Goal: Task Accomplishment & Management: Use online tool/utility

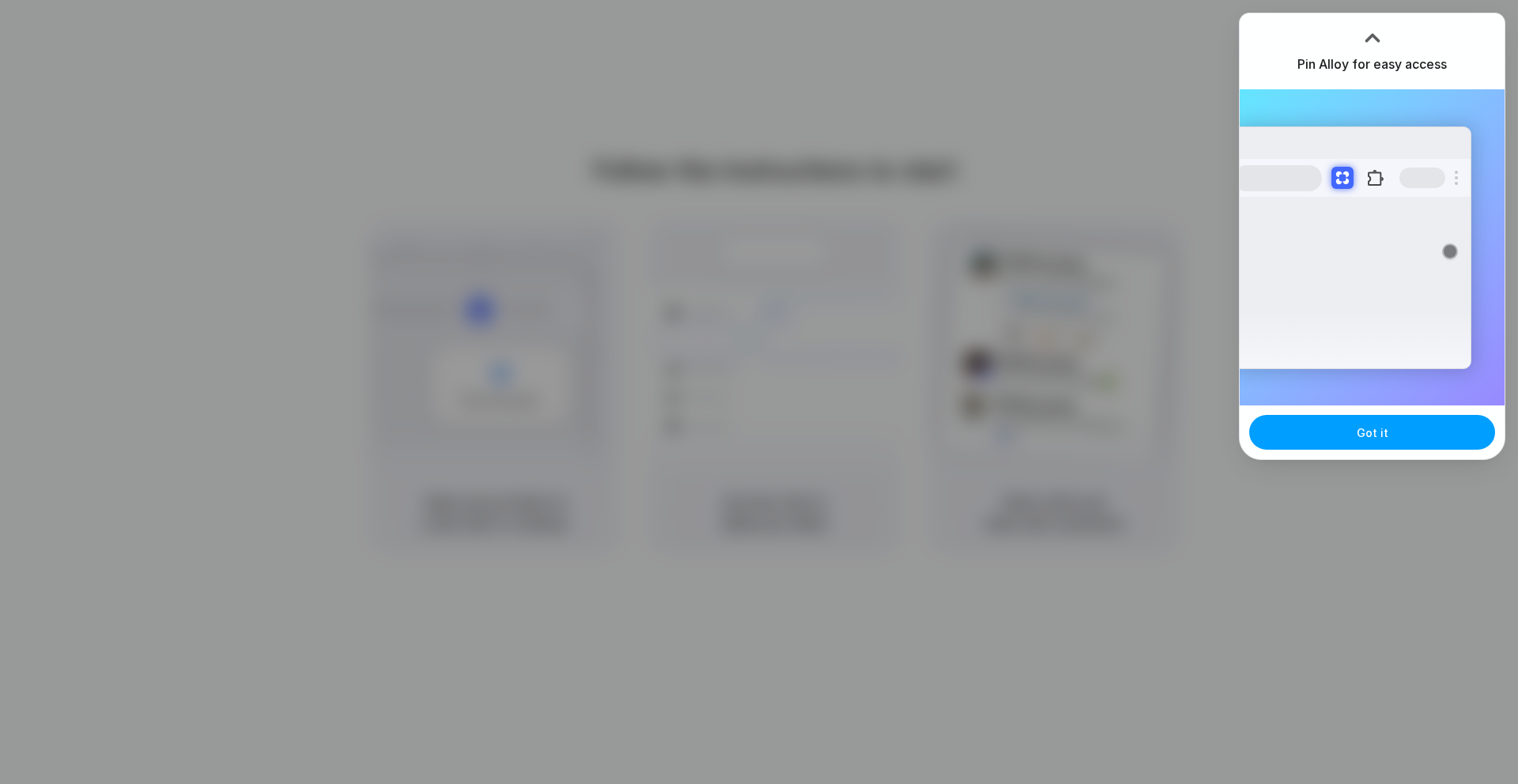
click at [1327, 437] on button "Got it" at bounding box center [1372, 432] width 246 height 35
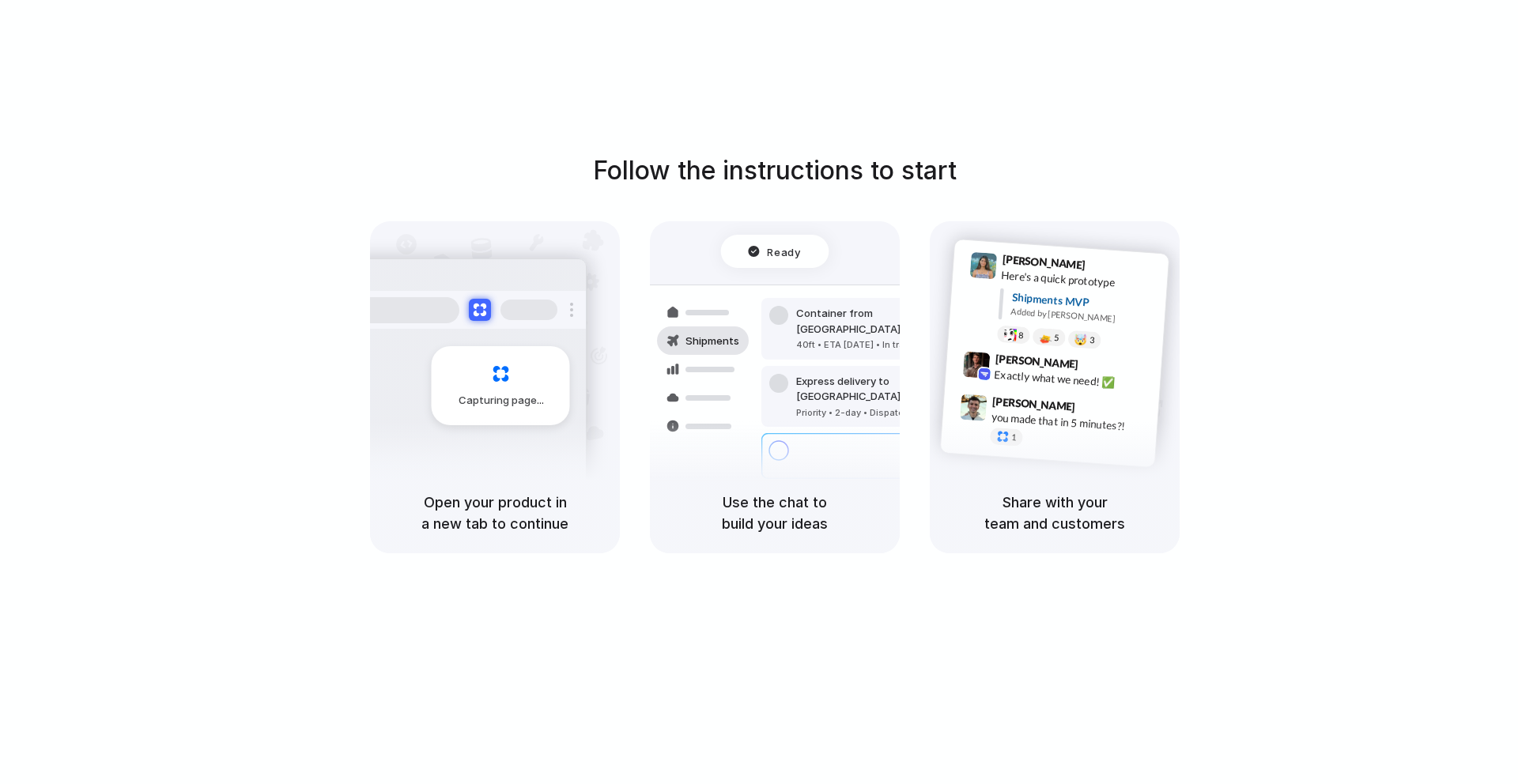
click at [781, 526] on h5 "Use the chat to build your ideas" at bounding box center [775, 513] width 212 height 43
click at [533, 496] on h5 "Open your product in a new tab to continue" at bounding box center [495, 513] width 212 height 43
click at [808, 496] on h5 "Use the chat to build your ideas" at bounding box center [775, 513] width 212 height 43
click at [1096, 518] on h5 "Share with your team and customers" at bounding box center [1054, 513] width 212 height 43
click at [767, 244] on div "Ready" at bounding box center [774, 251] width 53 height 16
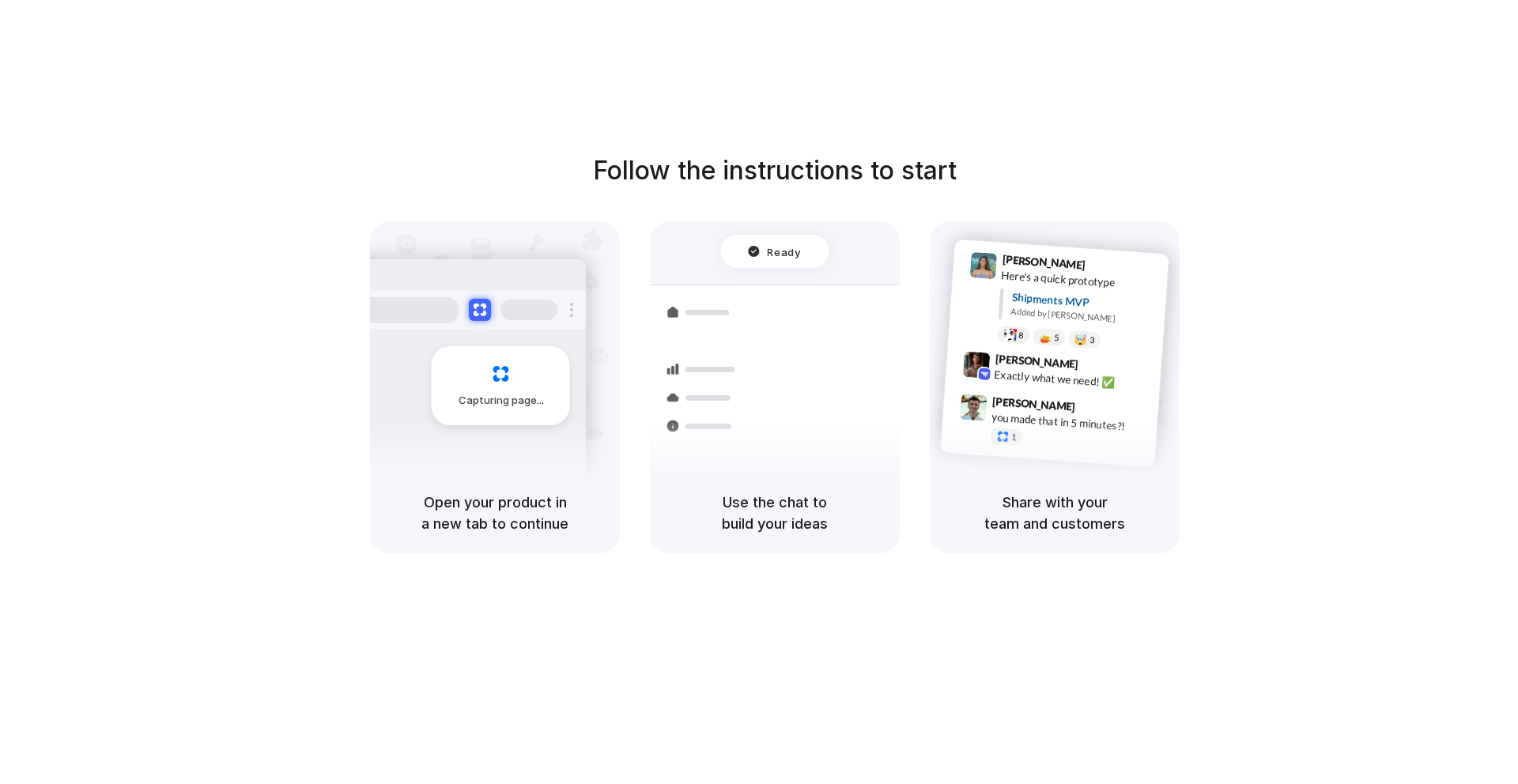
click at [674, 161] on h1 "Follow the instructions to start" at bounding box center [774, 171] width 363 height 38
click at [907, 177] on h1 "Follow the instructions to start" at bounding box center [774, 171] width 363 height 38
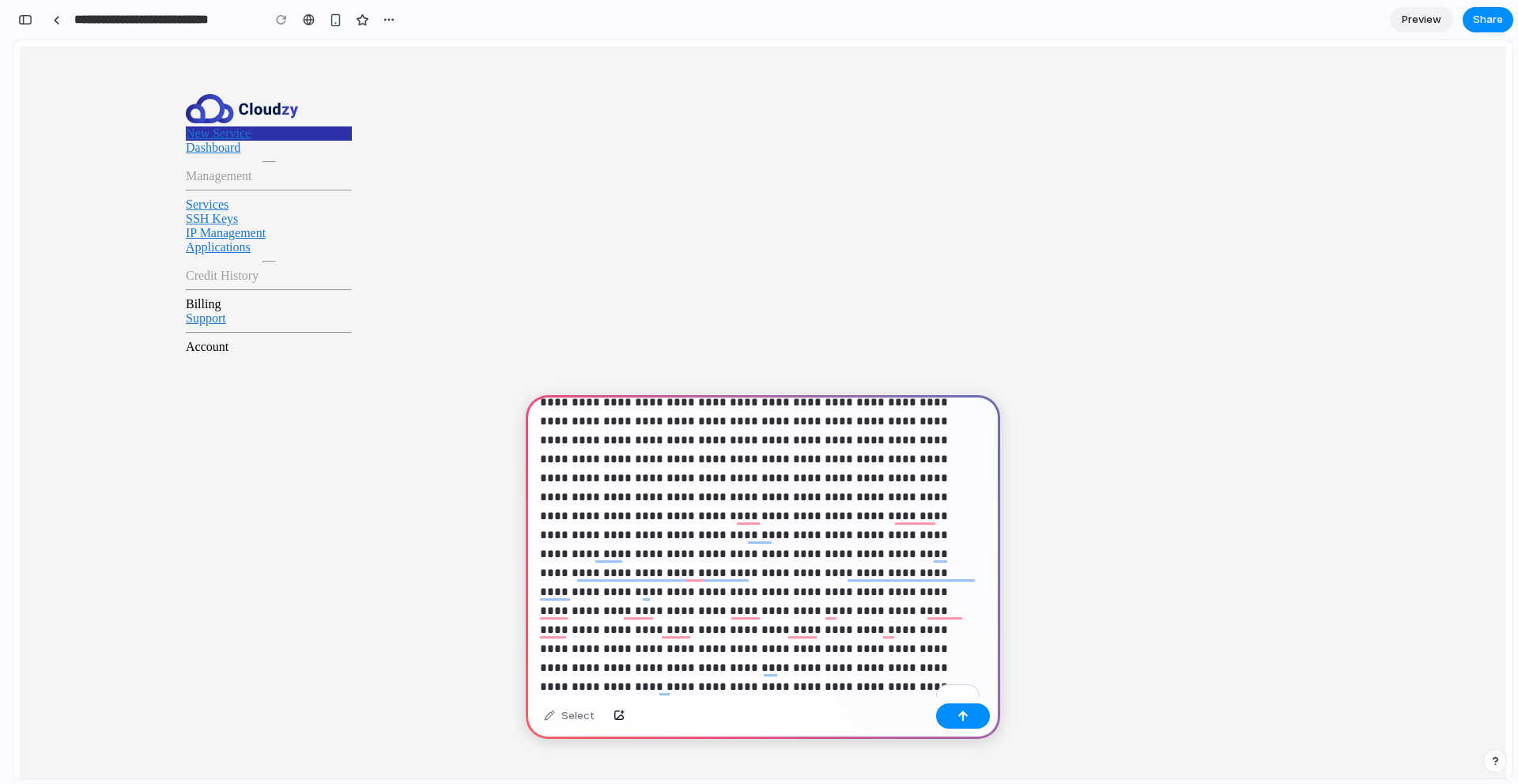
scroll to position [1649, 0]
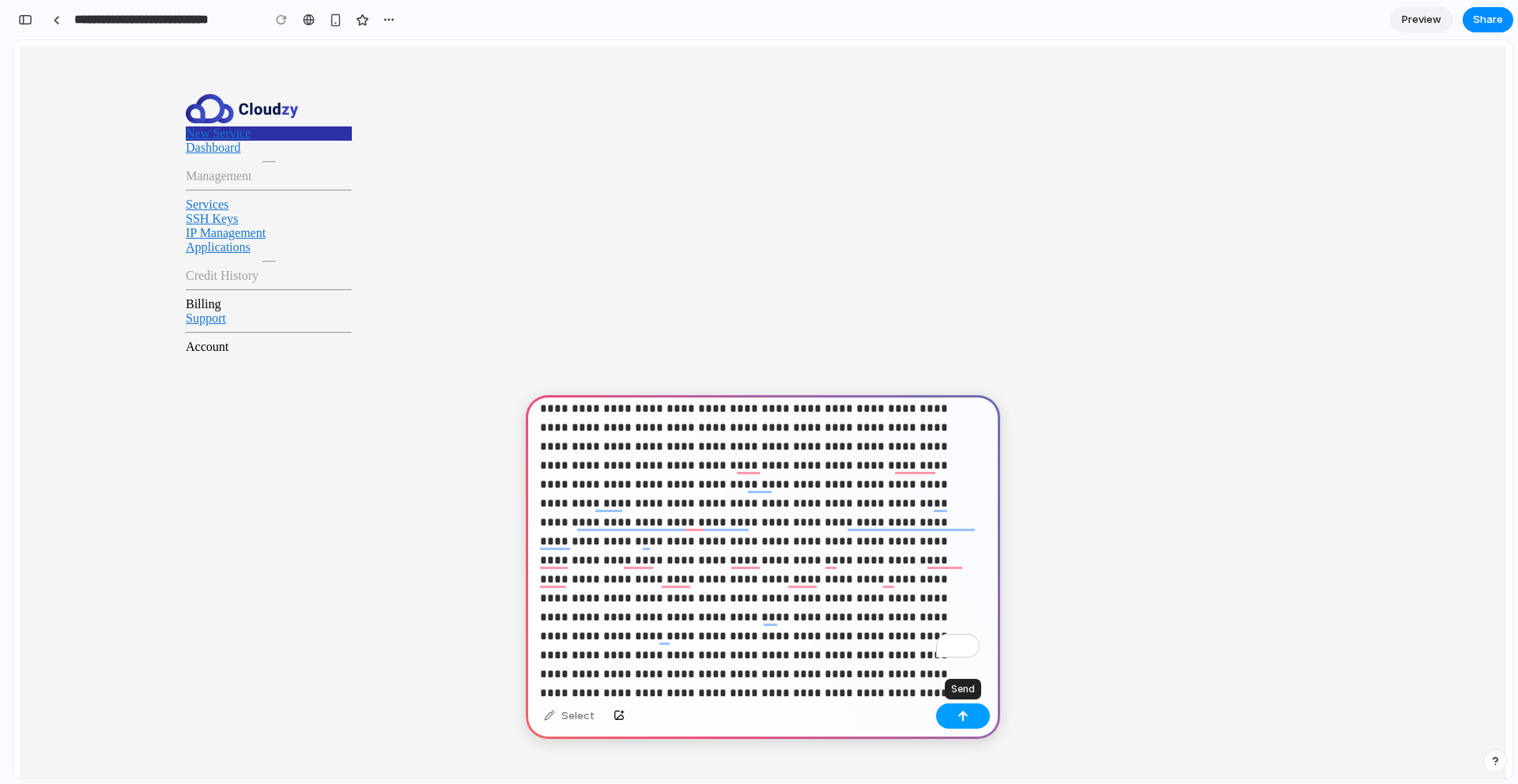
click at [954, 717] on button "button" at bounding box center [962, 716] width 53 height 25
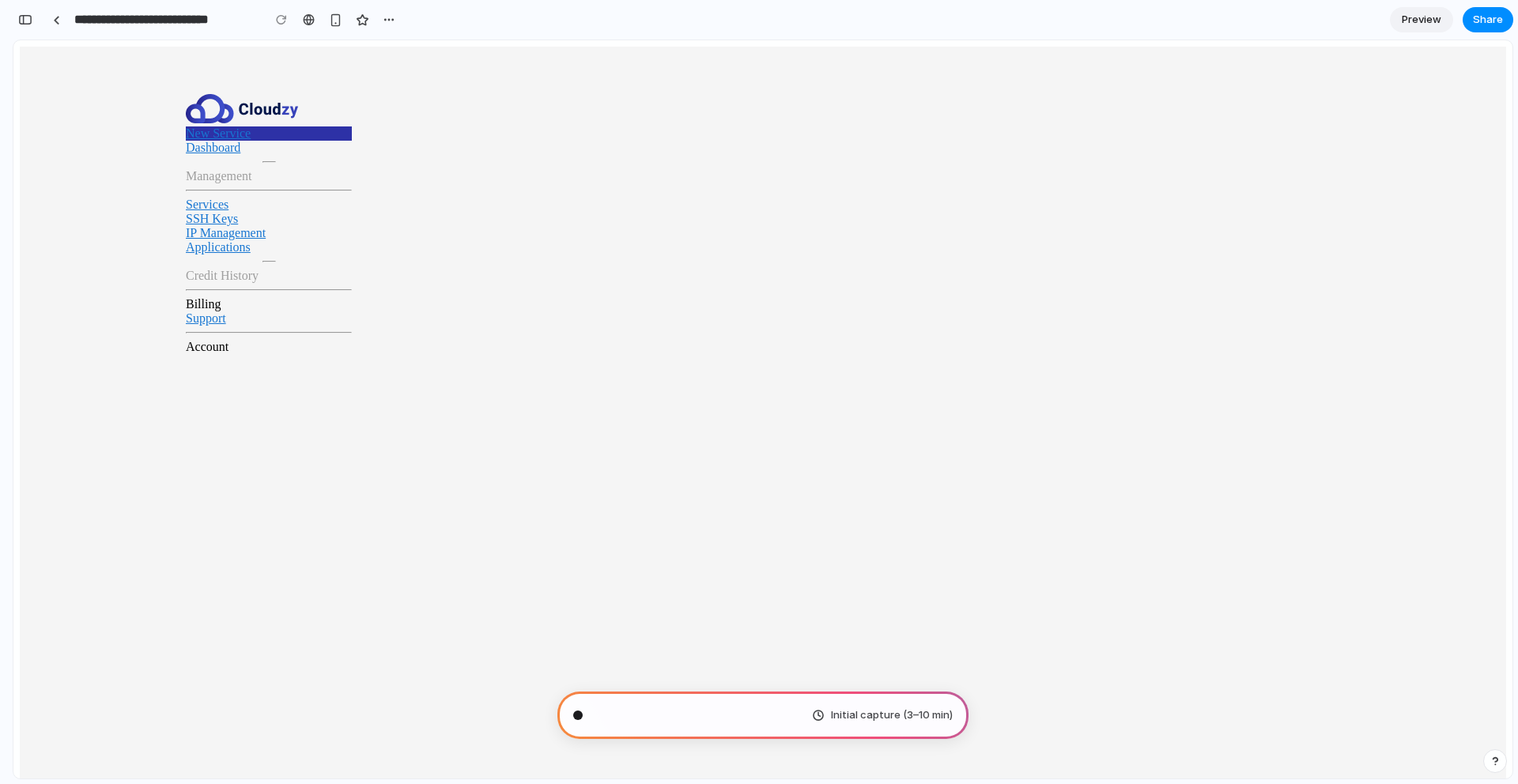
scroll to position [6145, 0]
type input "**********"
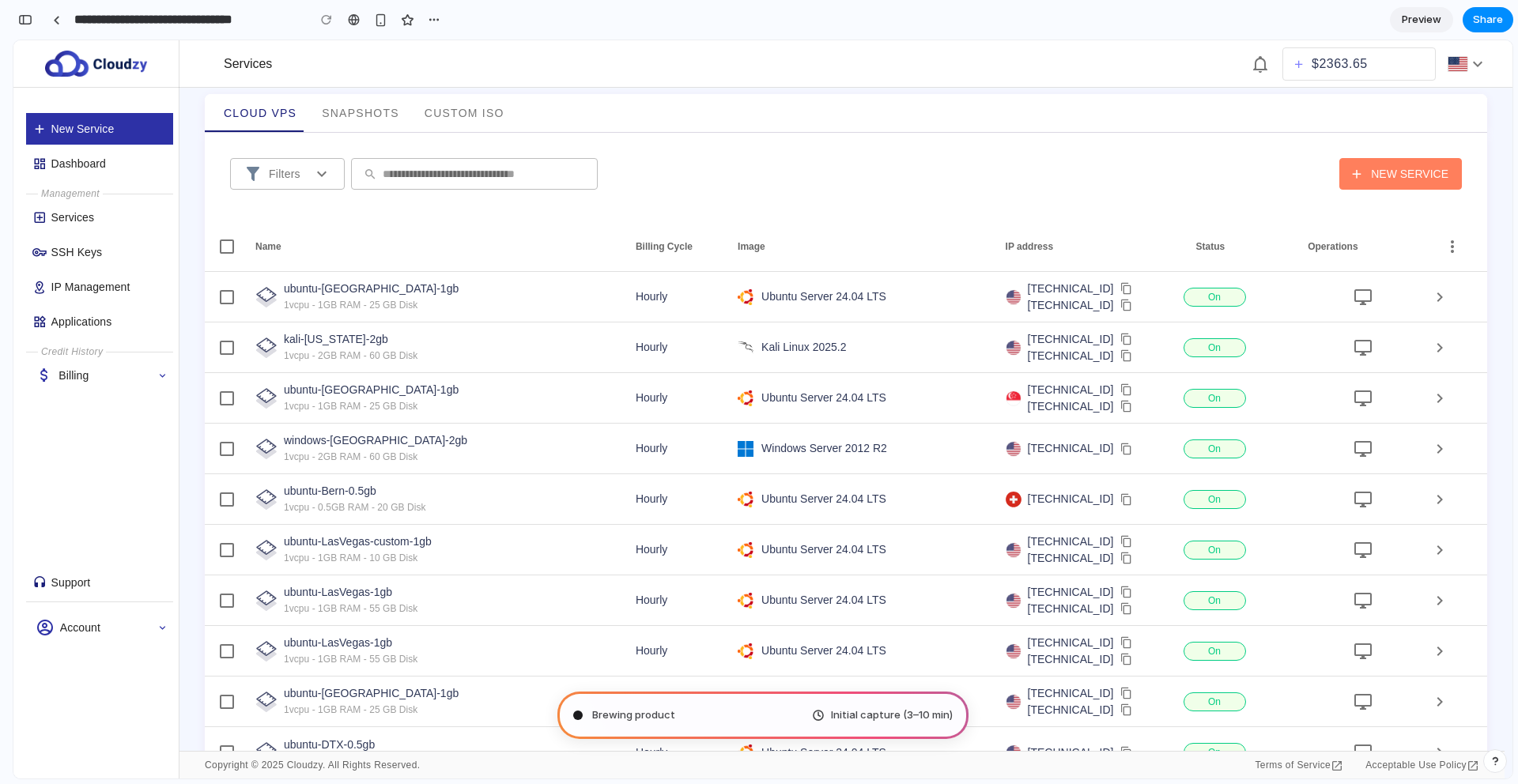
scroll to position [6350, 0]
click at [1412, 22] on span "Preview" at bounding box center [1421, 19] width 39 height 16
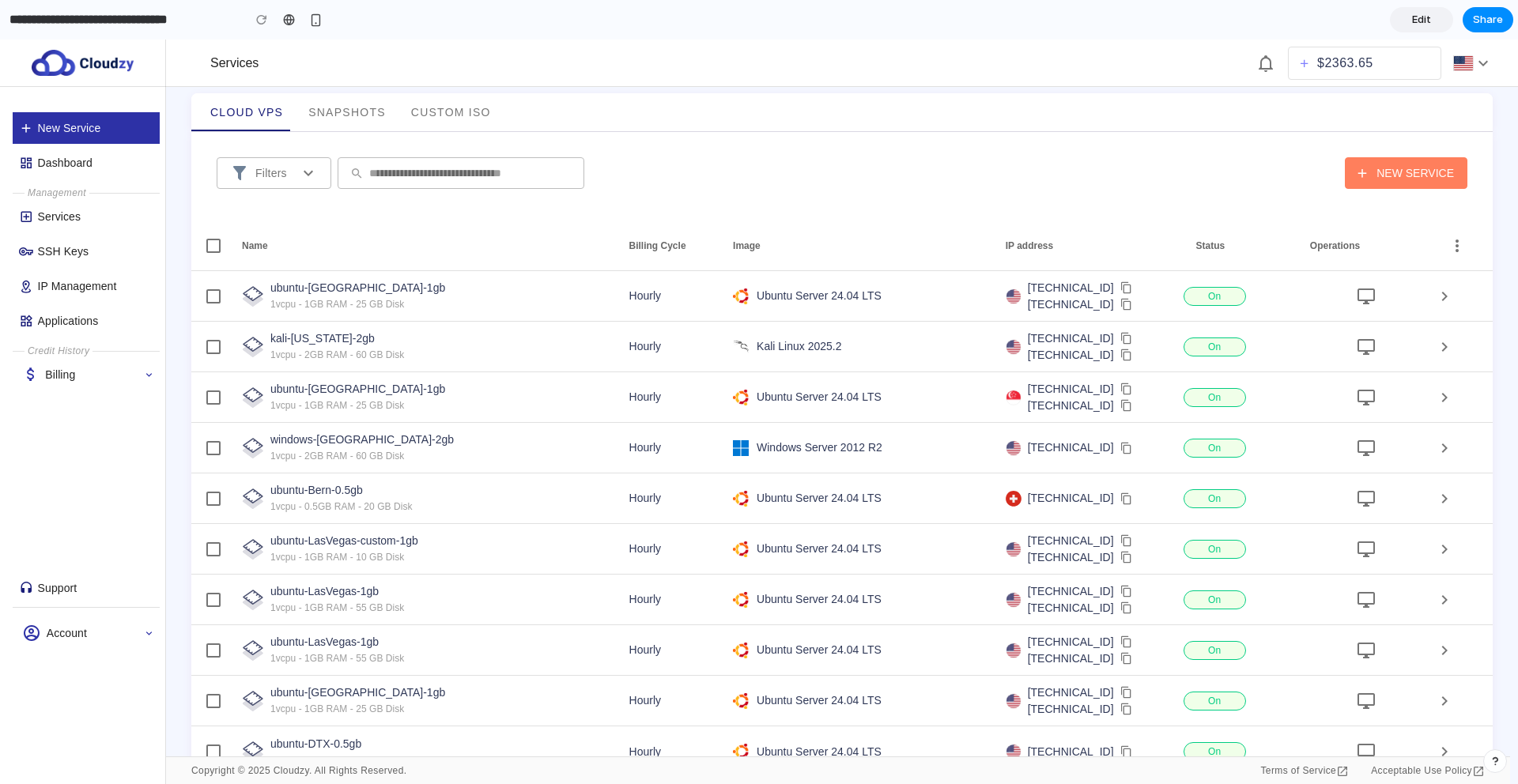
click at [1412, 22] on span "Edit" at bounding box center [1421, 19] width 19 height 16
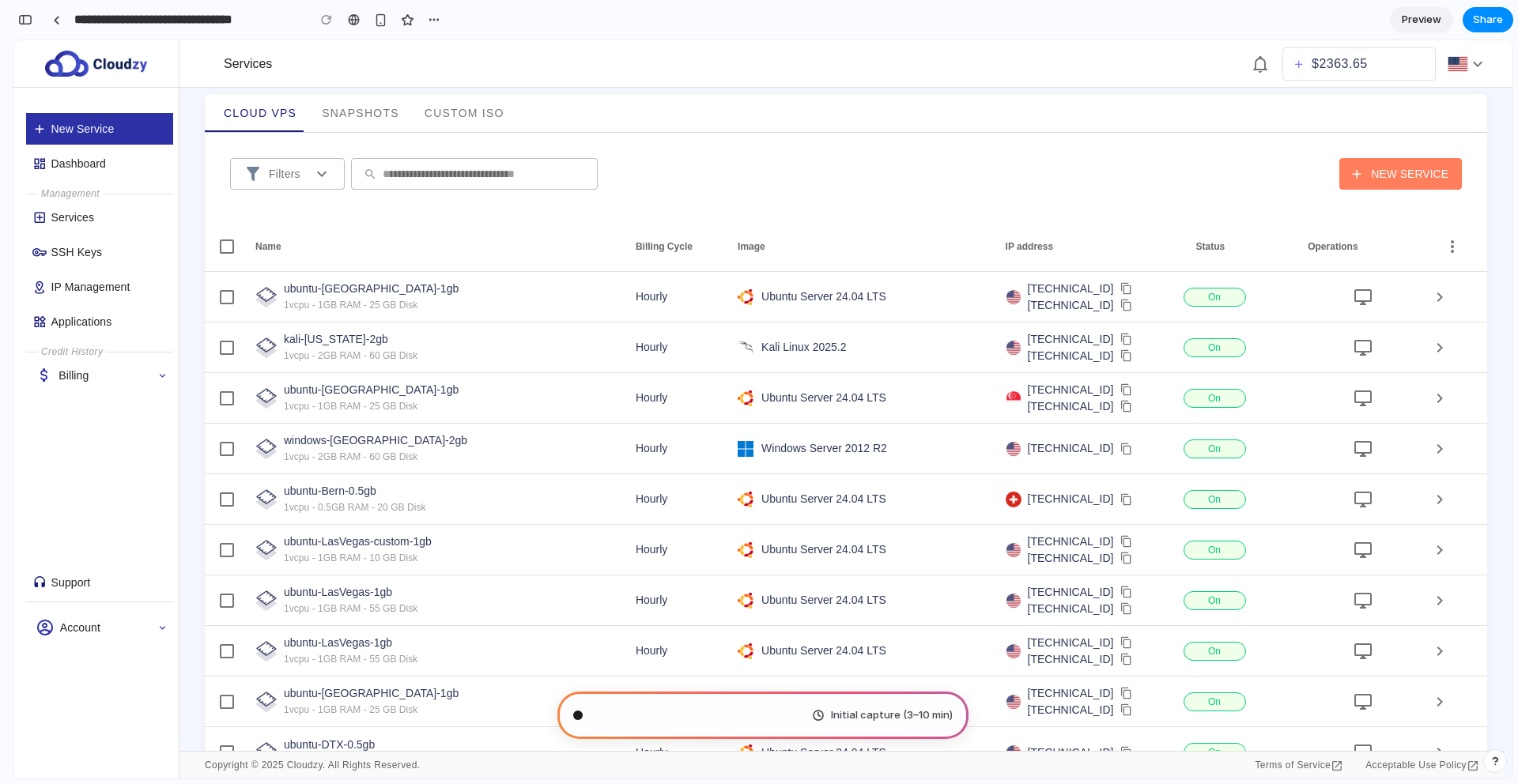
scroll to position [6177, 0]
click at [1412, 22] on span "Preview" at bounding box center [1421, 19] width 39 height 16
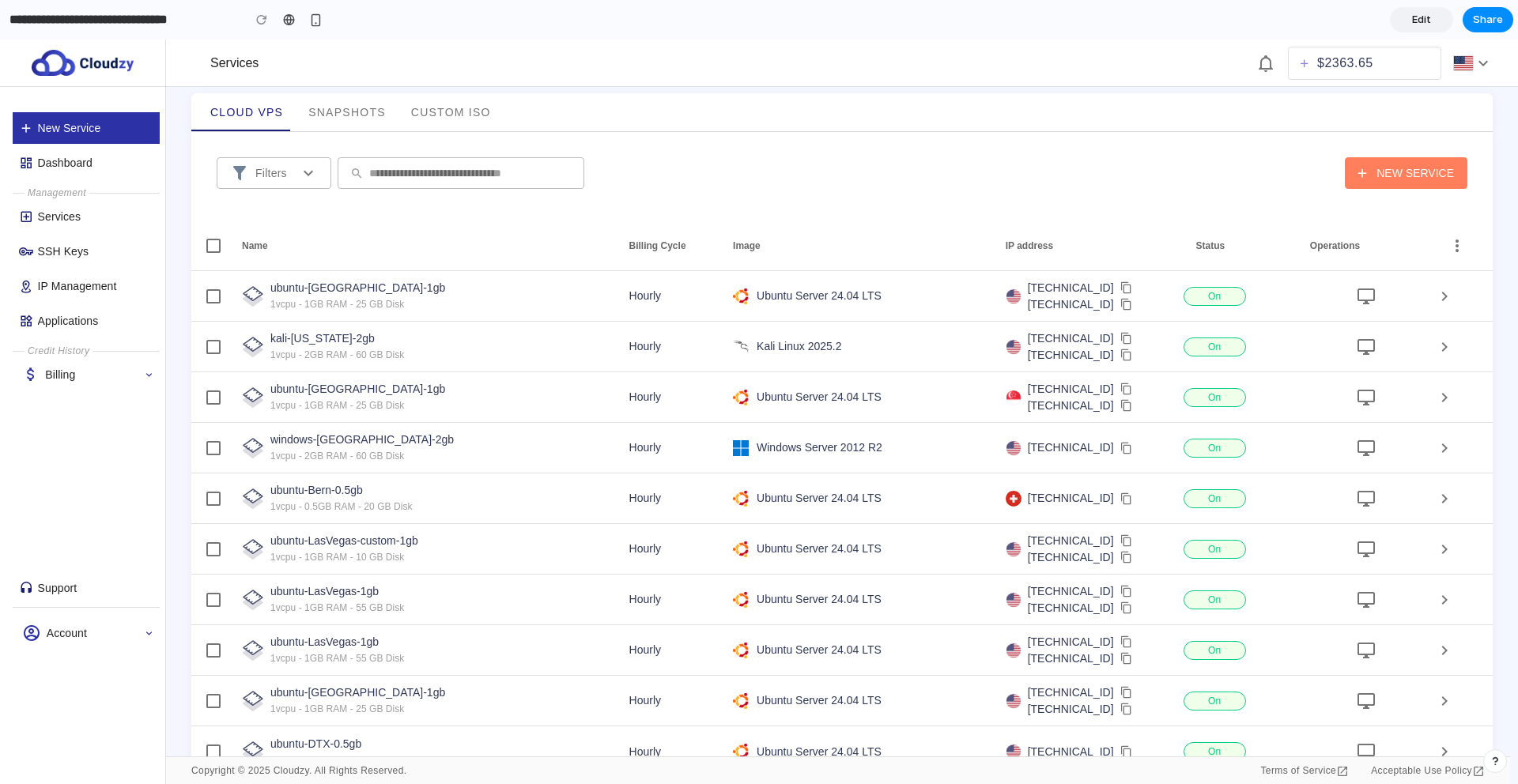
click at [1412, 22] on span "Edit" at bounding box center [1421, 19] width 19 height 16
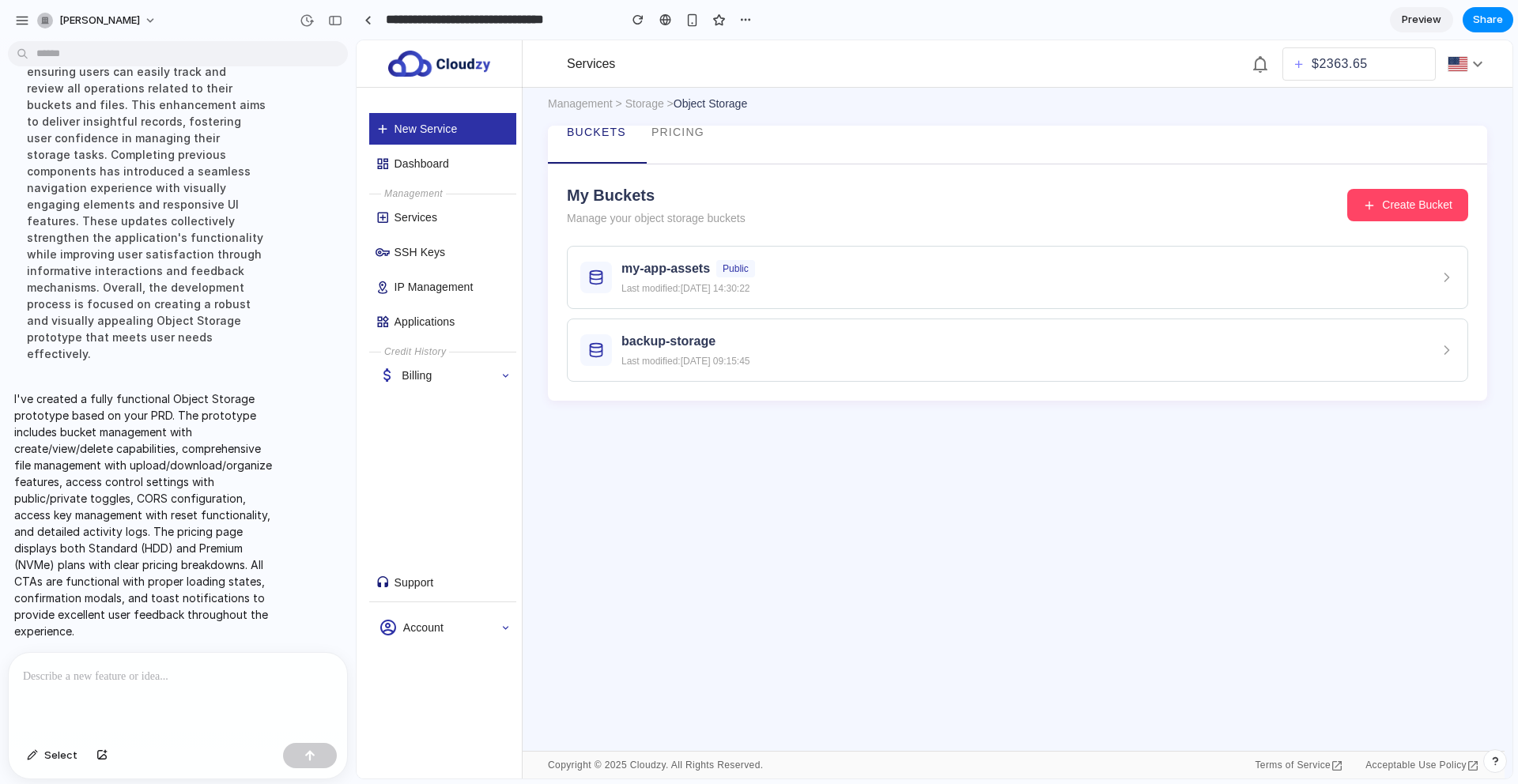
scroll to position [2419, 0]
click at [330, 20] on div "button" at bounding box center [335, 20] width 14 height 11
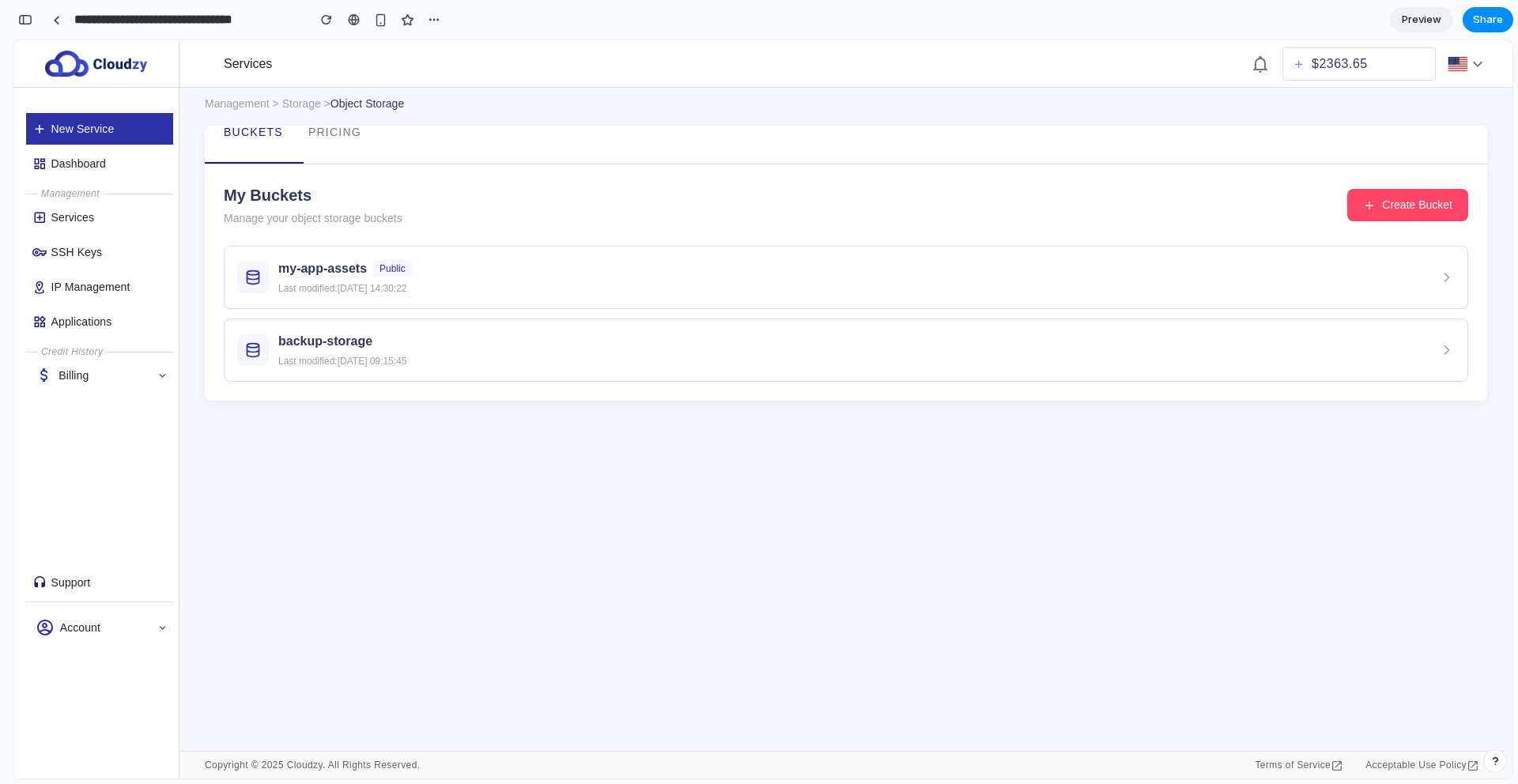
scroll to position [6735, 0]
click at [1416, 21] on span "Preview" at bounding box center [1421, 19] width 39 height 16
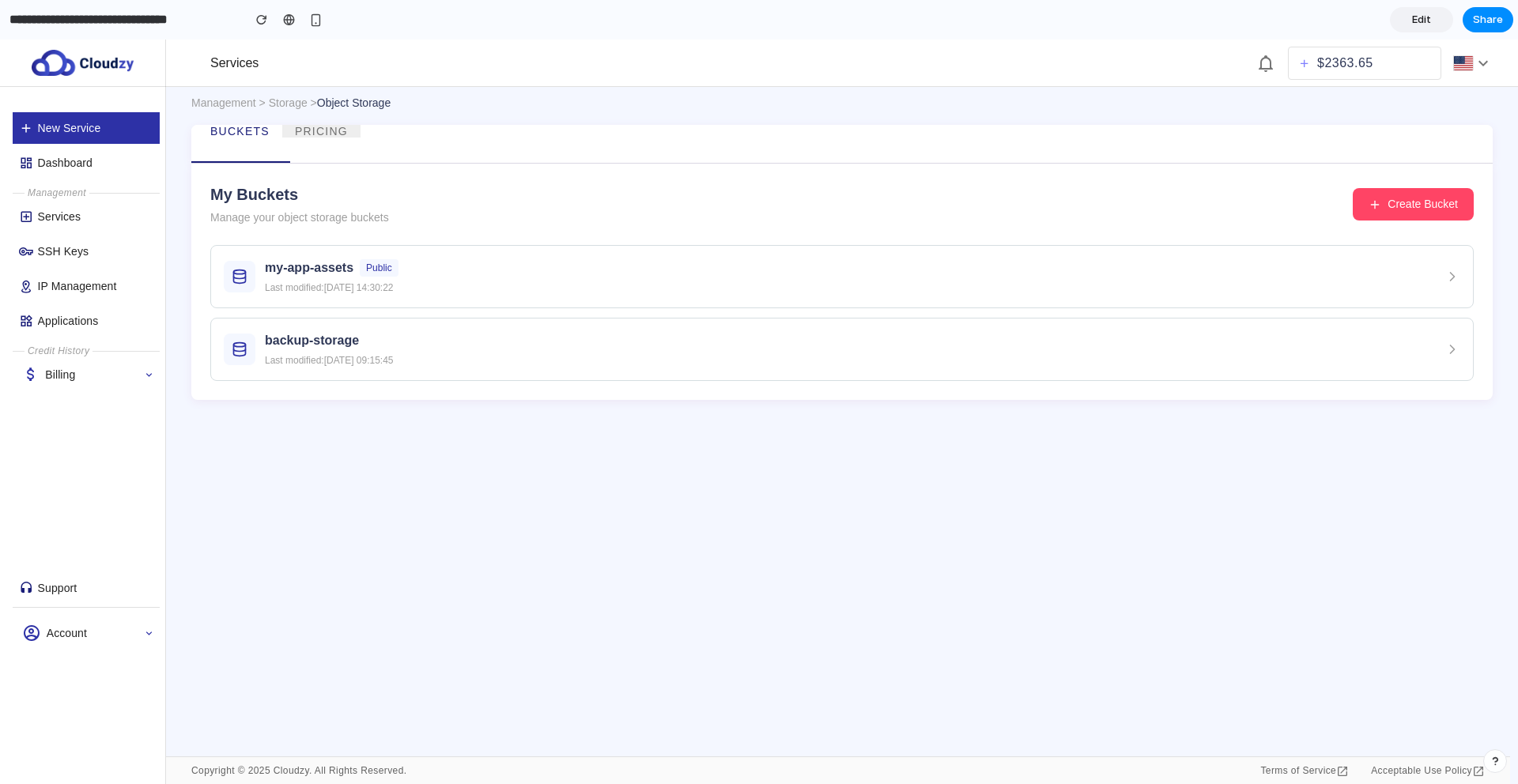
click at [339, 136] on span "Pricing" at bounding box center [321, 131] width 53 height 12
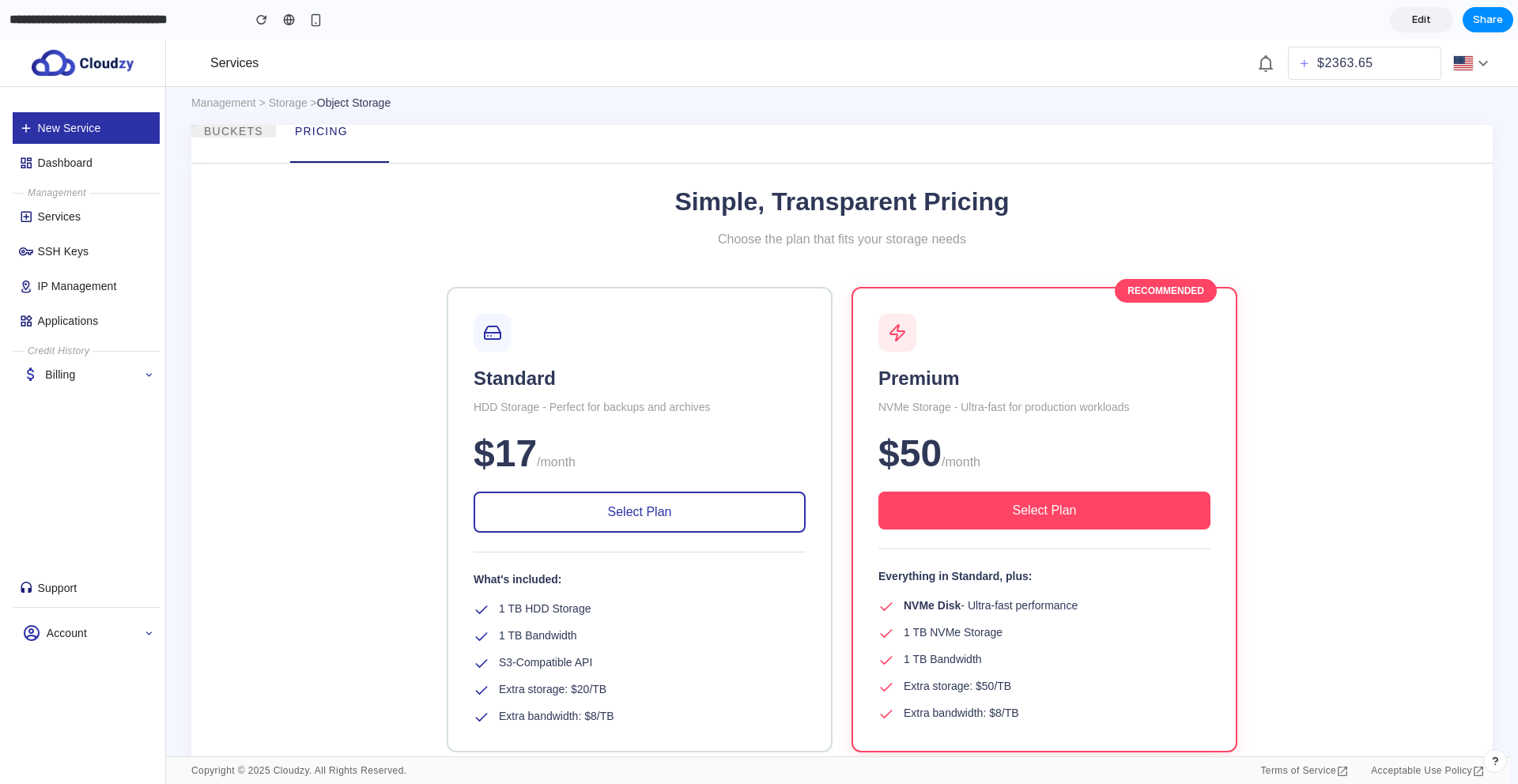
click at [228, 130] on span "Buckets" at bounding box center [233, 131] width 59 height 12
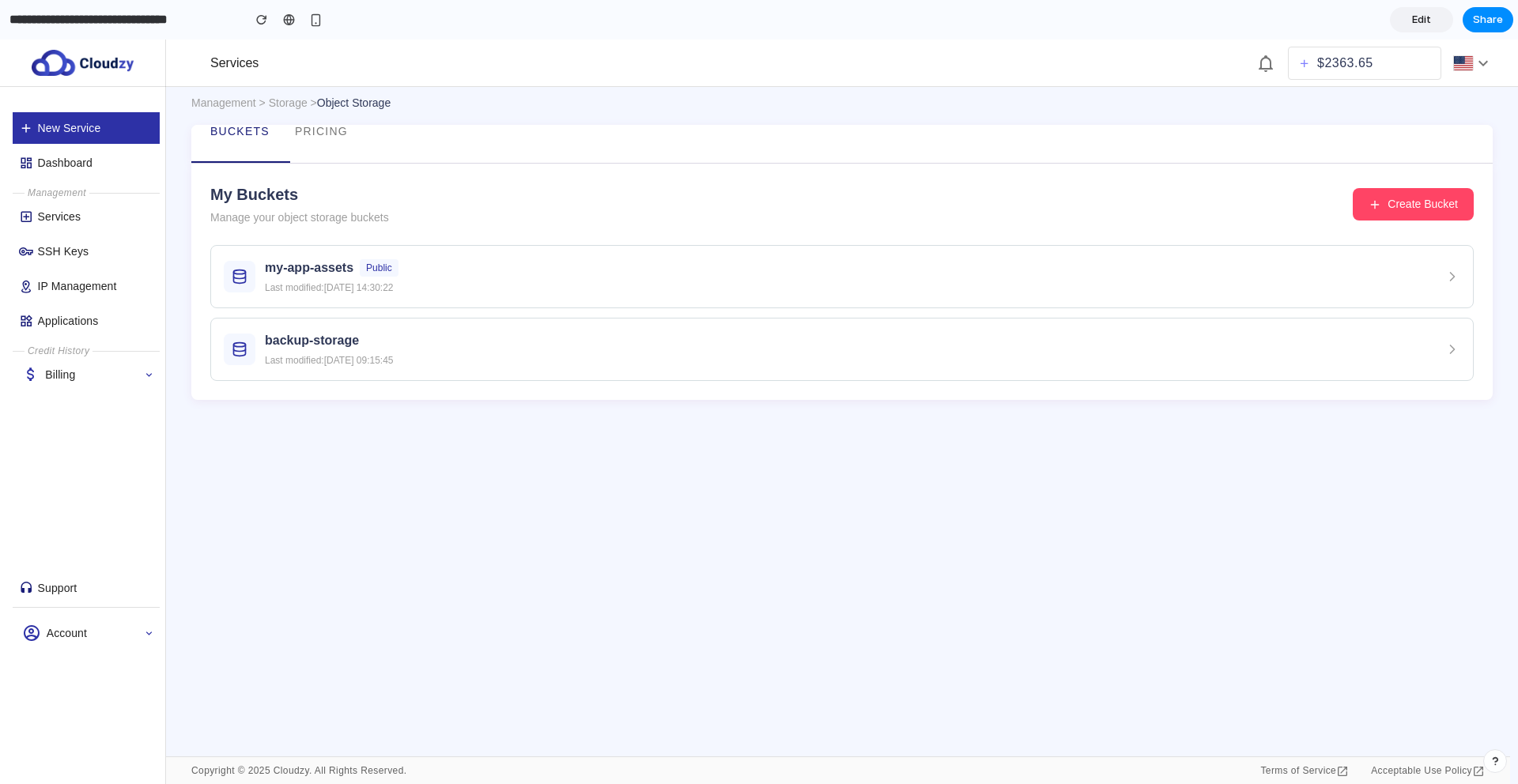
click at [1417, 23] on span "Edit" at bounding box center [1421, 19] width 19 height 16
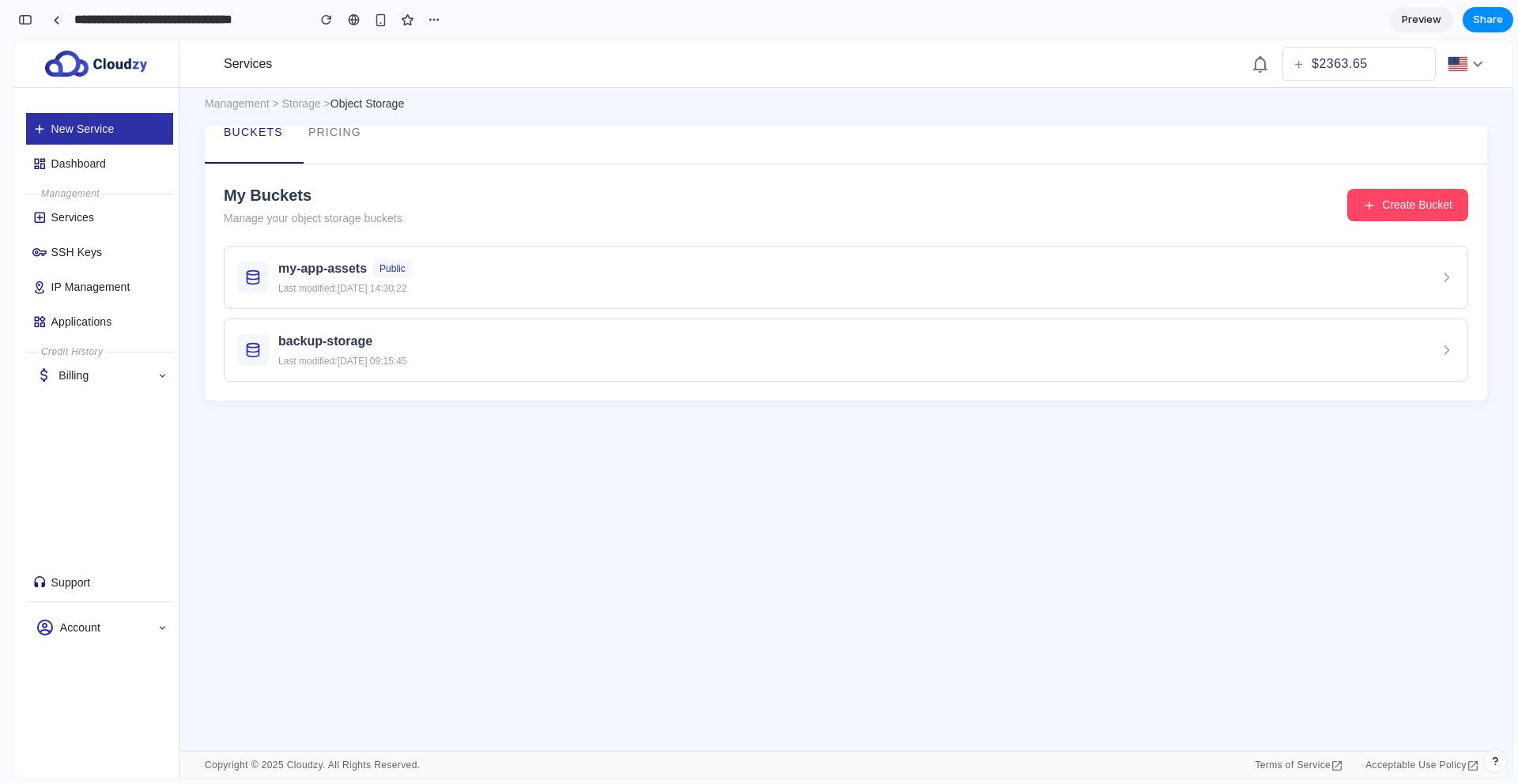
scroll to position [6792, 0]
click at [265, 171] on div "Management > Storage > Object Storage Buckets Pricing My Buckets Manage your ob…" at bounding box center [846, 247] width 1282 height 307
click at [269, 153] on div "Buckets" at bounding box center [250, 145] width 91 height 38
click at [261, 133] on span "Buckets" at bounding box center [253, 131] width 59 height 12
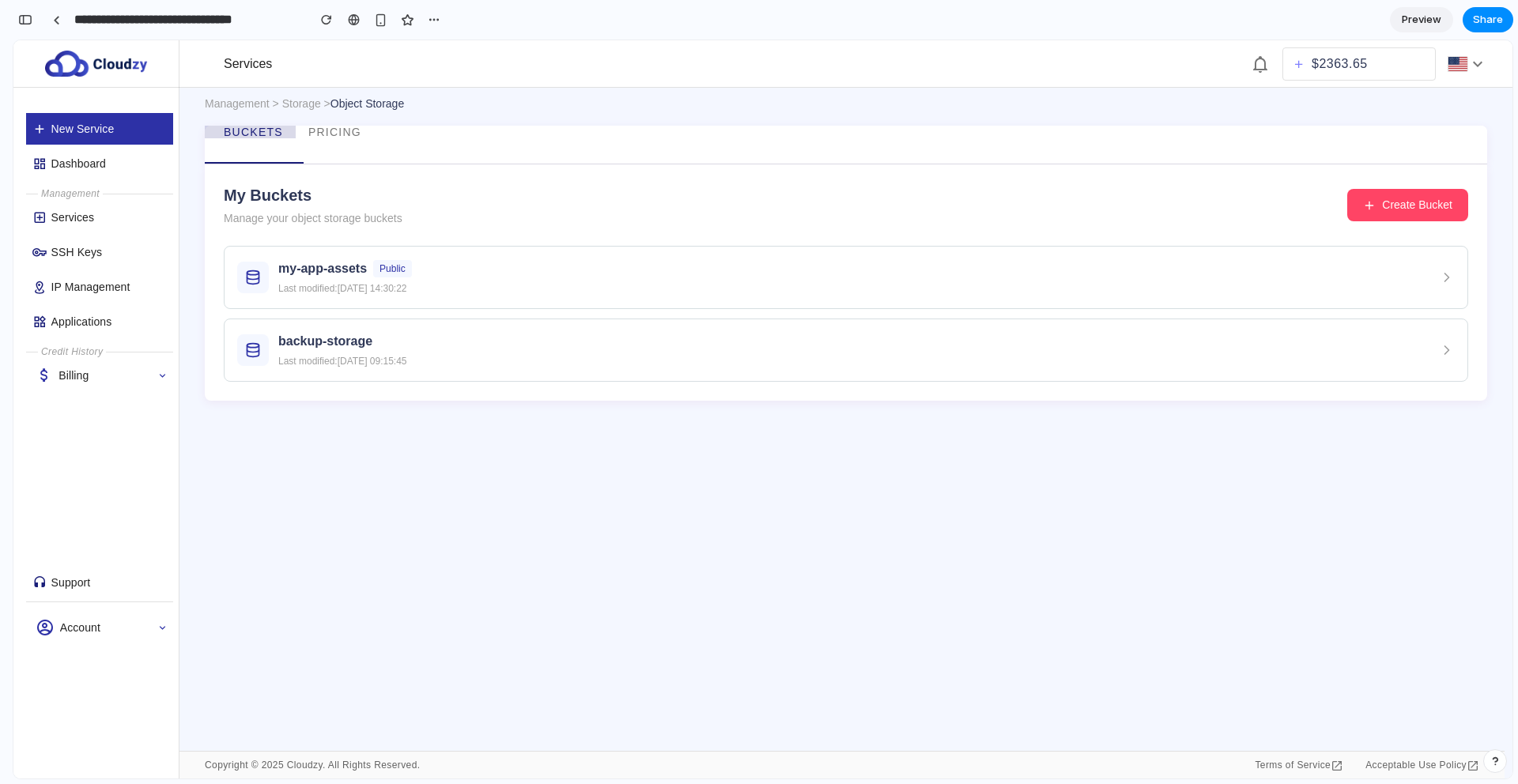
click at [261, 133] on span "Buckets" at bounding box center [253, 131] width 59 height 12
click at [325, 132] on span "Pricing" at bounding box center [335, 131] width 53 height 12
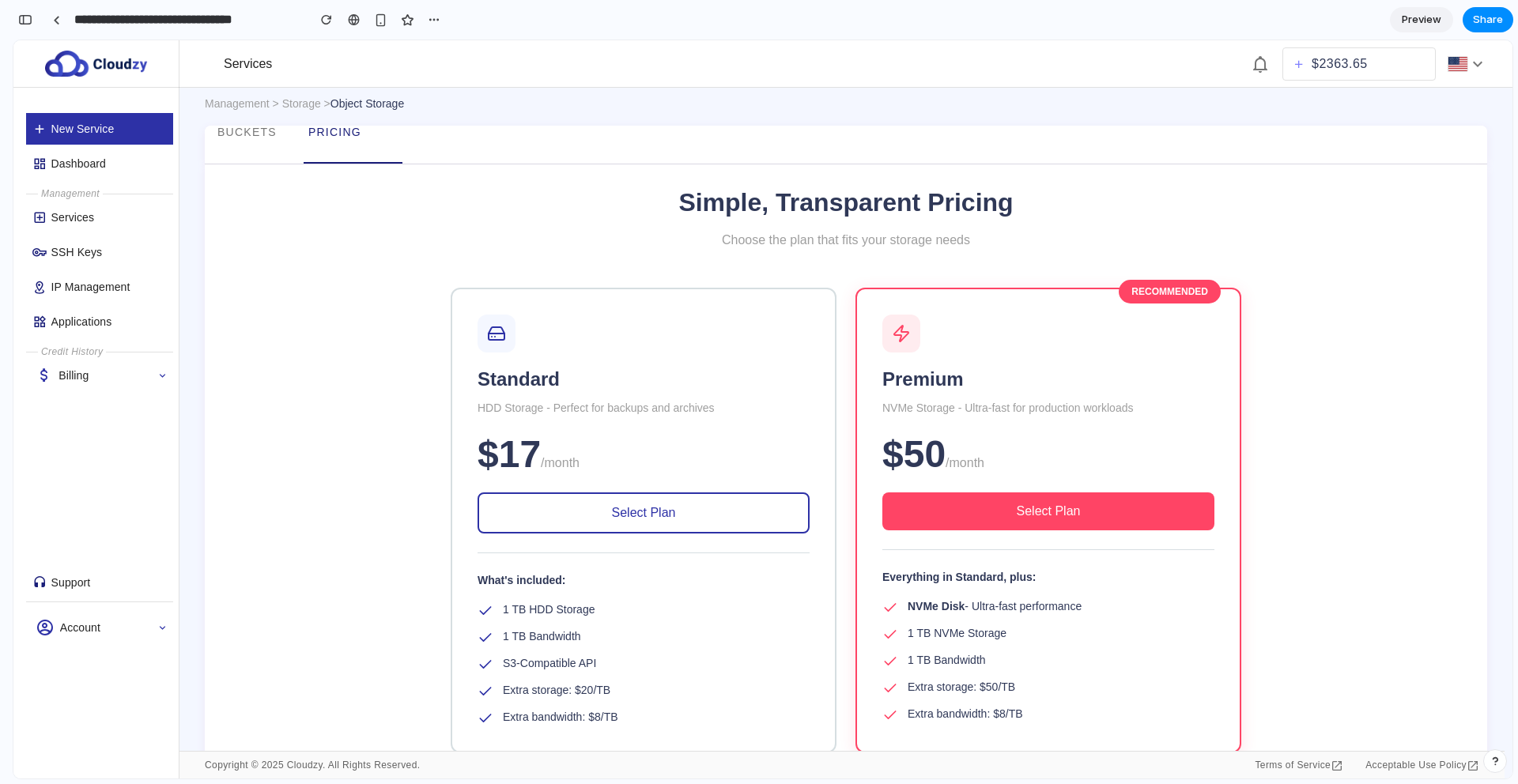
drag, startPoint x: 1276, startPoint y: 66, endPoint x: 1264, endPoint y: 72, distance: 13.4
click at [1264, 72] on div "$ 2363.65" at bounding box center [1369, 64] width 237 height 33
click at [1282, 60] on link "$ 2363.65" at bounding box center [1359, 64] width 154 height 33
click at [1282, 62] on link "$ 2363.65" at bounding box center [1359, 64] width 154 height 33
click at [27, 20] on div "button" at bounding box center [25, 19] width 14 height 11
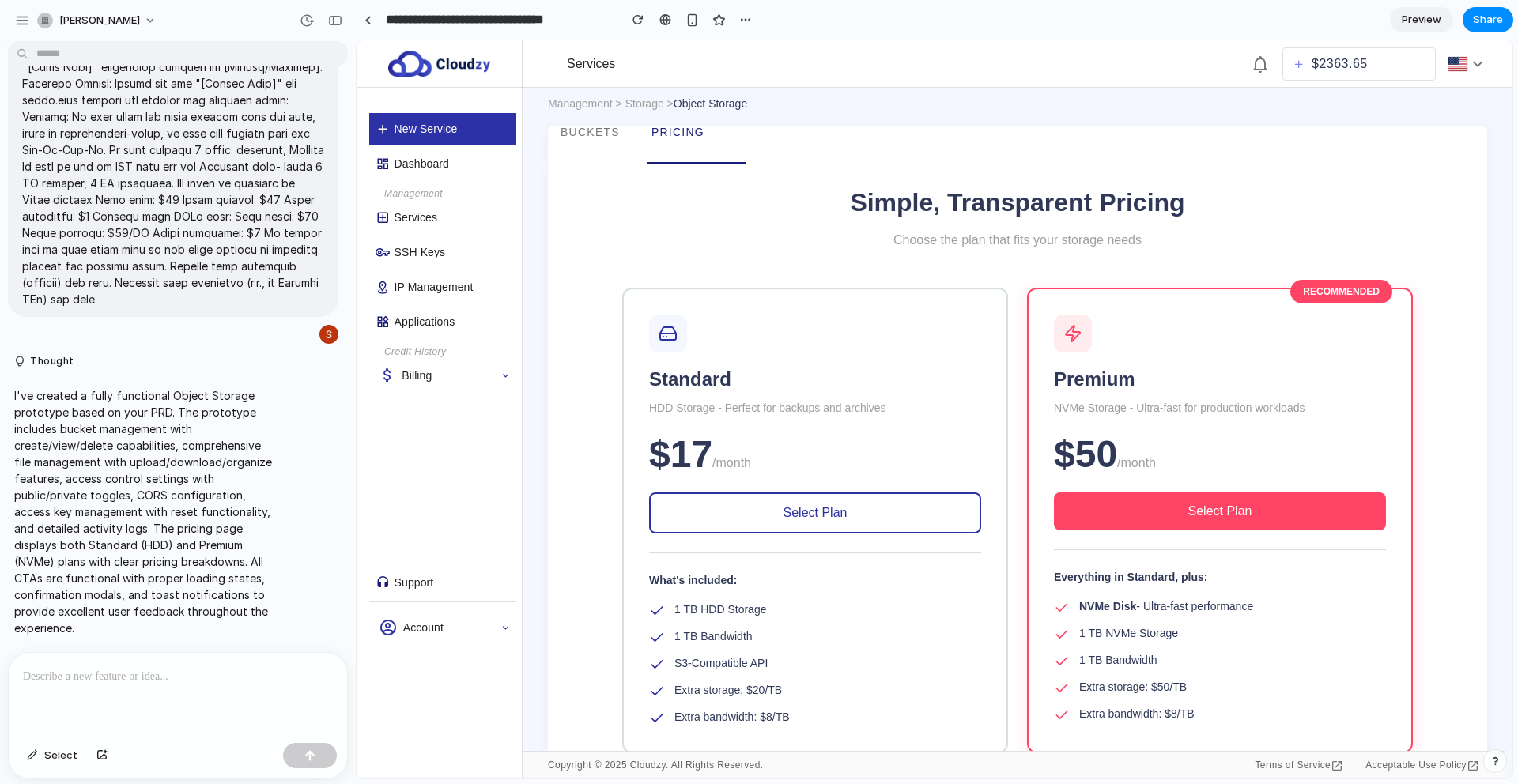
scroll to position [0, 0]
click at [667, 138] on div "Pricing" at bounding box center [675, 145] width 85 height 38
click at [671, 127] on span "Pricing" at bounding box center [678, 131] width 53 height 12
click at [1405, 18] on span "Preview" at bounding box center [1421, 19] width 39 height 16
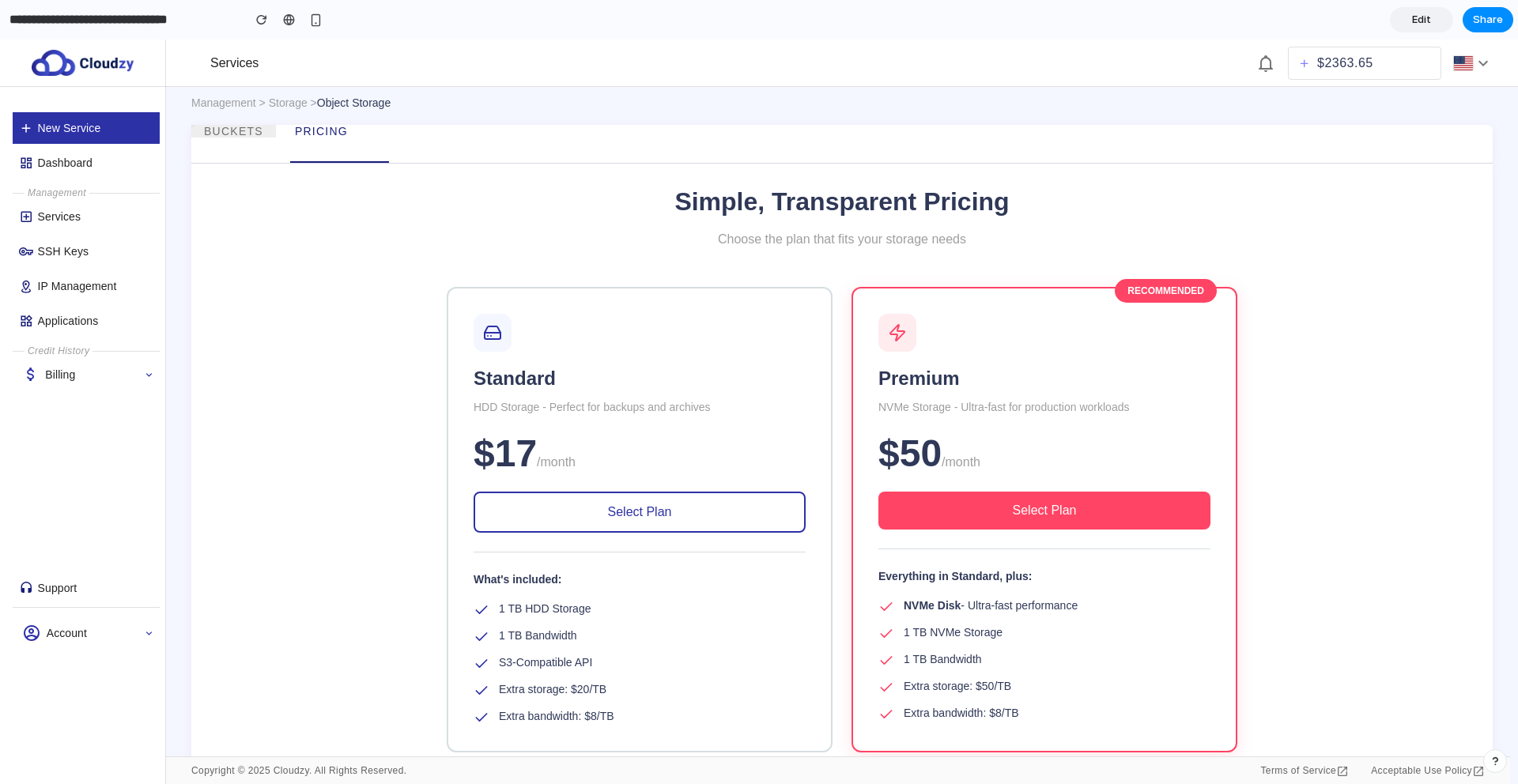
click at [228, 127] on span "Buckets" at bounding box center [233, 131] width 59 height 12
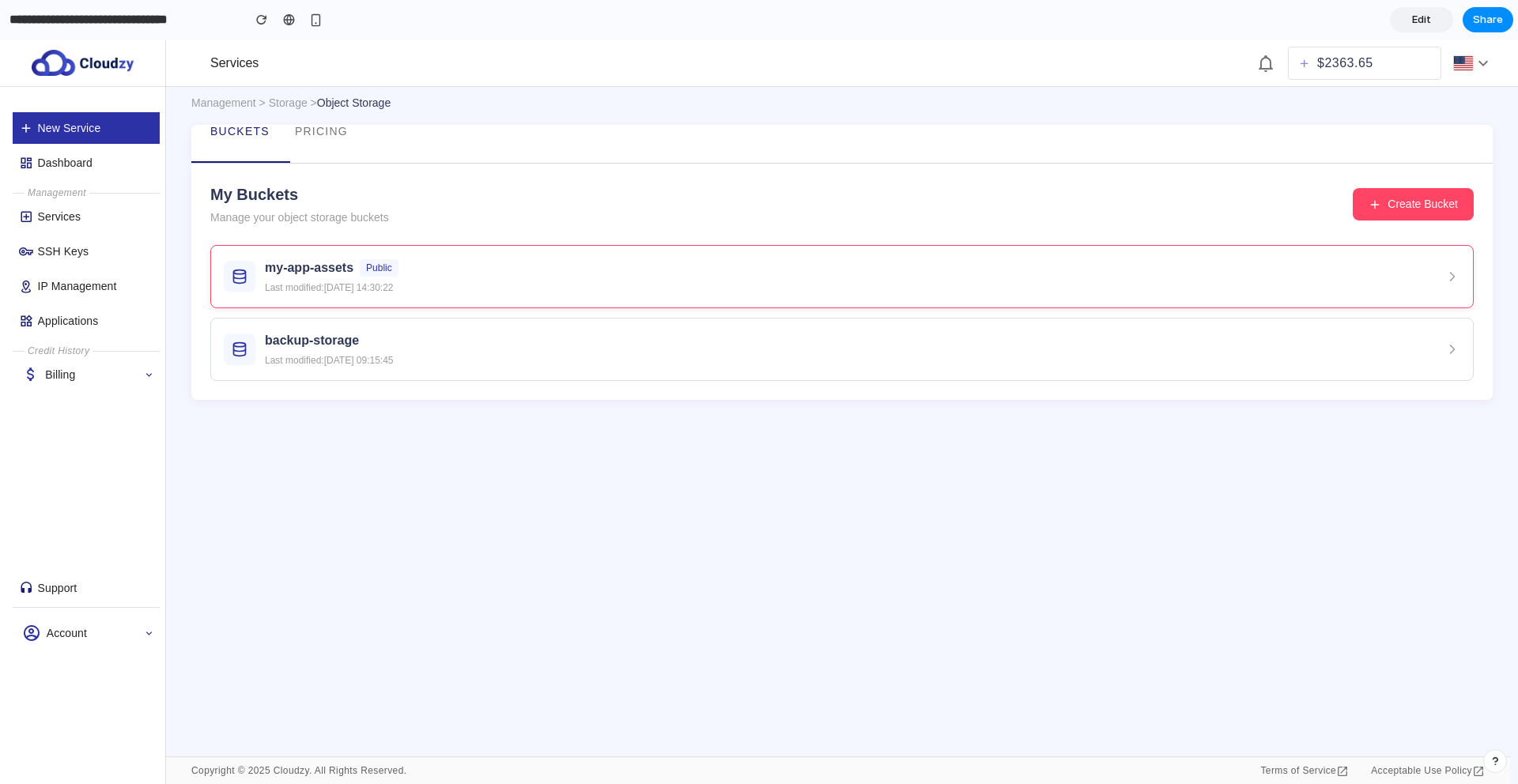
click at [334, 288] on p "Last modified: [DATE] 14:30:22" at bounding box center [331, 287] width 134 height 14
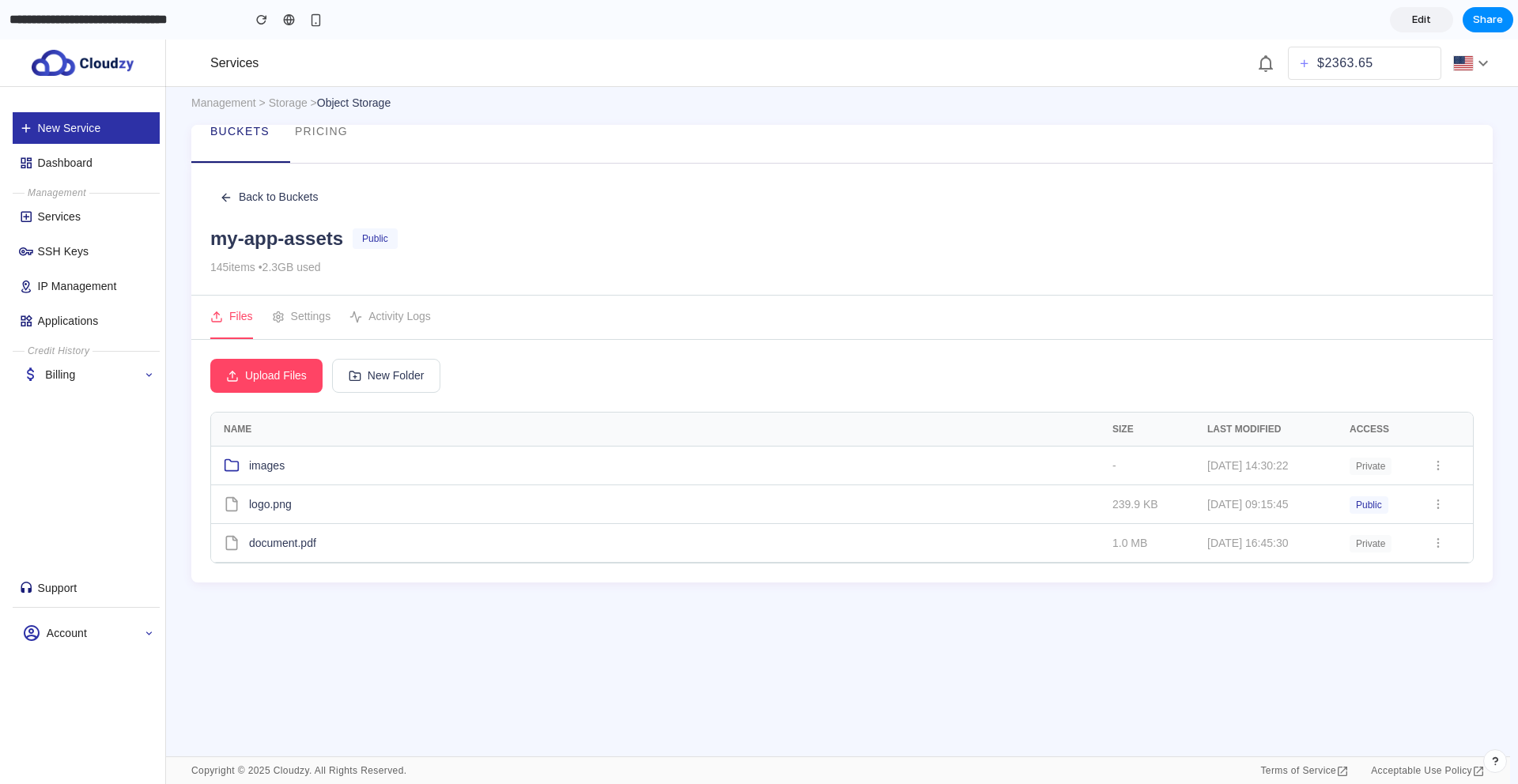
click at [262, 371] on span "Upload Files" at bounding box center [275, 376] width 62 height 16
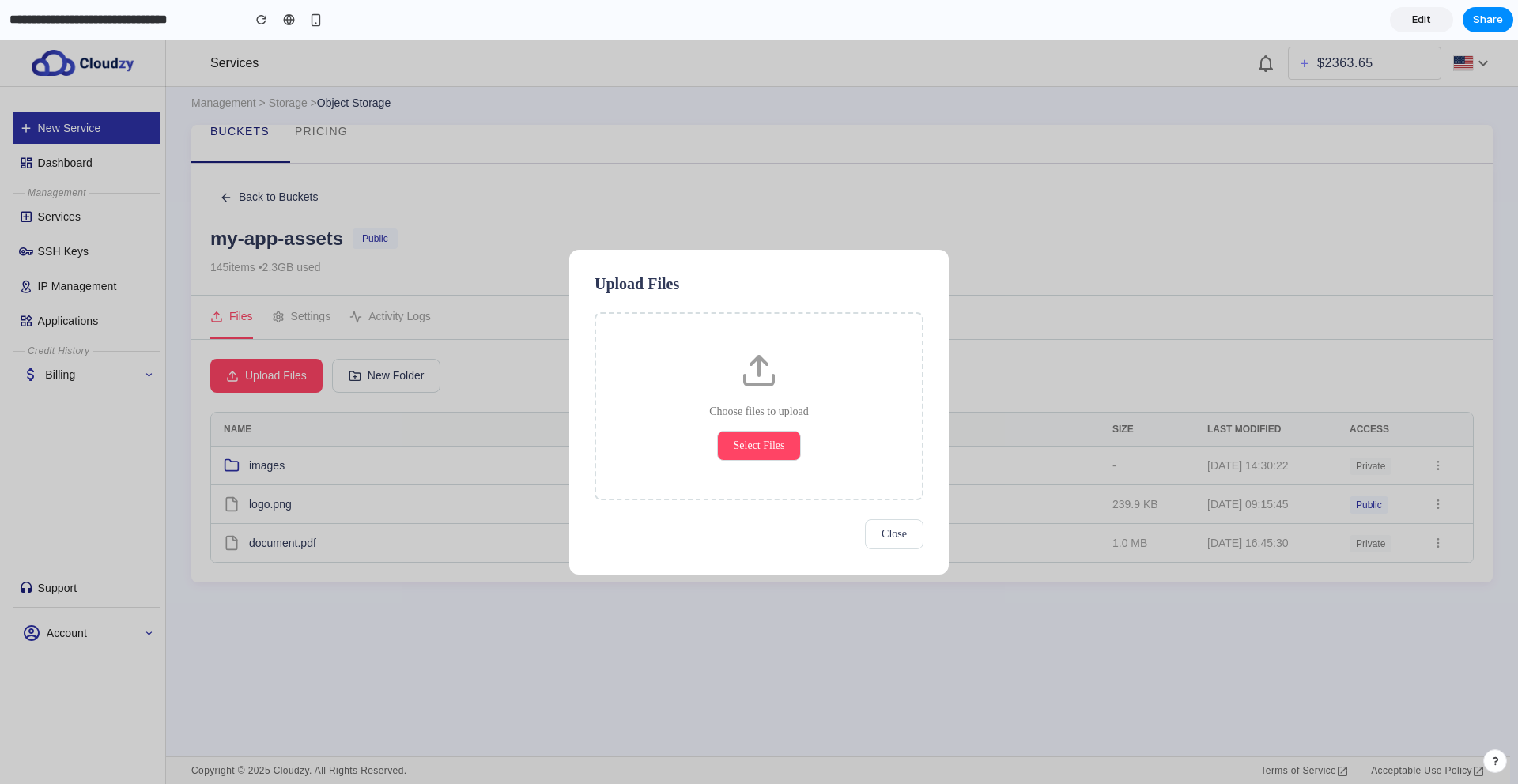
click at [744, 451] on span "Select Files" at bounding box center [759, 445] width 52 height 12
click at [750, 447] on span "Select Files" at bounding box center [759, 445] width 52 height 12
click at [902, 546] on button "Close" at bounding box center [893, 534] width 58 height 30
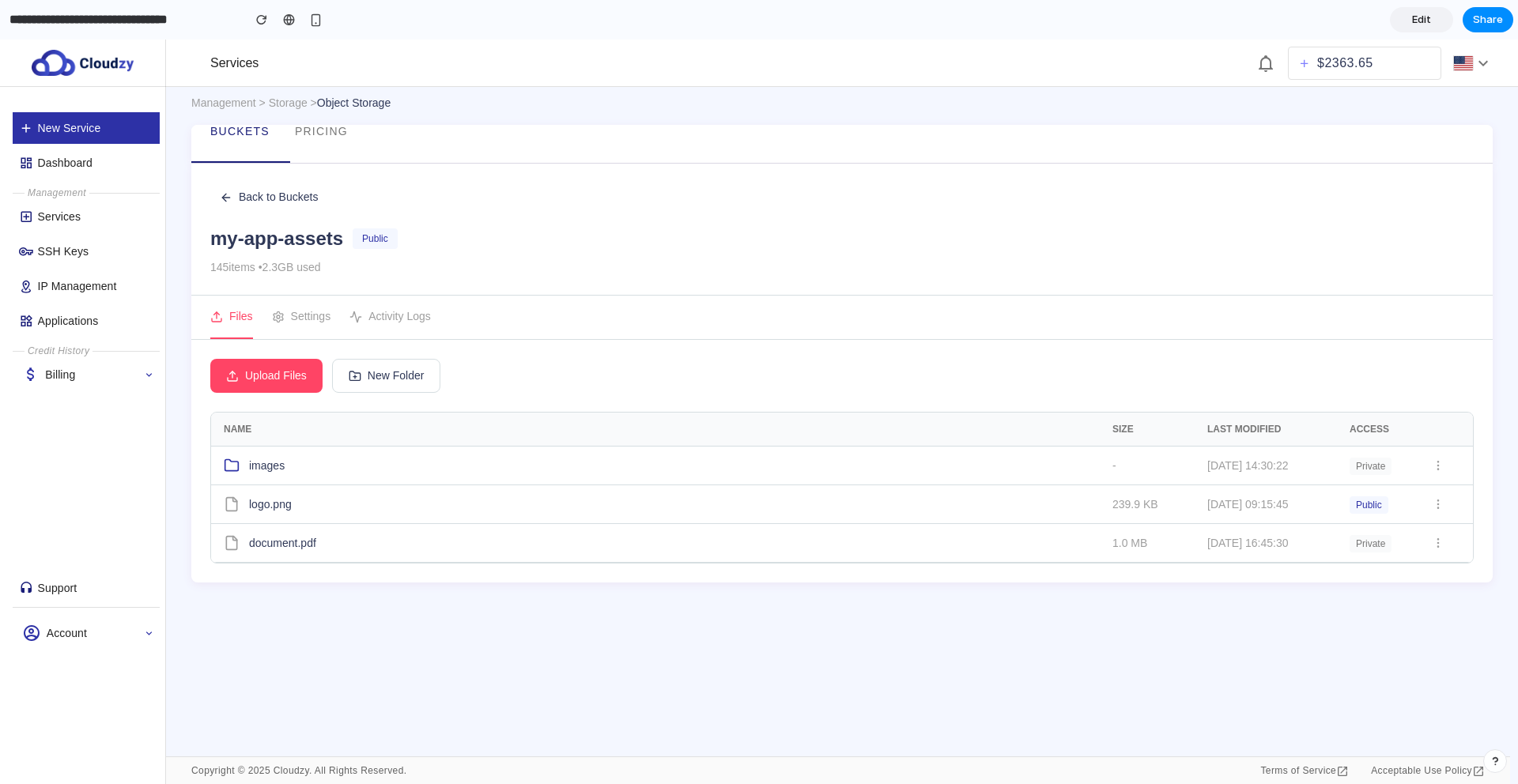
click at [280, 321] on icon at bounding box center [279, 316] width 10 height 11
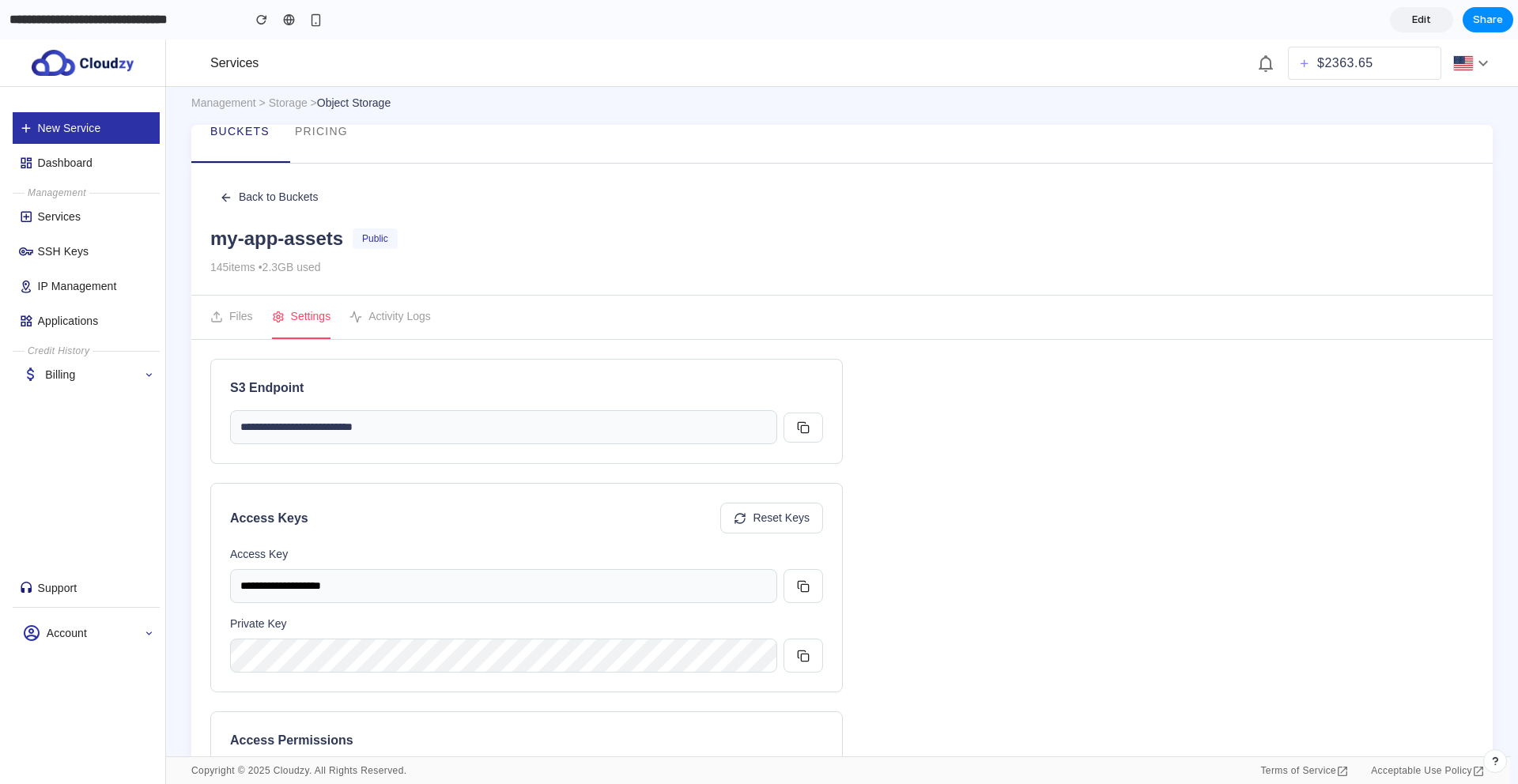
click at [223, 318] on button "Files" at bounding box center [232, 317] width 43 height 44
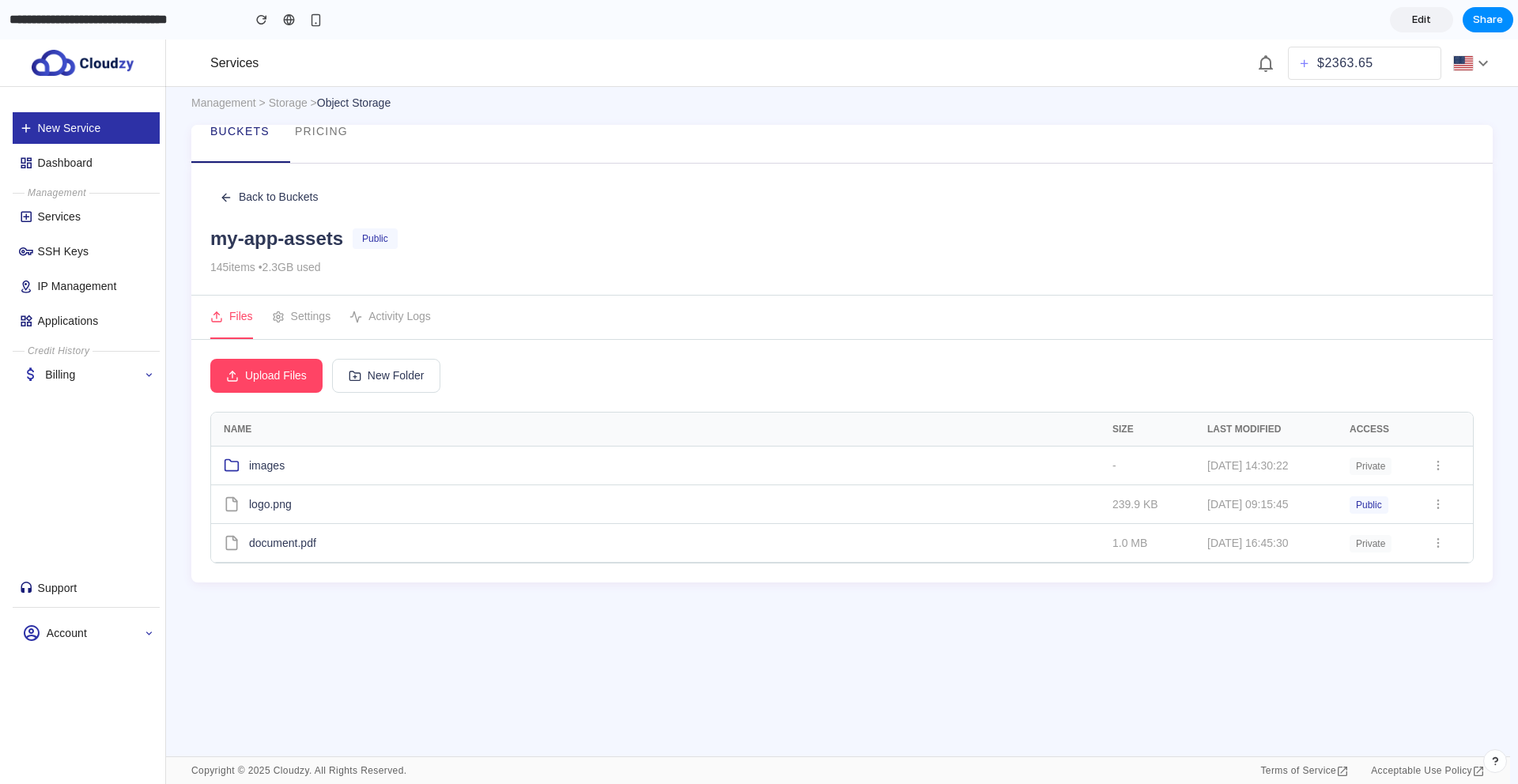
click at [360, 390] on button "New Folder" at bounding box center [386, 376] width 109 height 34
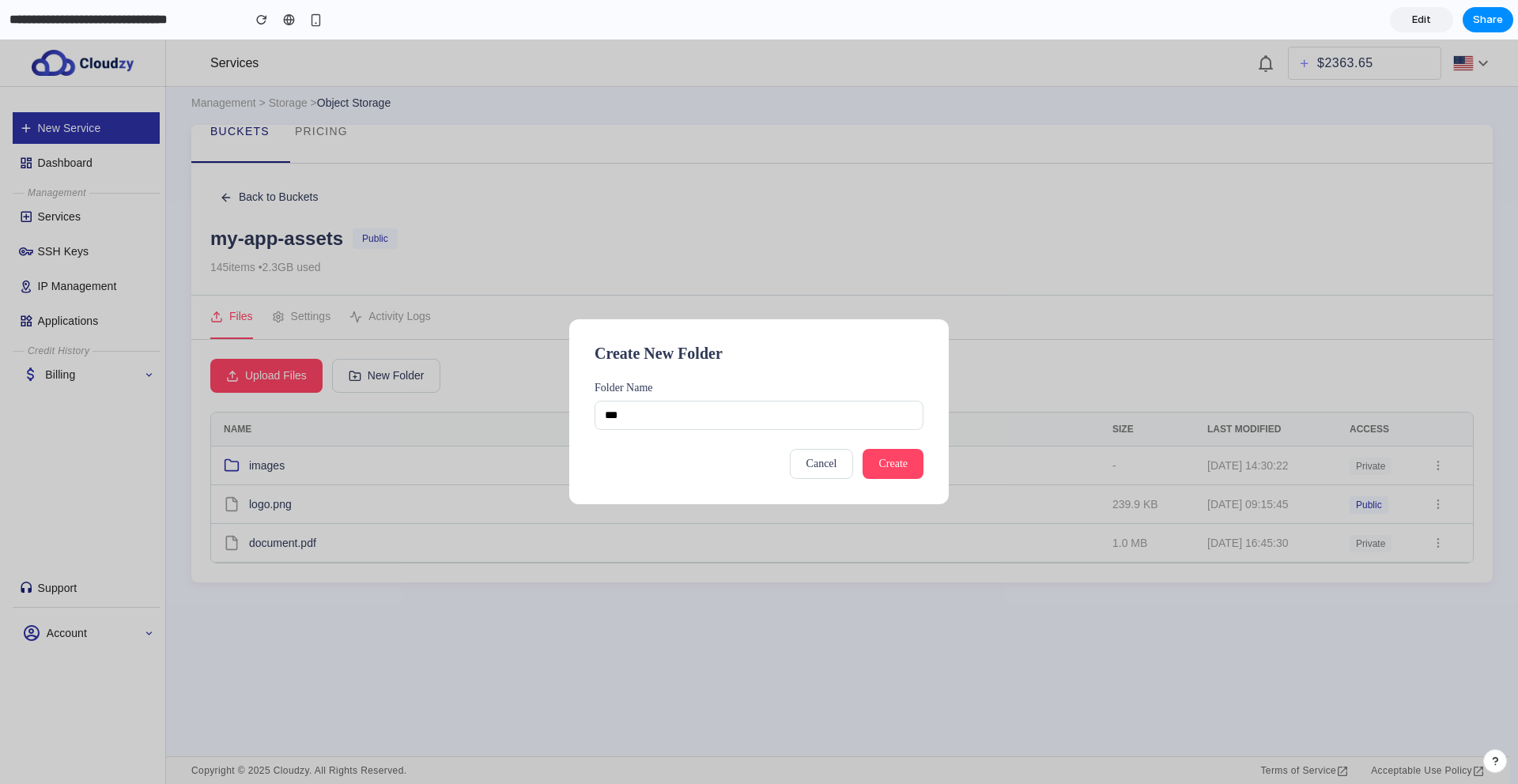
type input "***"
click at [889, 476] on button "Create" at bounding box center [893, 463] width 61 height 30
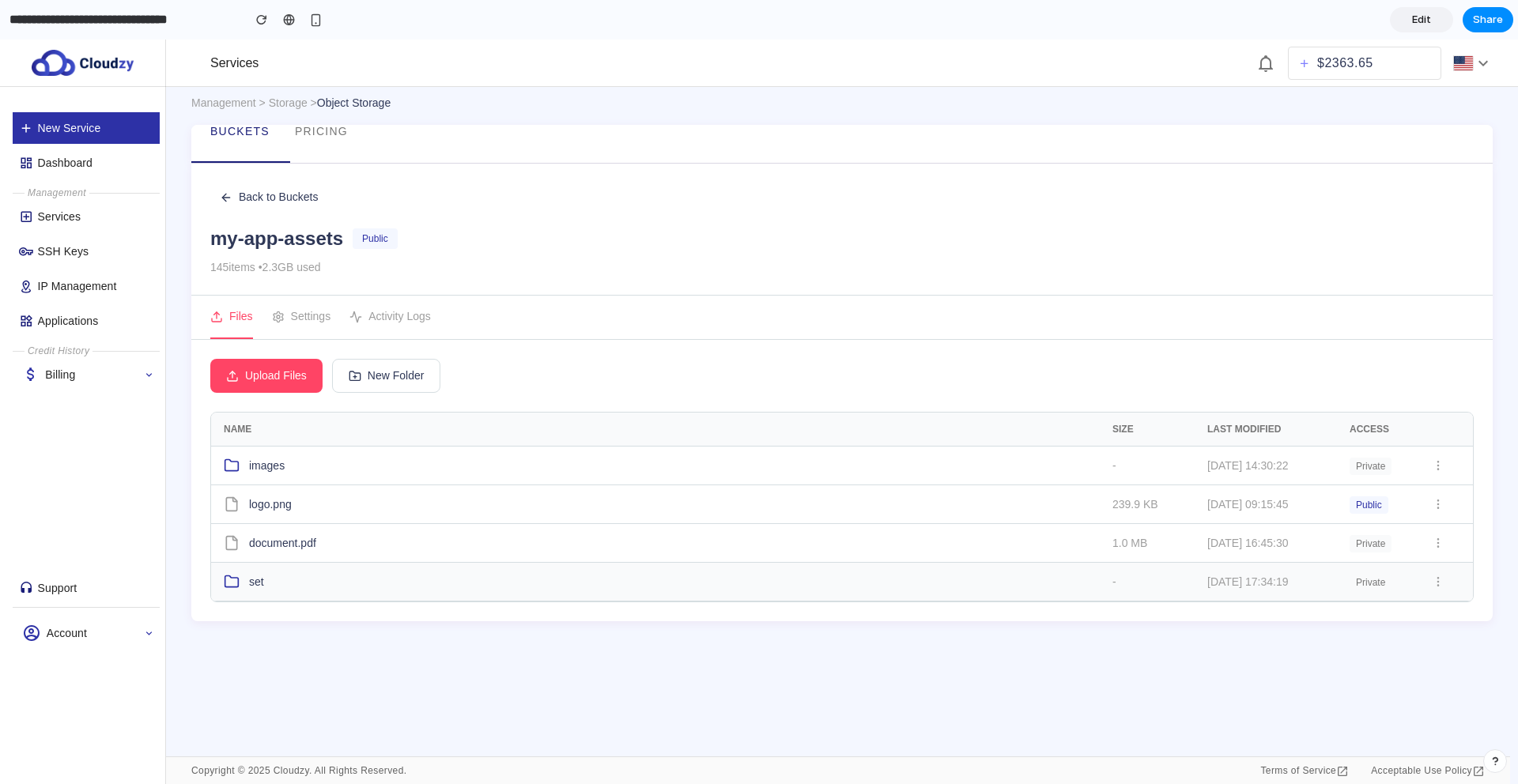
click at [251, 579] on span "set" at bounding box center [256, 582] width 15 height 16
click at [240, 583] on div "set" at bounding box center [667, 582] width 888 height 16
click at [1437, 581] on icon at bounding box center [1437, 581] width 12 height 12
click at [1444, 539] on div at bounding box center [759, 412] width 1518 height 745
click at [1440, 542] on icon at bounding box center [1437, 542] width 12 height 12
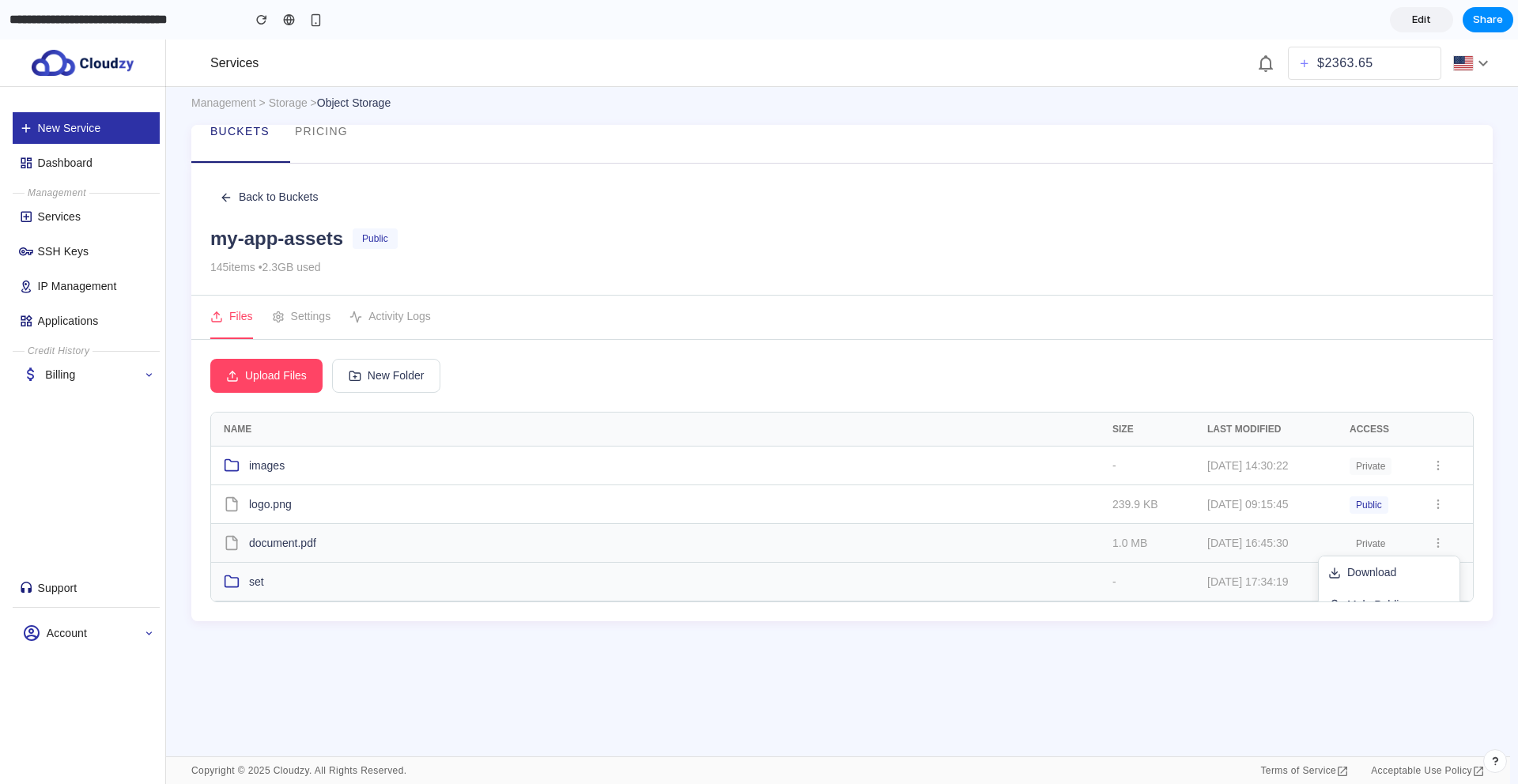
click at [1433, 504] on div at bounding box center [759, 412] width 1518 height 745
click at [1433, 504] on icon at bounding box center [1437, 504] width 12 height 12
click at [1435, 464] on div at bounding box center [759, 412] width 1518 height 745
click at [1435, 465] on icon at bounding box center [1437, 465] width 12 height 12
click at [700, 348] on div at bounding box center [759, 412] width 1518 height 745
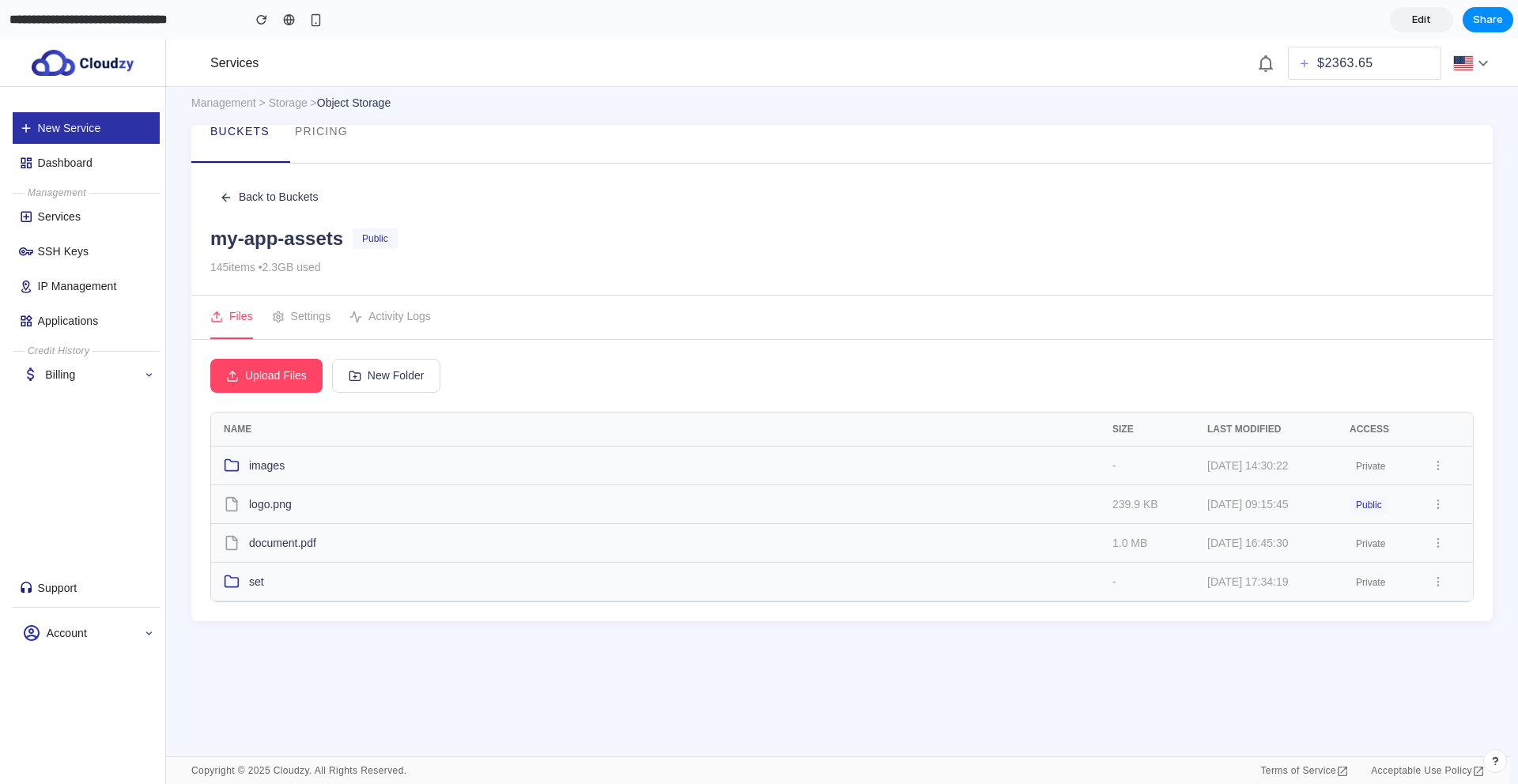
click at [276, 313] on icon at bounding box center [279, 316] width 10 height 11
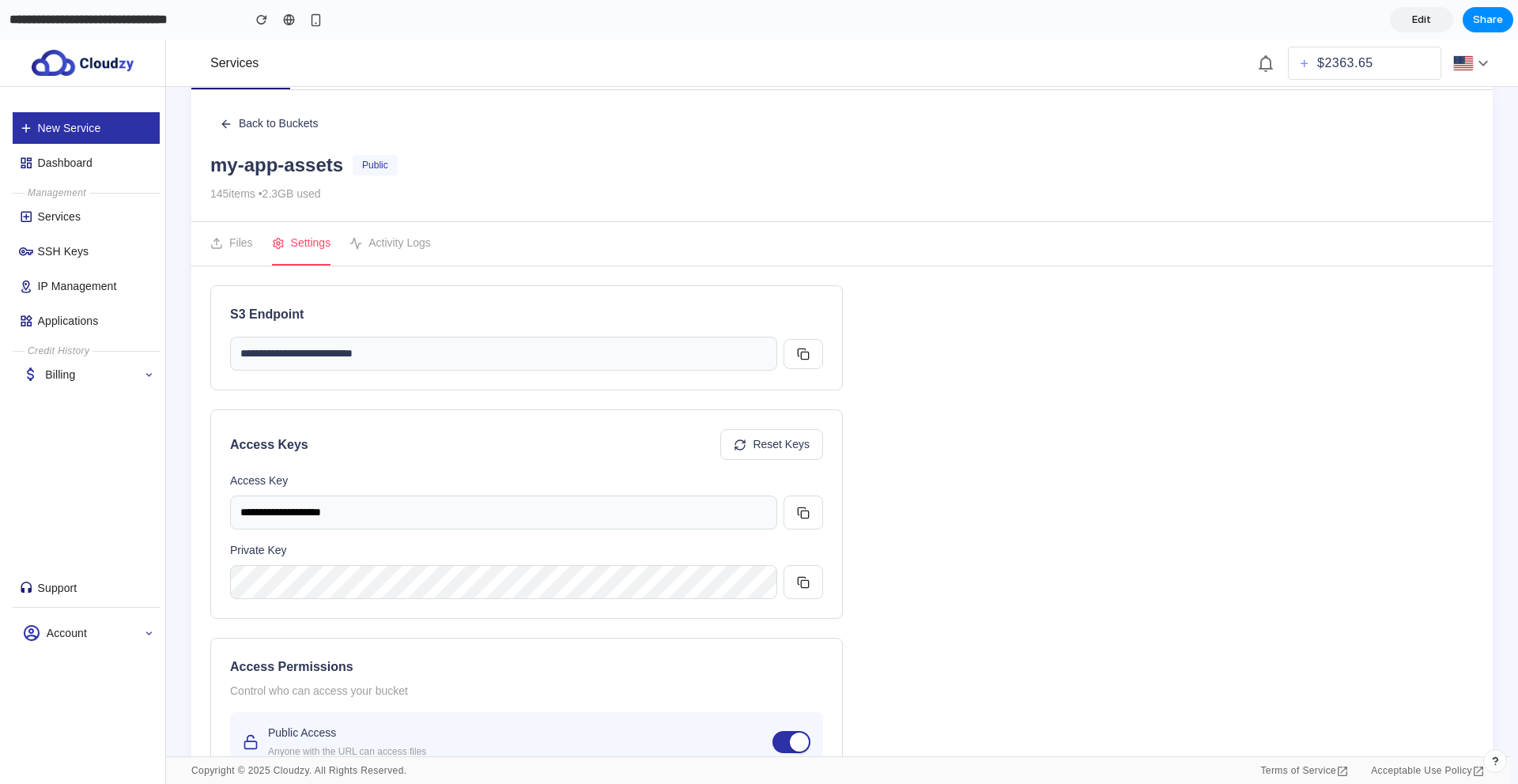
scroll to position [154, 0]
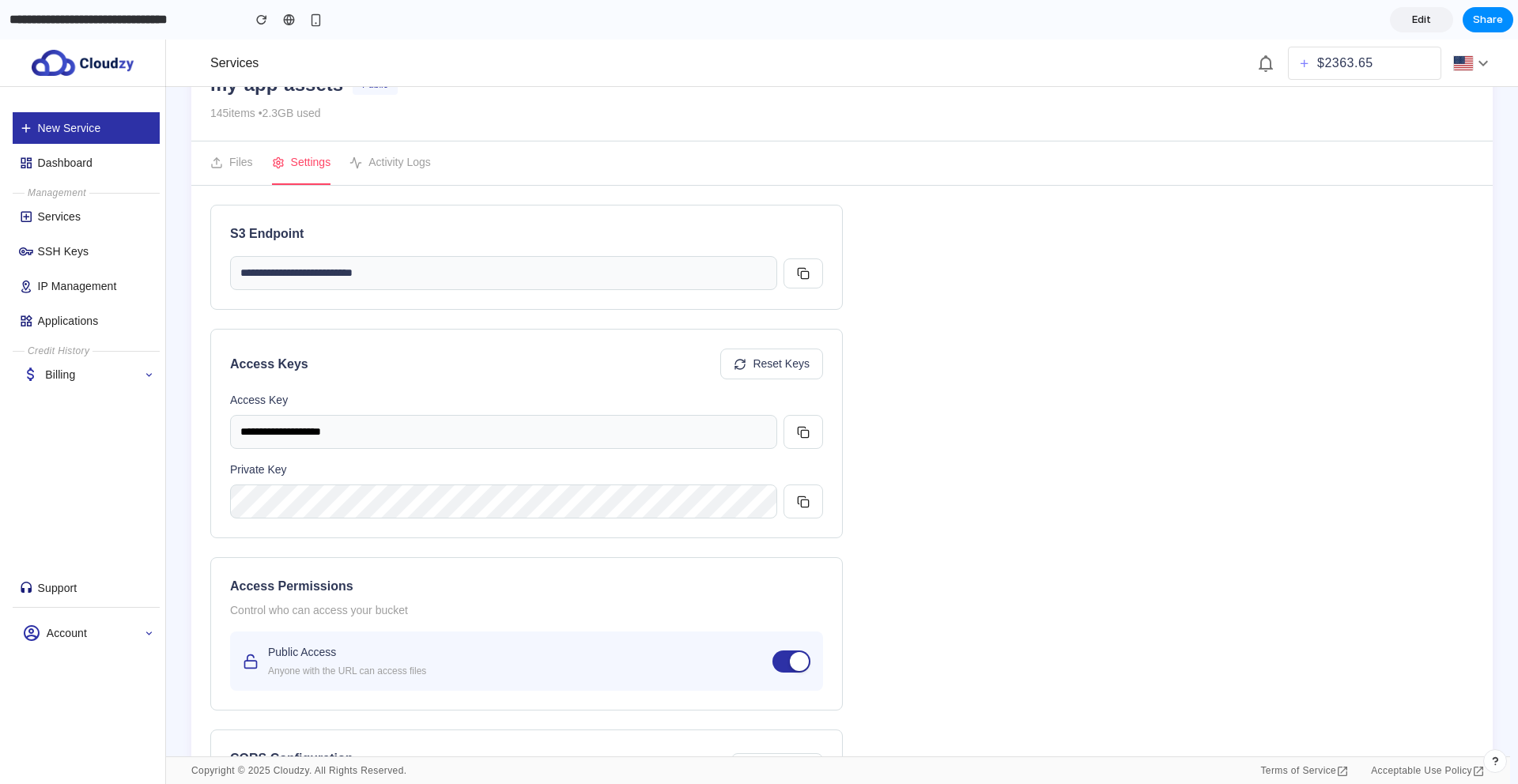
click at [754, 358] on button "Reset Keys" at bounding box center [771, 364] width 103 height 31
type input "**********"
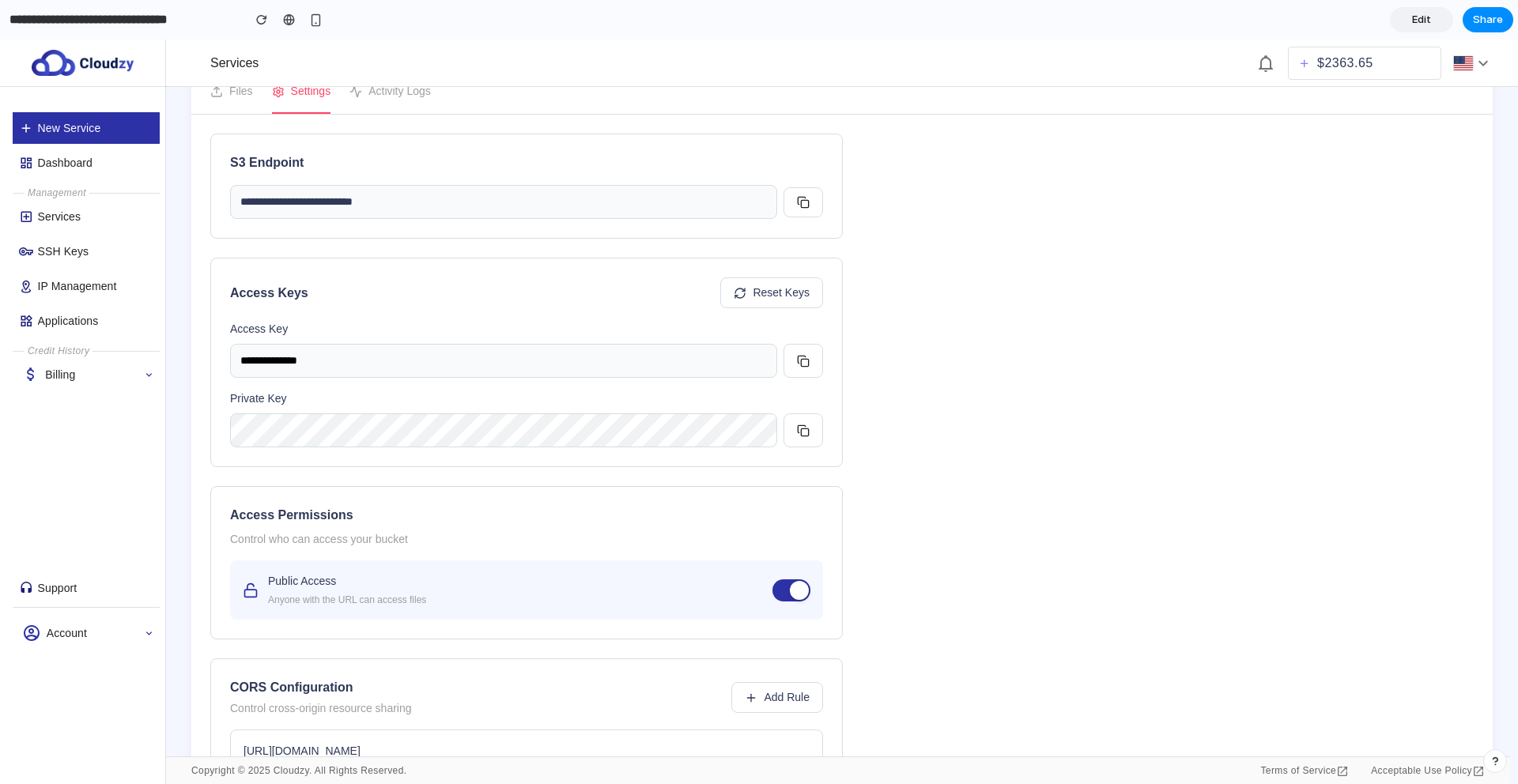
scroll to position [455, 0]
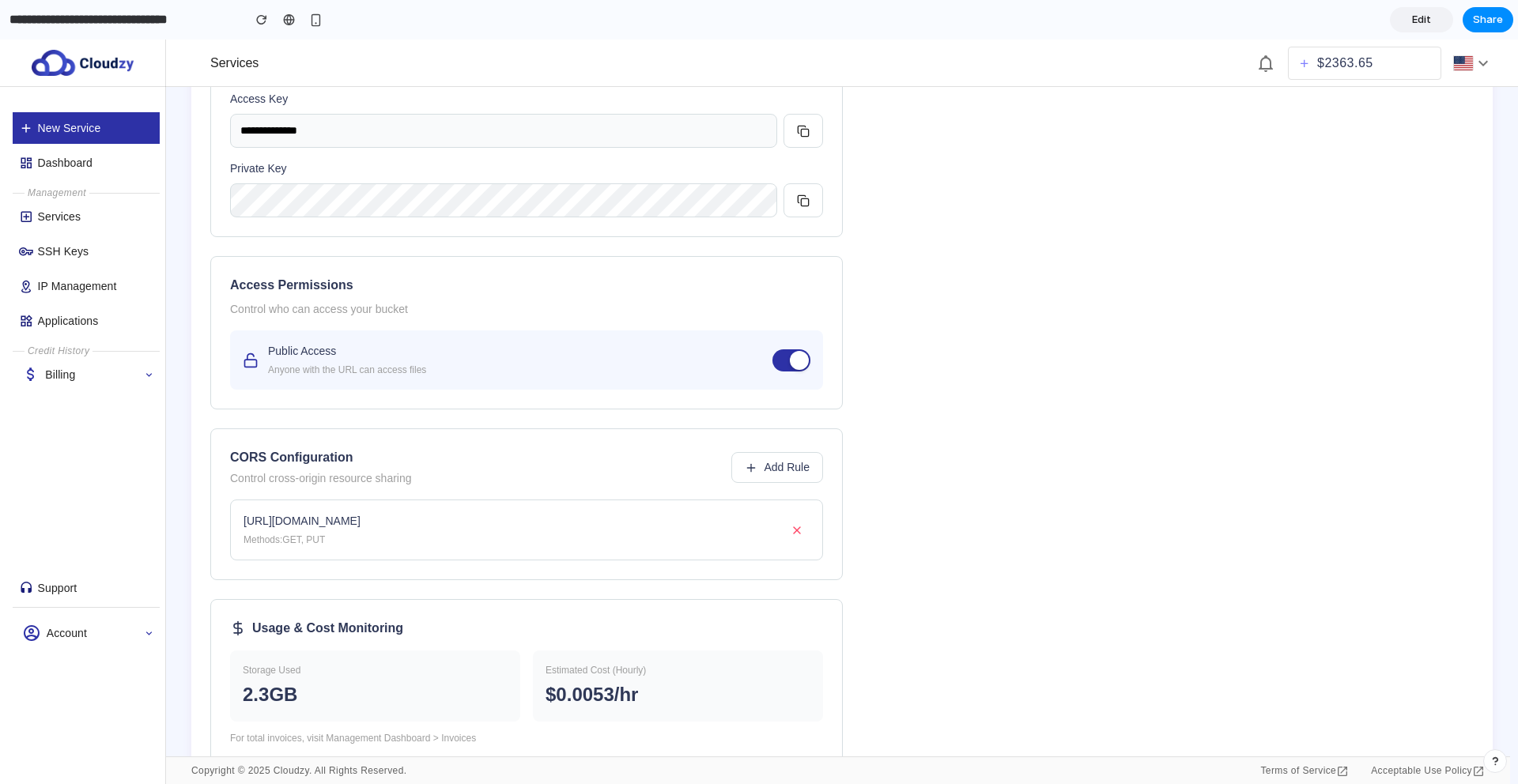
click at [801, 357] on div at bounding box center [799, 360] width 19 height 19
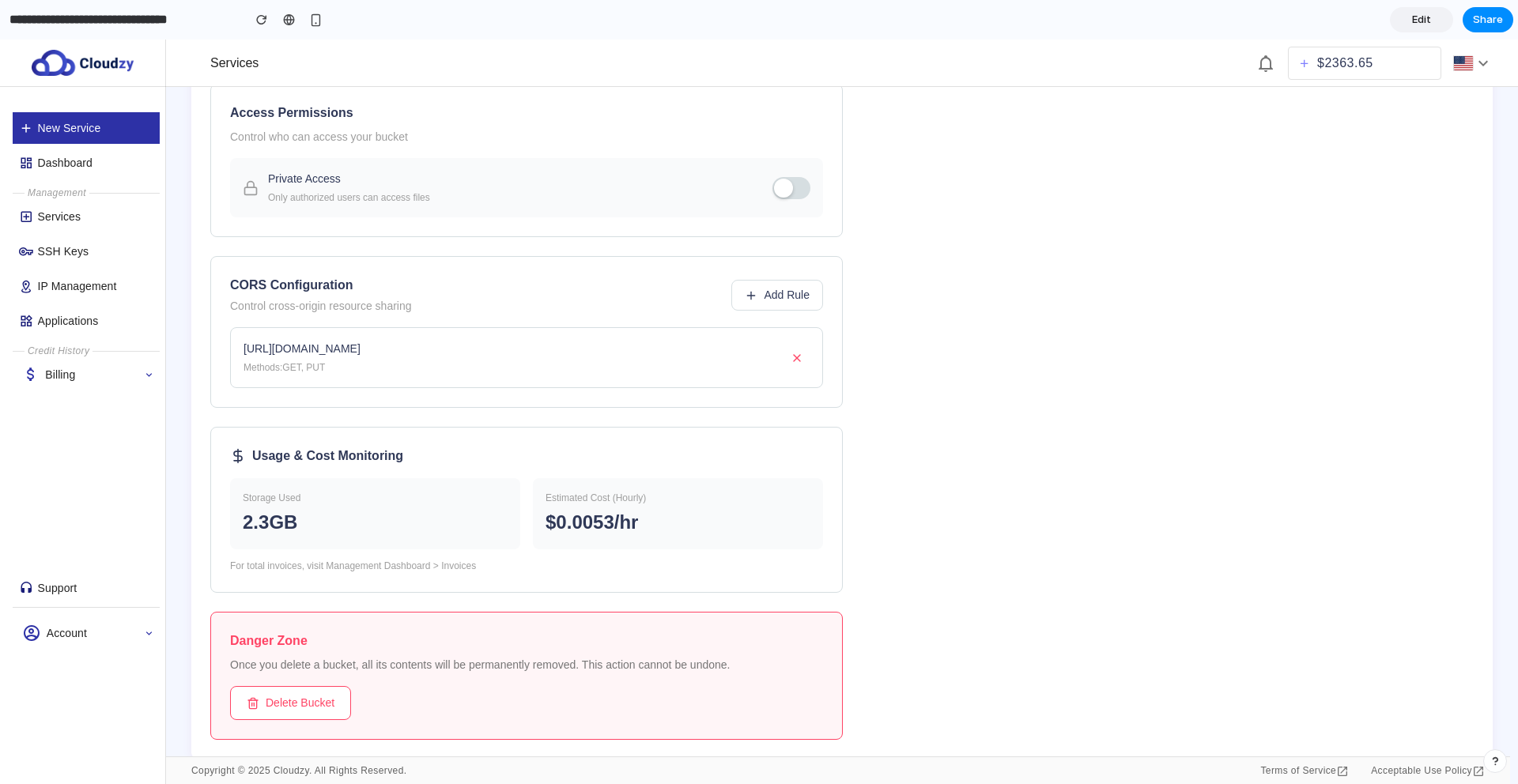
click at [789, 288] on span "Add Rule" at bounding box center [787, 295] width 46 height 16
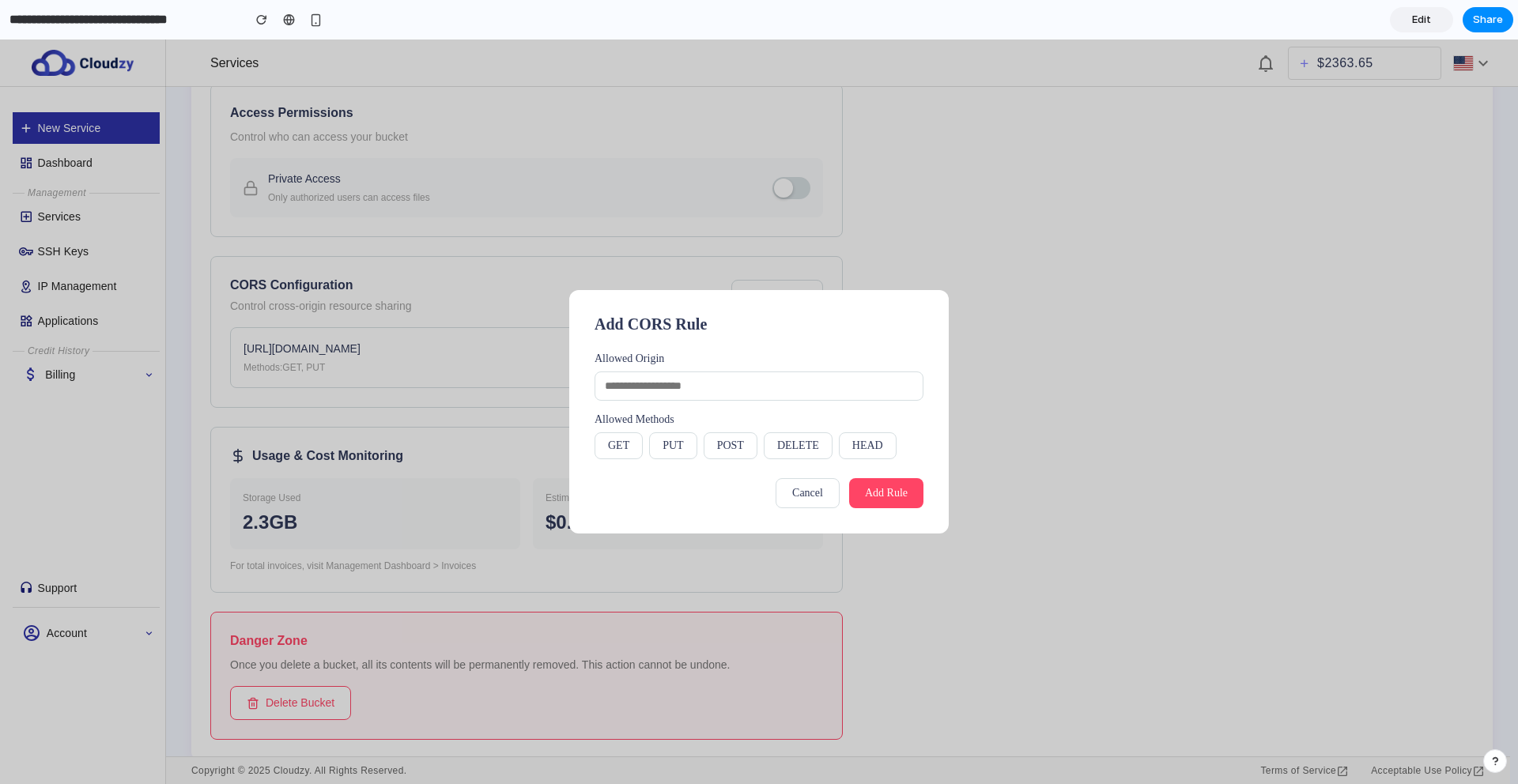
click at [782, 488] on button "Cancel" at bounding box center [808, 493] width 64 height 30
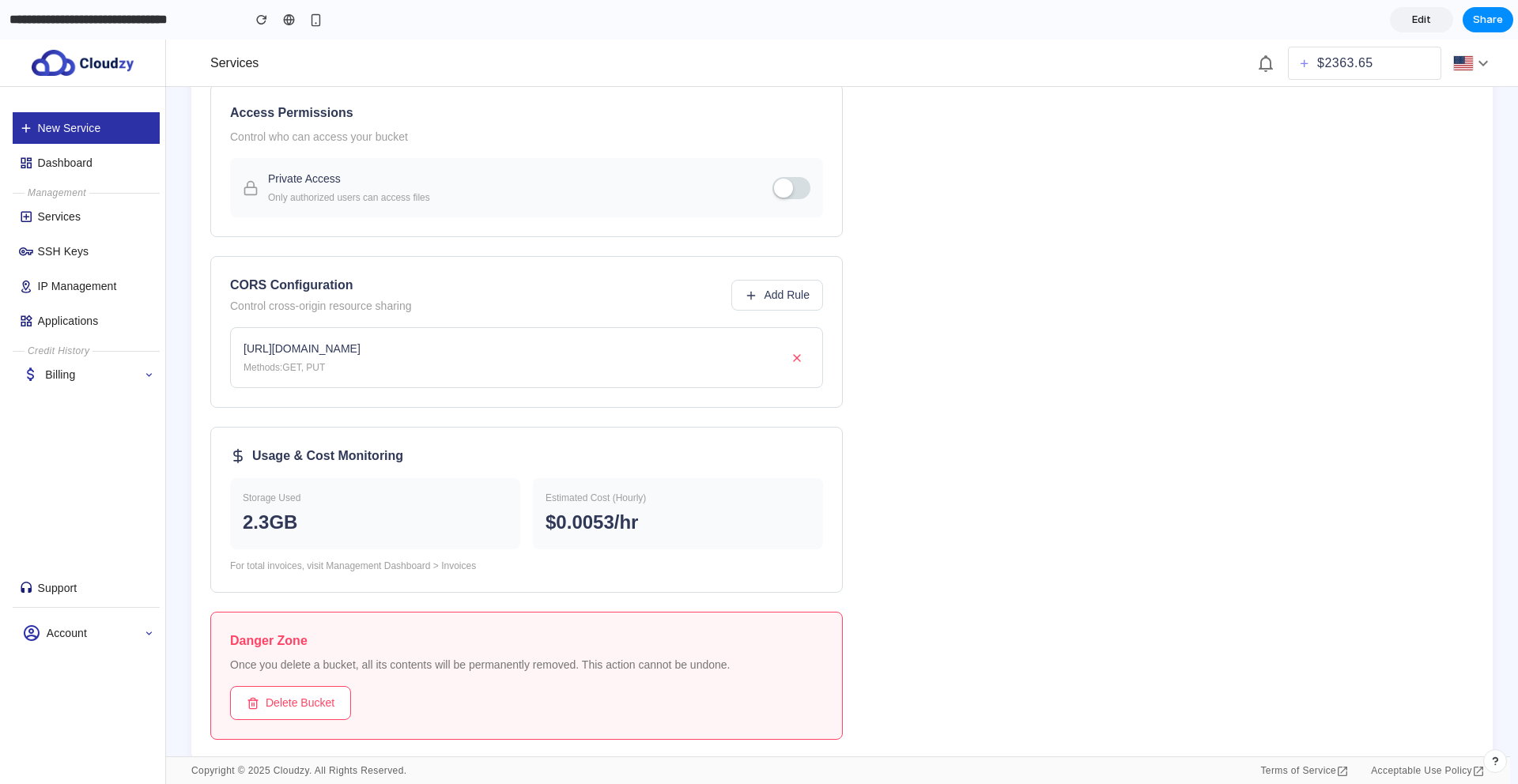
click at [339, 521] on div "2.3 GB" at bounding box center [375, 523] width 265 height 29
click at [321, 698] on span "Delete Bucket" at bounding box center [300, 703] width 69 height 16
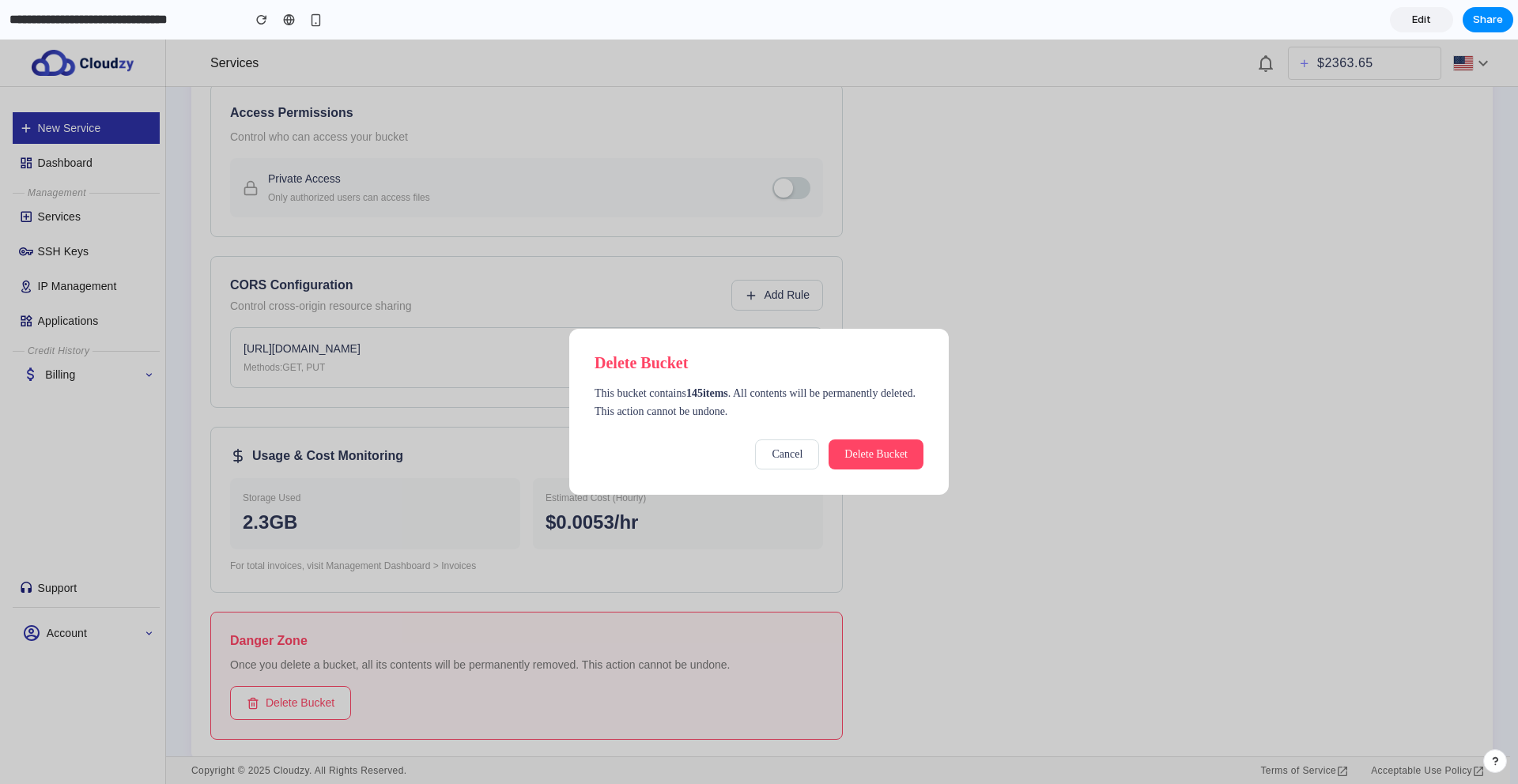
click at [781, 451] on span "Cancel" at bounding box center [787, 454] width 31 height 12
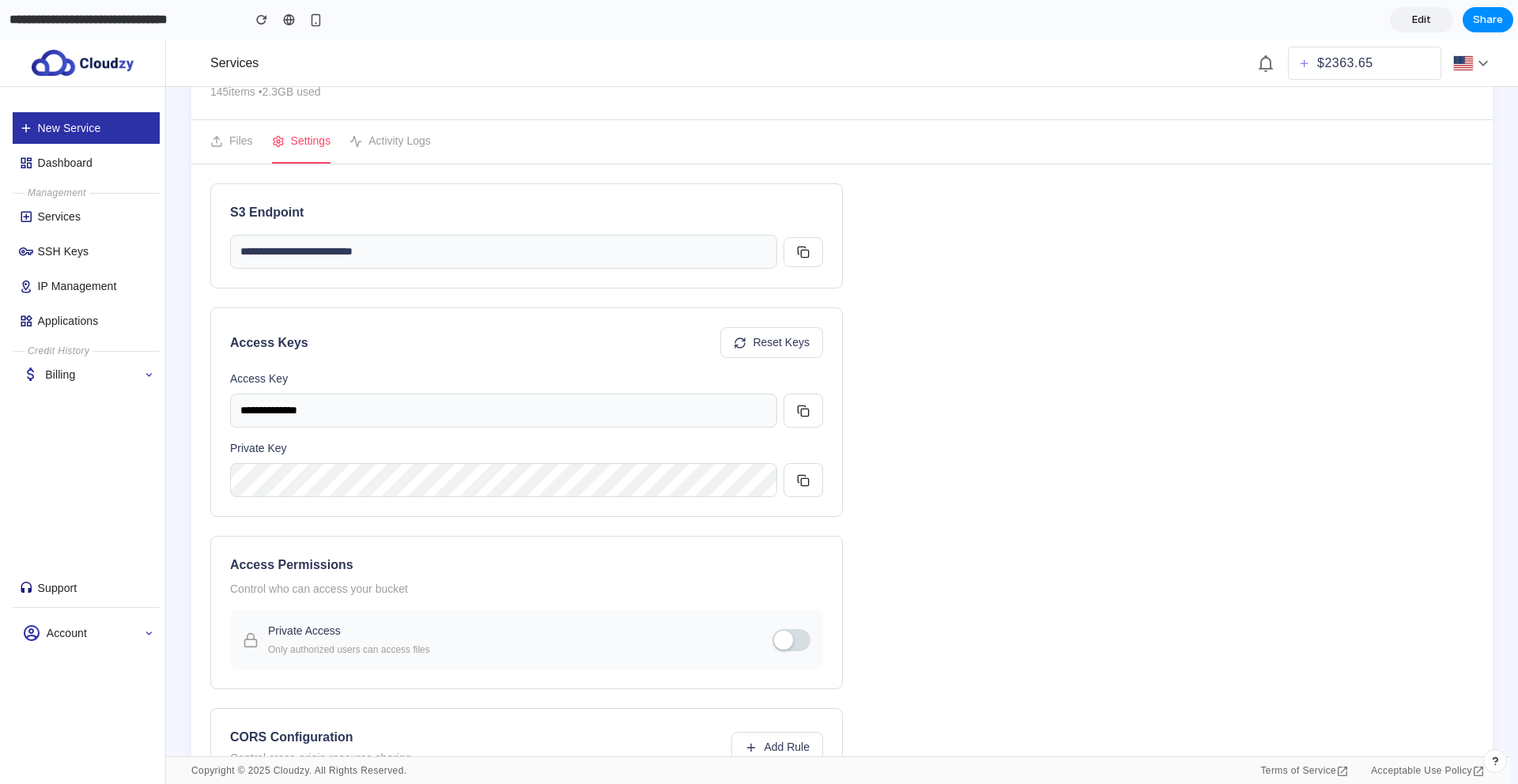
scroll to position [0, 0]
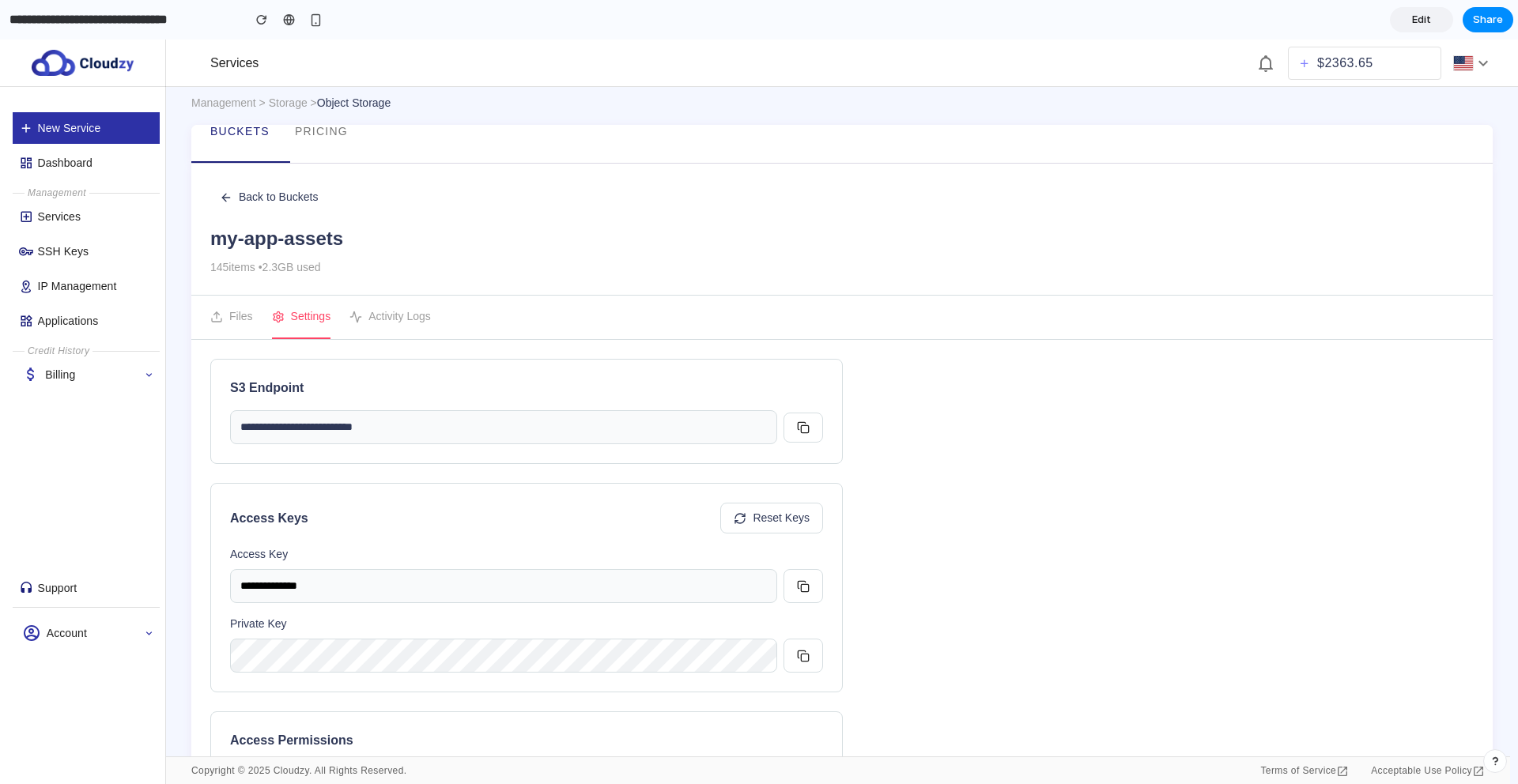
click at [399, 315] on button "Activity Logs" at bounding box center [390, 317] width 81 height 44
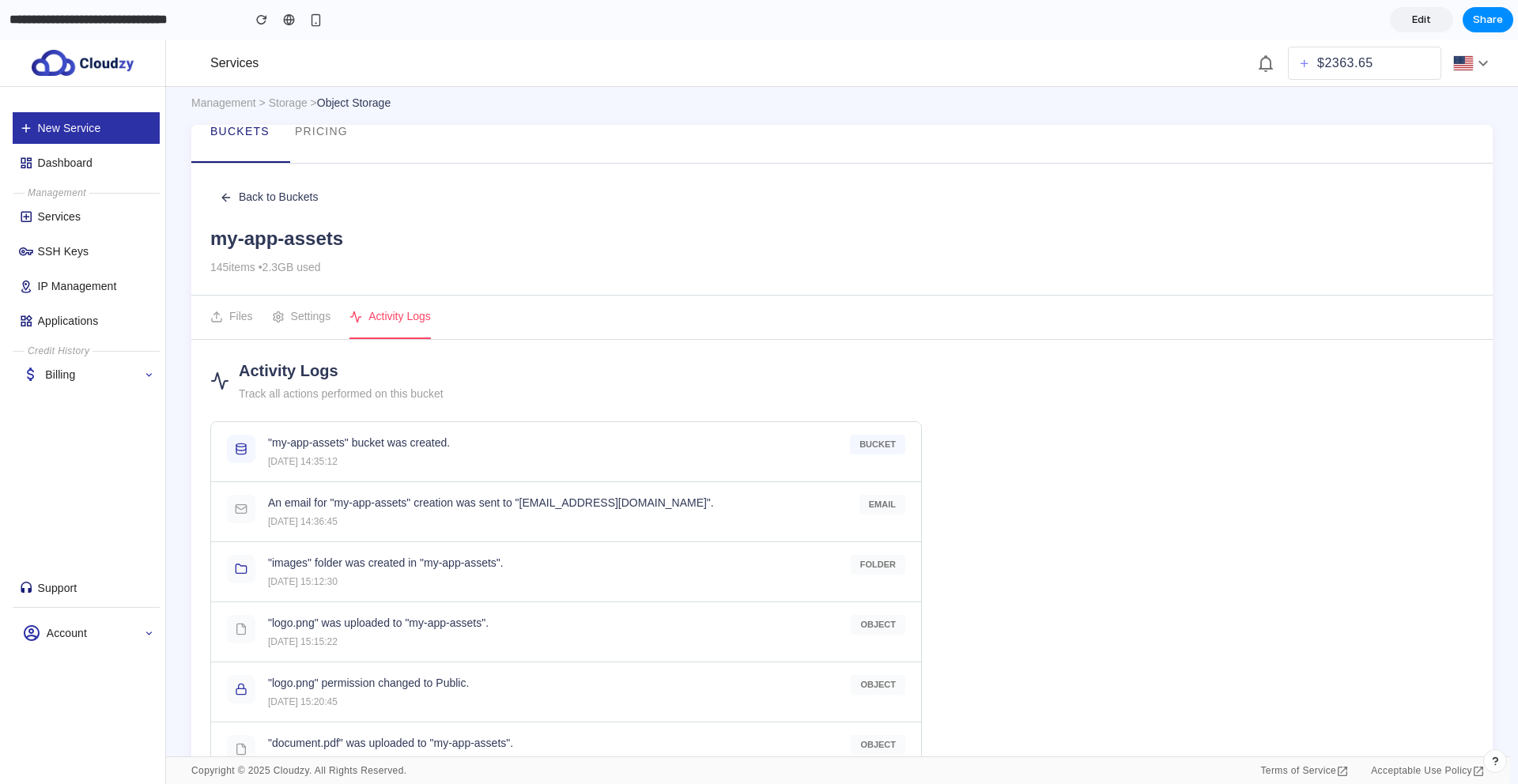
click at [285, 321] on button "Settings" at bounding box center [302, 317] width 59 height 44
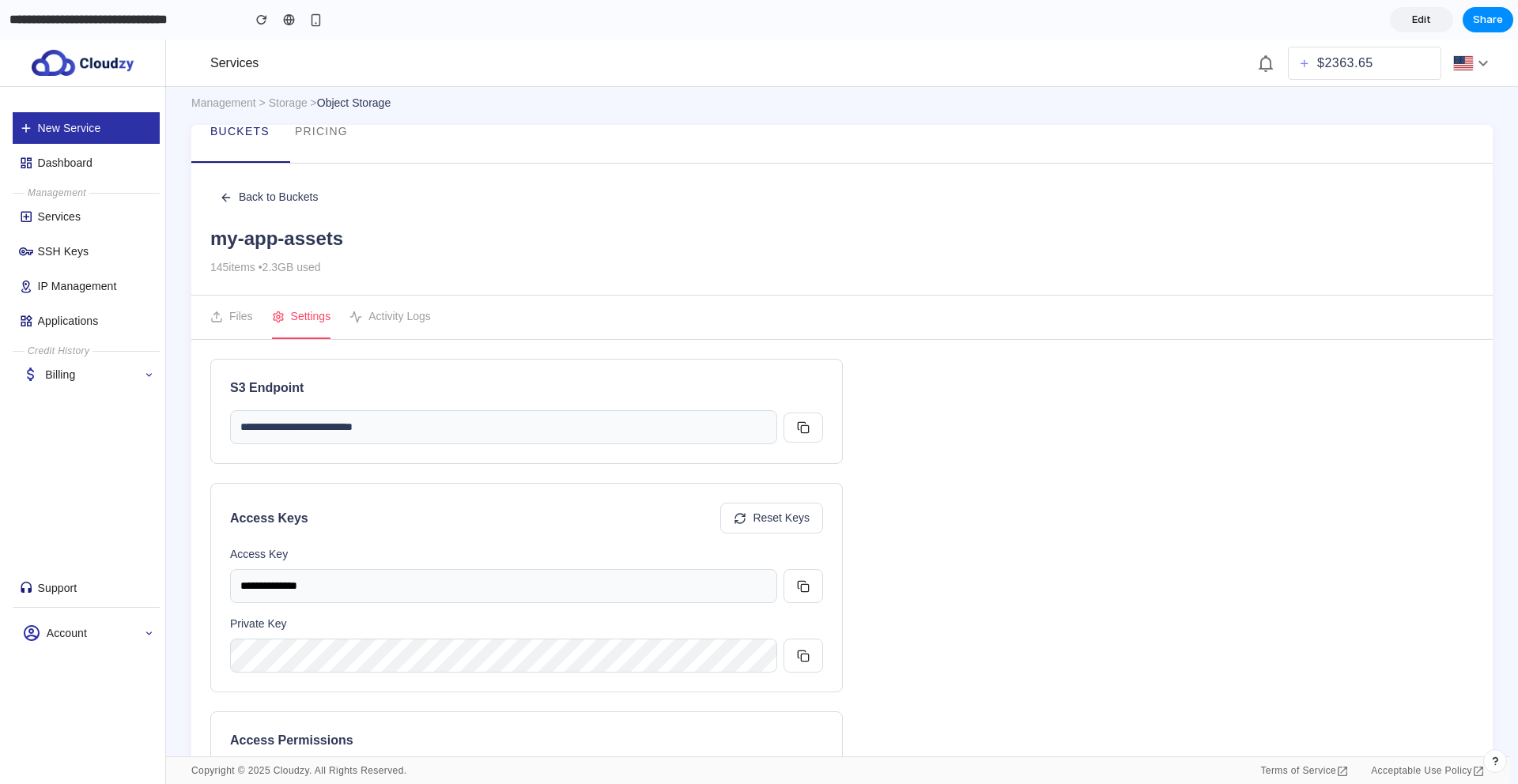
click at [219, 311] on icon at bounding box center [216, 316] width 12 height 12
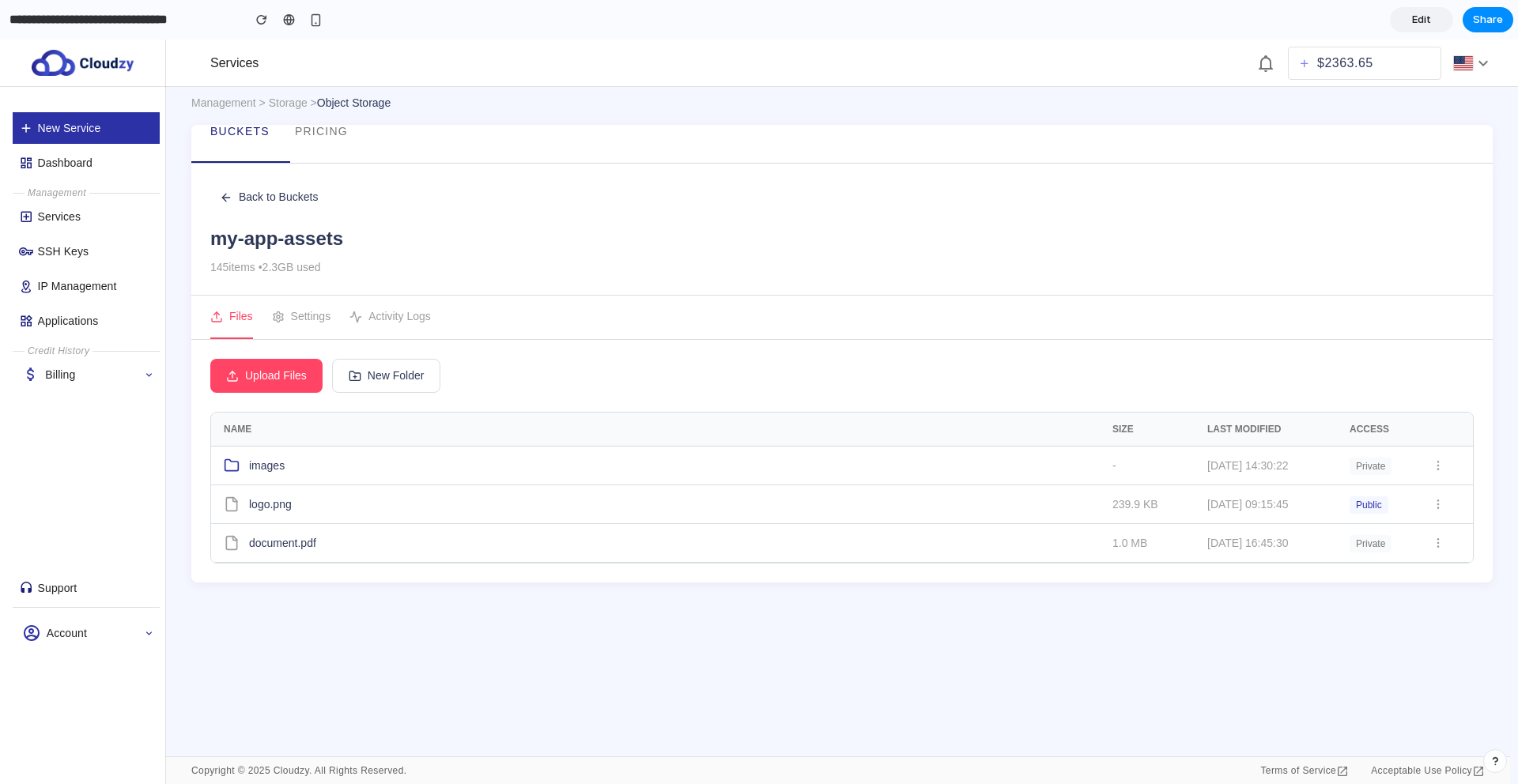
click at [1414, 23] on span "Edit" at bounding box center [1421, 19] width 19 height 16
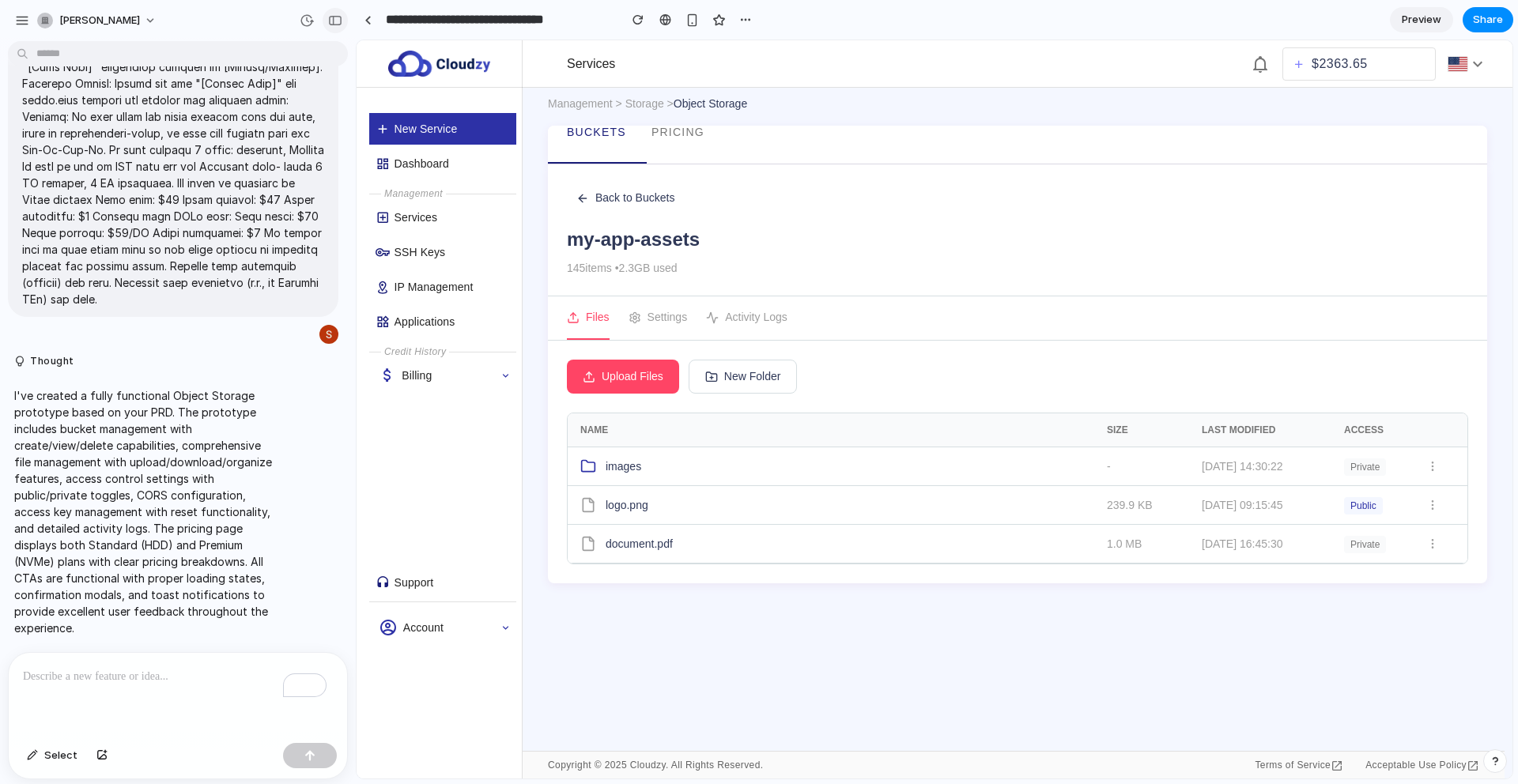
click at [339, 20] on div "button" at bounding box center [335, 20] width 14 height 11
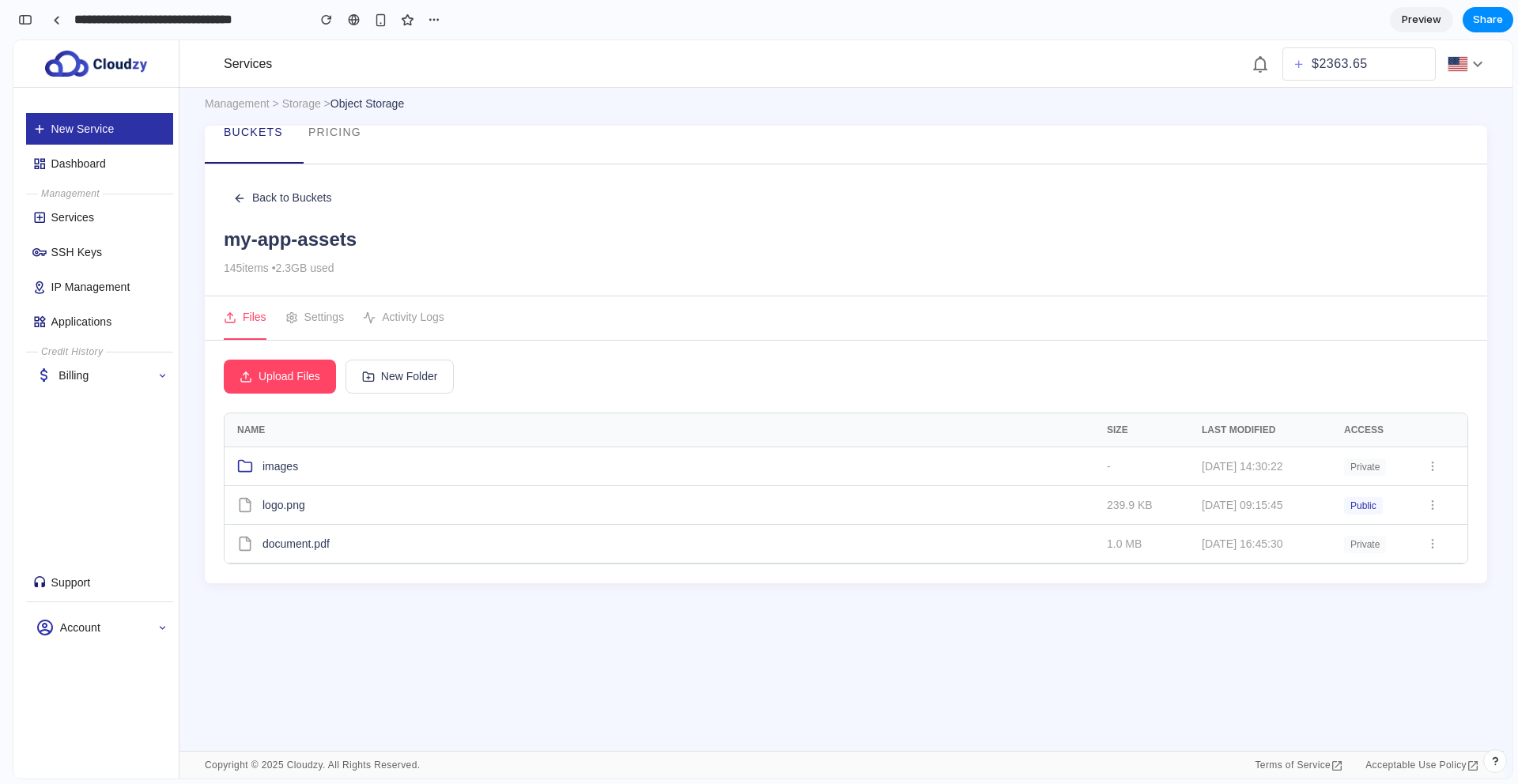
scroll to position [6792, 0]
click at [388, 131] on div "Buckets Pricing" at bounding box center [846, 145] width 1282 height 38
click at [29, 21] on div "button" at bounding box center [25, 19] width 14 height 11
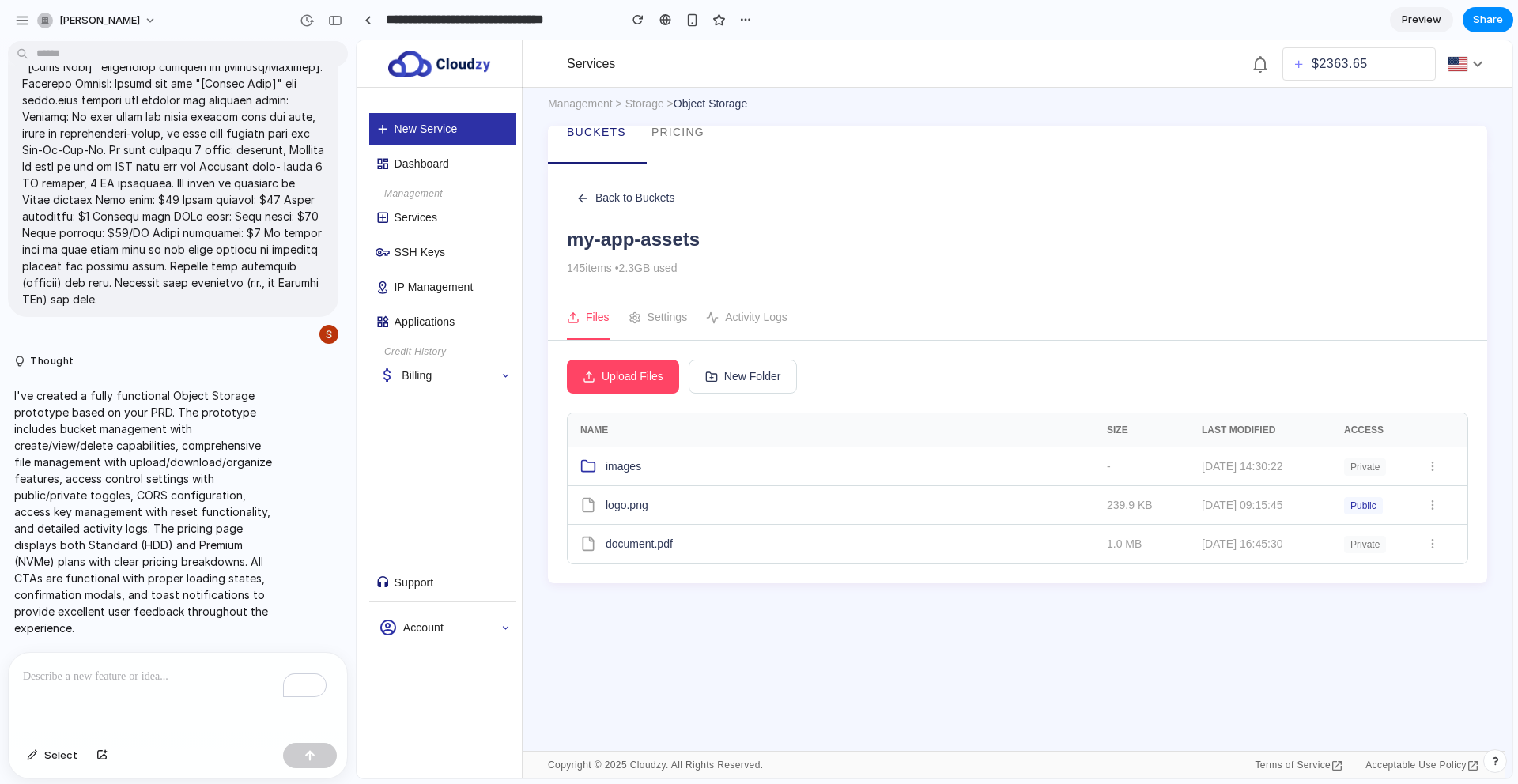
click at [631, 316] on icon at bounding box center [634, 317] width 12 height 12
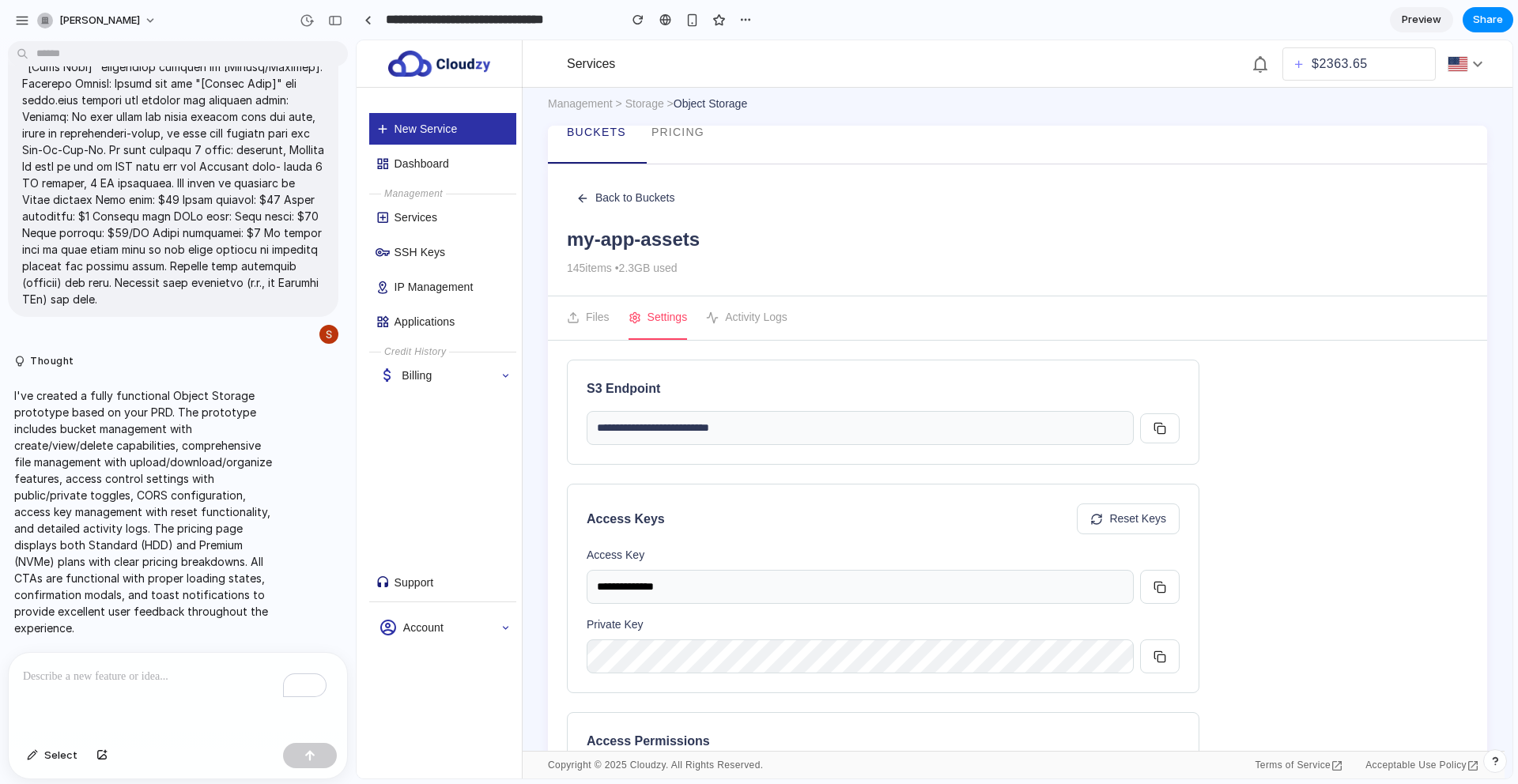
click at [612, 320] on div "Files Settings Activity Logs" at bounding box center [1017, 319] width 939 height 44
click at [626, 418] on input "**********" at bounding box center [861, 427] width 547 height 34
click at [652, 429] on input "**********" at bounding box center [861, 427] width 547 height 34
click at [598, 392] on h3 "S3 Endpoint" at bounding box center [883, 389] width 593 height 19
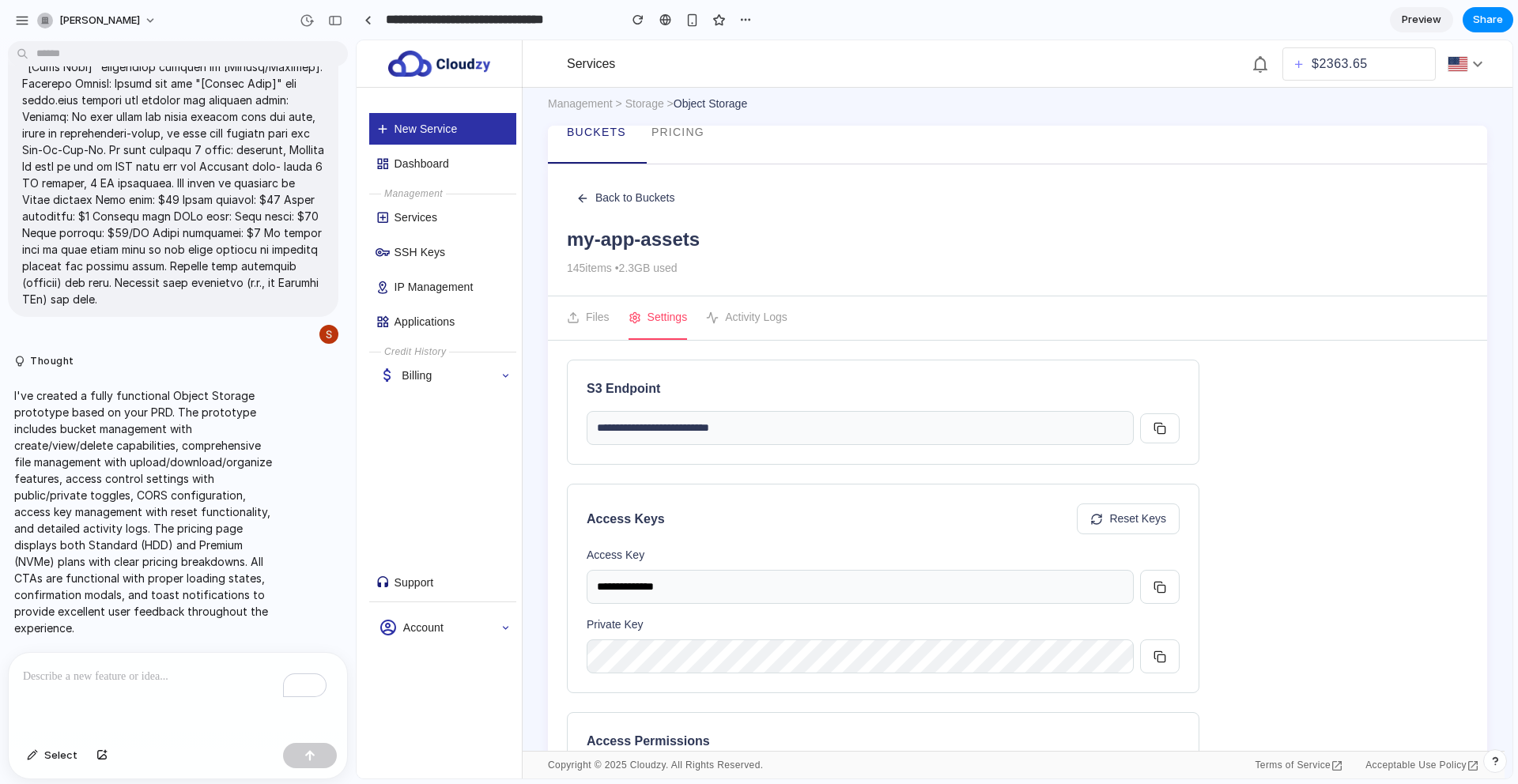
click at [598, 389] on h3 "S3 Endpoint" at bounding box center [883, 389] width 593 height 19
drag, startPoint x: 601, startPoint y: 389, endPoint x: 621, endPoint y: 388, distance: 20.0
click at [605, 389] on h3 "S3 Endpoint" at bounding box center [883, 389] width 593 height 19
click at [621, 388] on h3 "S3 Endpoint" at bounding box center [883, 389] width 593 height 19
click at [622, 388] on h3 "S3 Endpoint" at bounding box center [883, 389] width 593 height 19
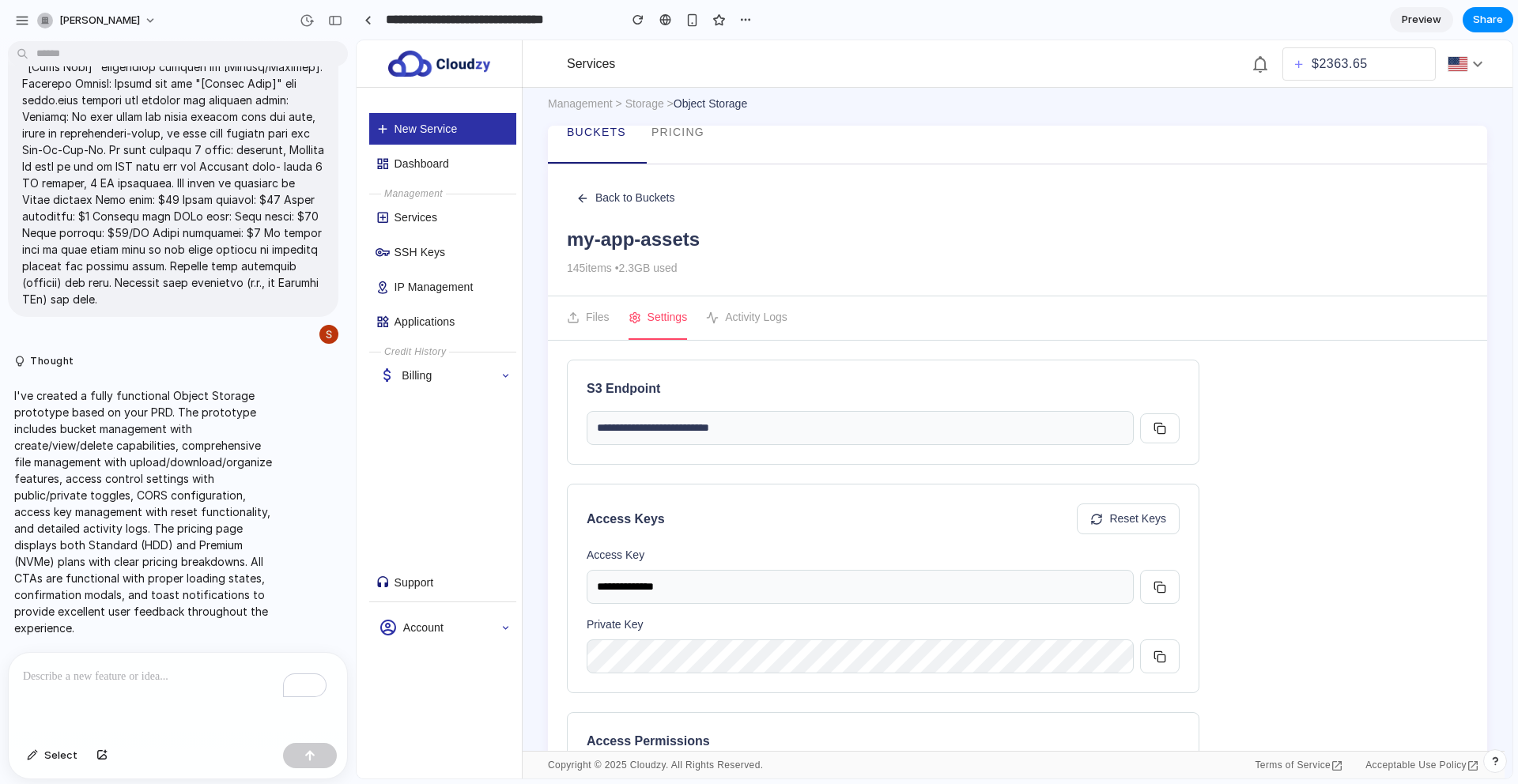
click at [1392, 18] on link "Preview" at bounding box center [1421, 20] width 63 height 25
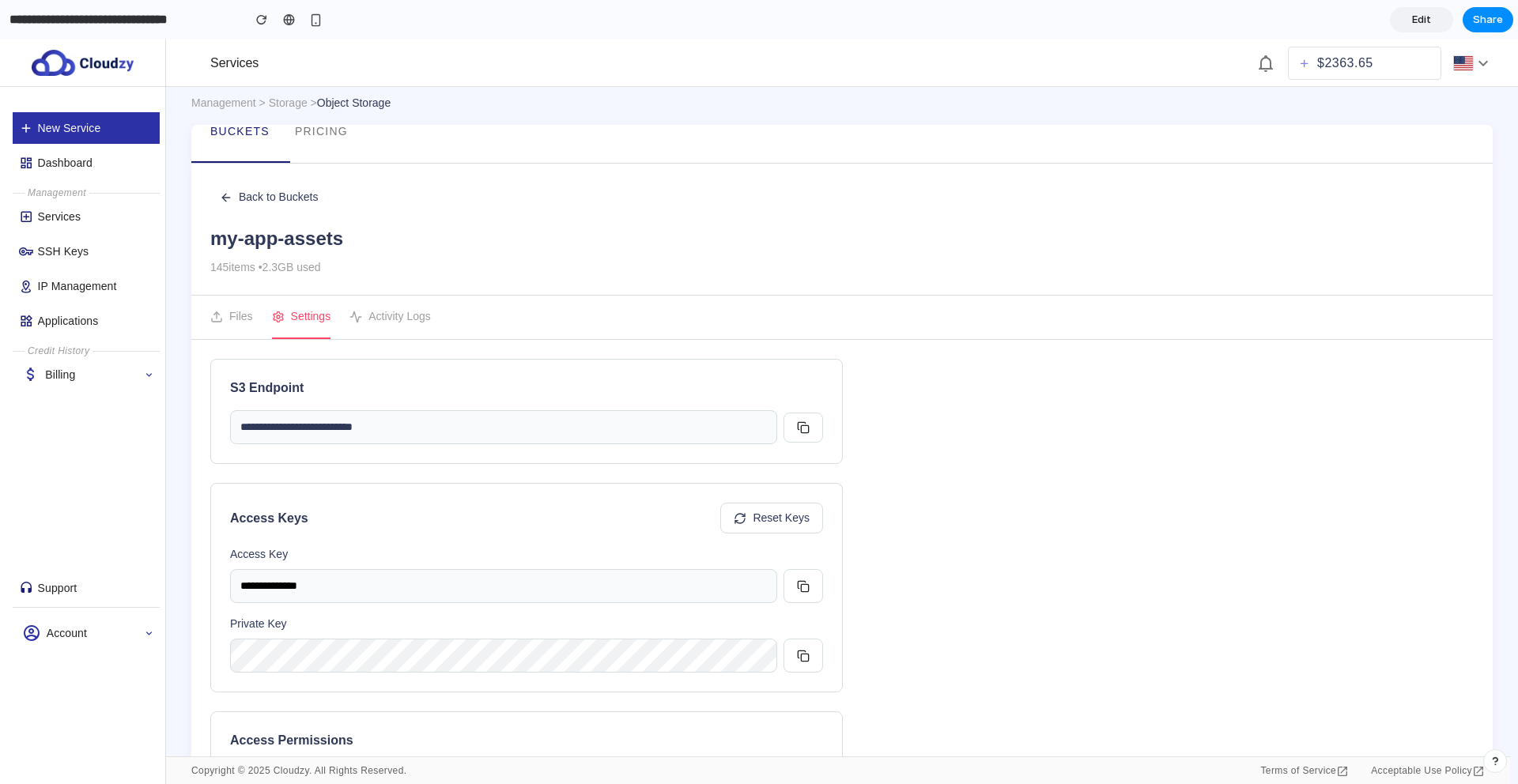
click at [414, 322] on button "Activity Logs" at bounding box center [390, 317] width 81 height 44
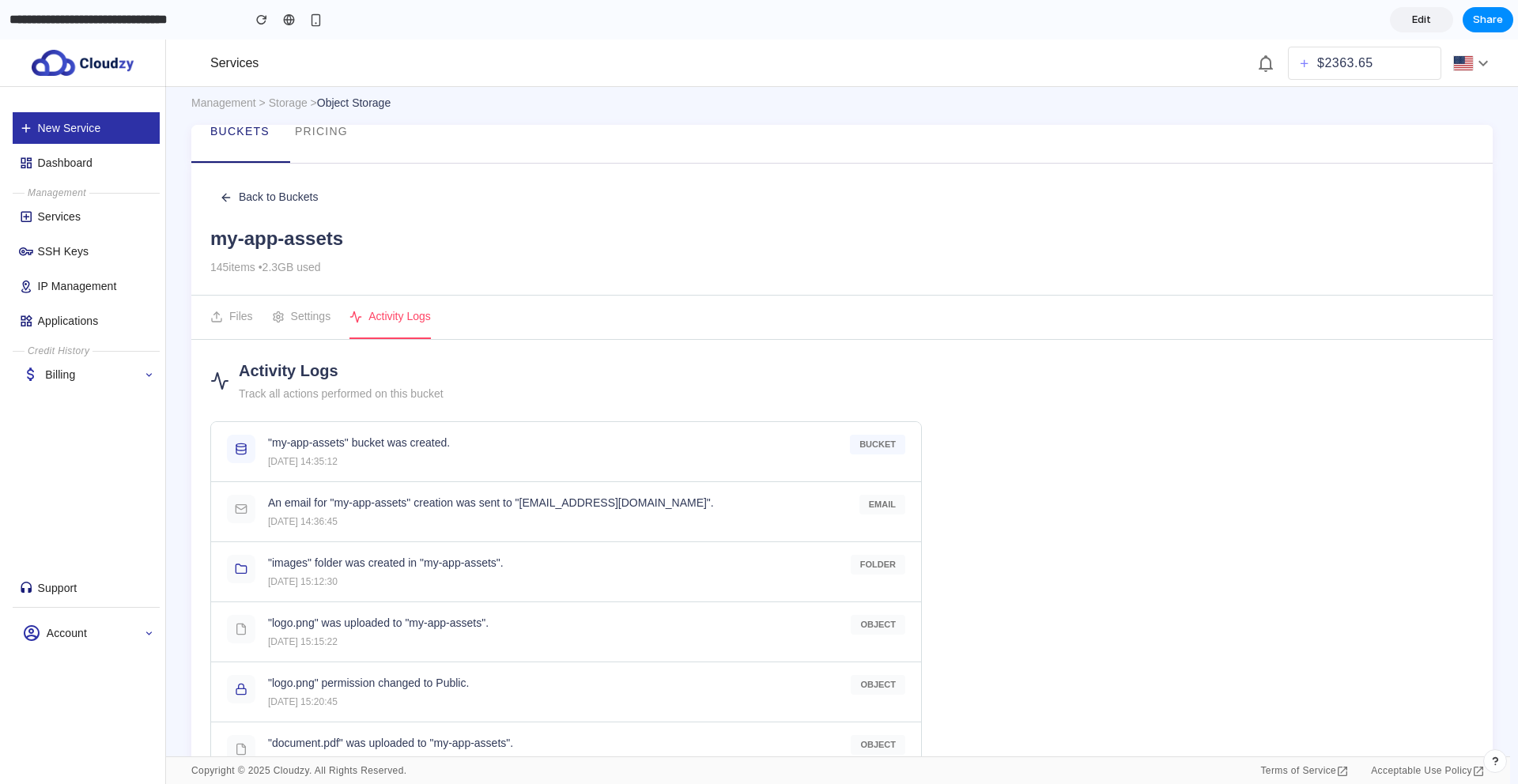
click at [1409, 26] on link "Edit" at bounding box center [1421, 20] width 63 height 25
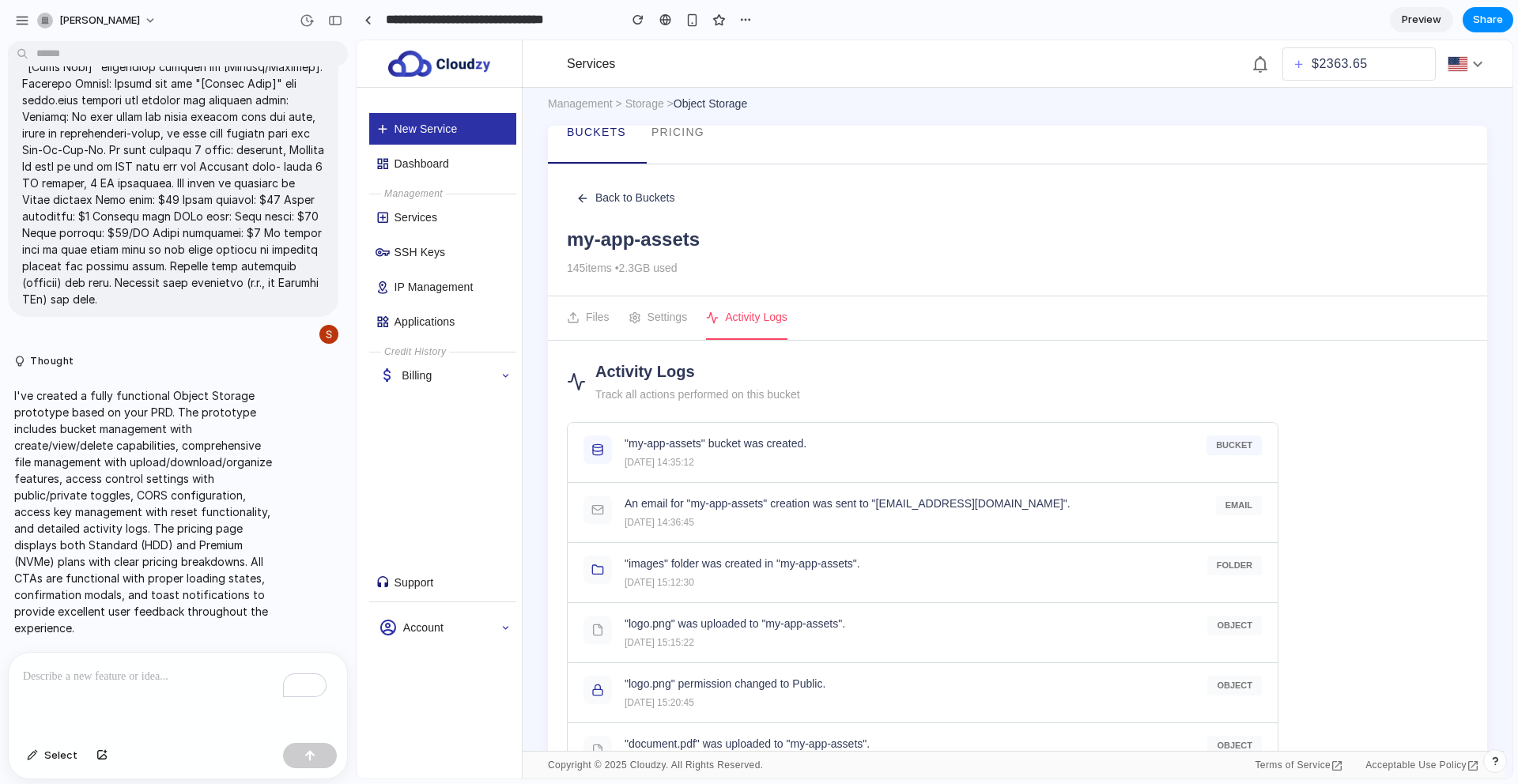
click at [132, 676] on p "To enrich screen reader interactions, please activate Accessibility in Grammarl…" at bounding box center [178, 676] width 310 height 19
click at [53, 759] on span "Select" at bounding box center [61, 755] width 33 height 16
click at [607, 154] on div at bounding box center [934, 409] width 1156 height 738
click at [579, 183] on button "button" at bounding box center [571, 187] width 25 height 25
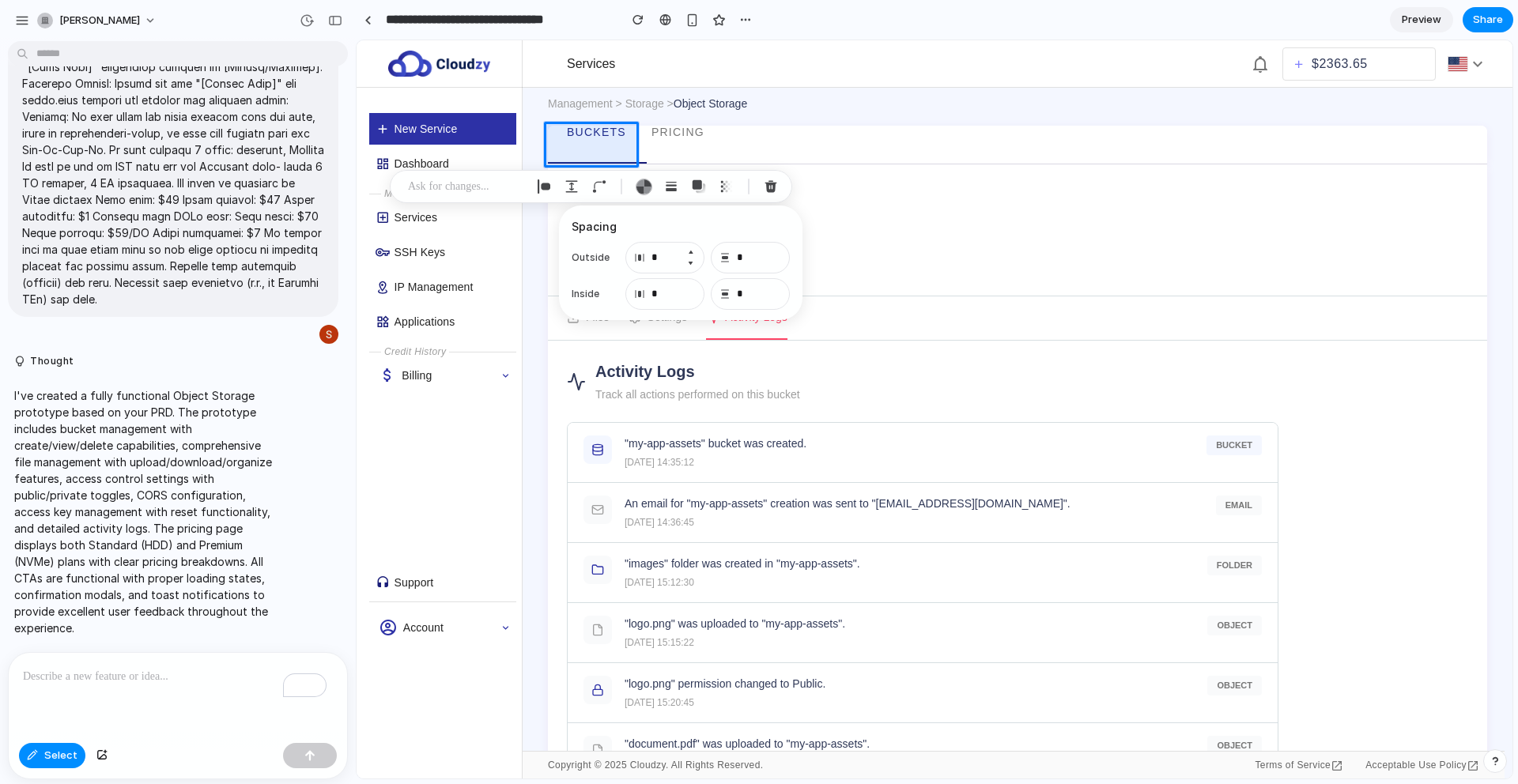
click at [691, 251] on button "Increment" at bounding box center [690, 251] width 16 height 12
type input "*"
click at [658, 252] on input "*" at bounding box center [665, 257] width 79 height 31
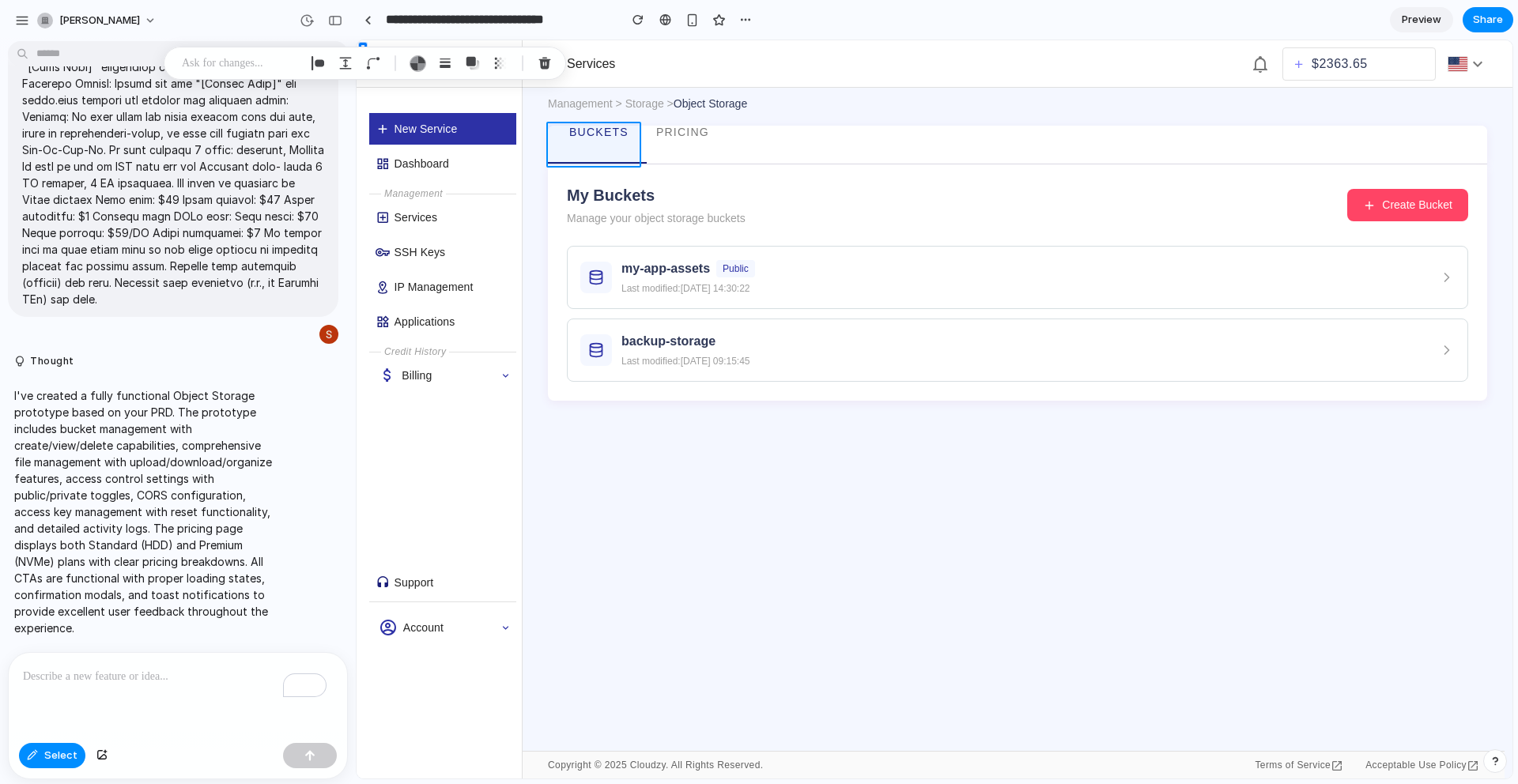
click at [595, 143] on div at bounding box center [934, 409] width 1156 height 738
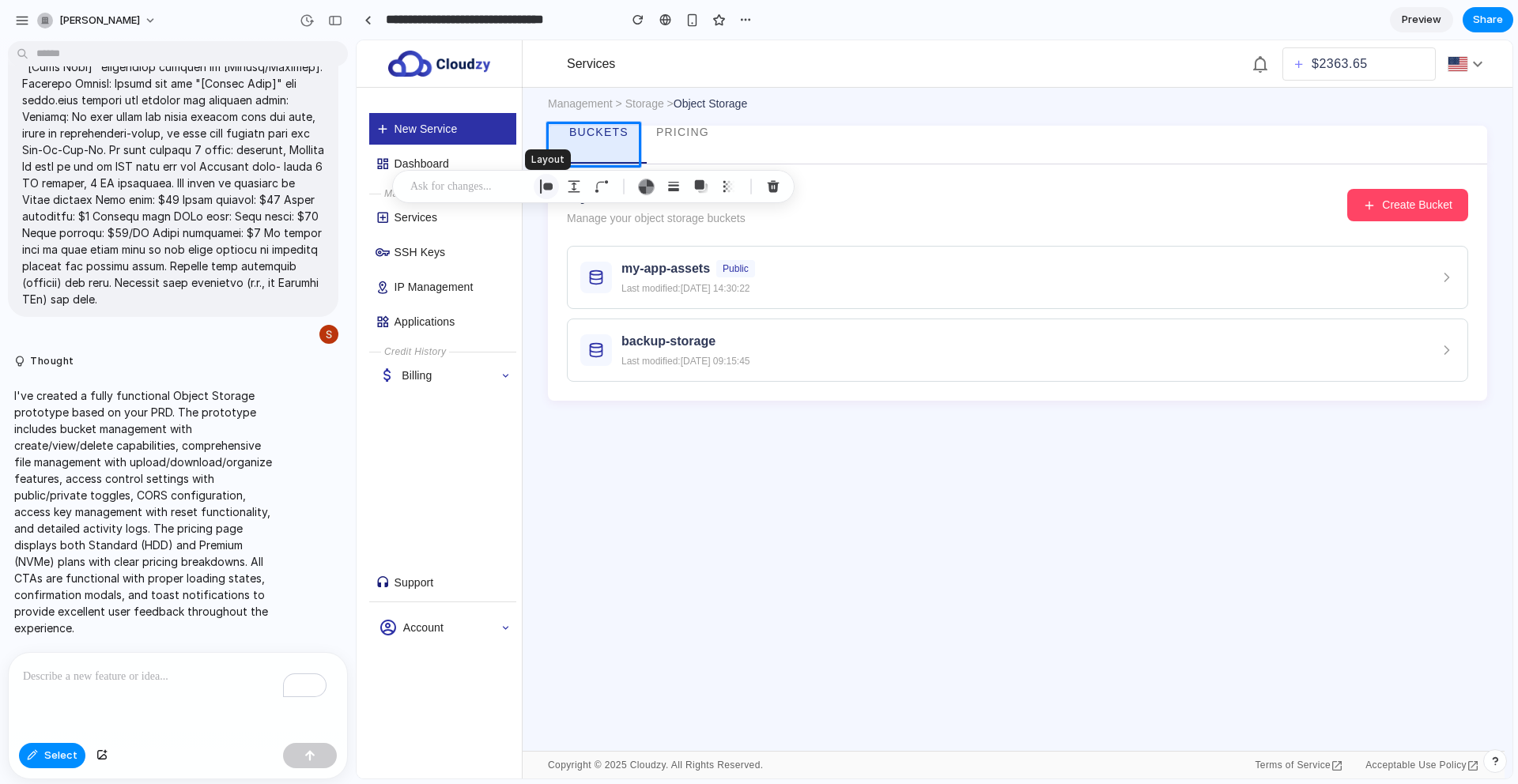
click at [550, 187] on div "button" at bounding box center [546, 186] width 14 height 14
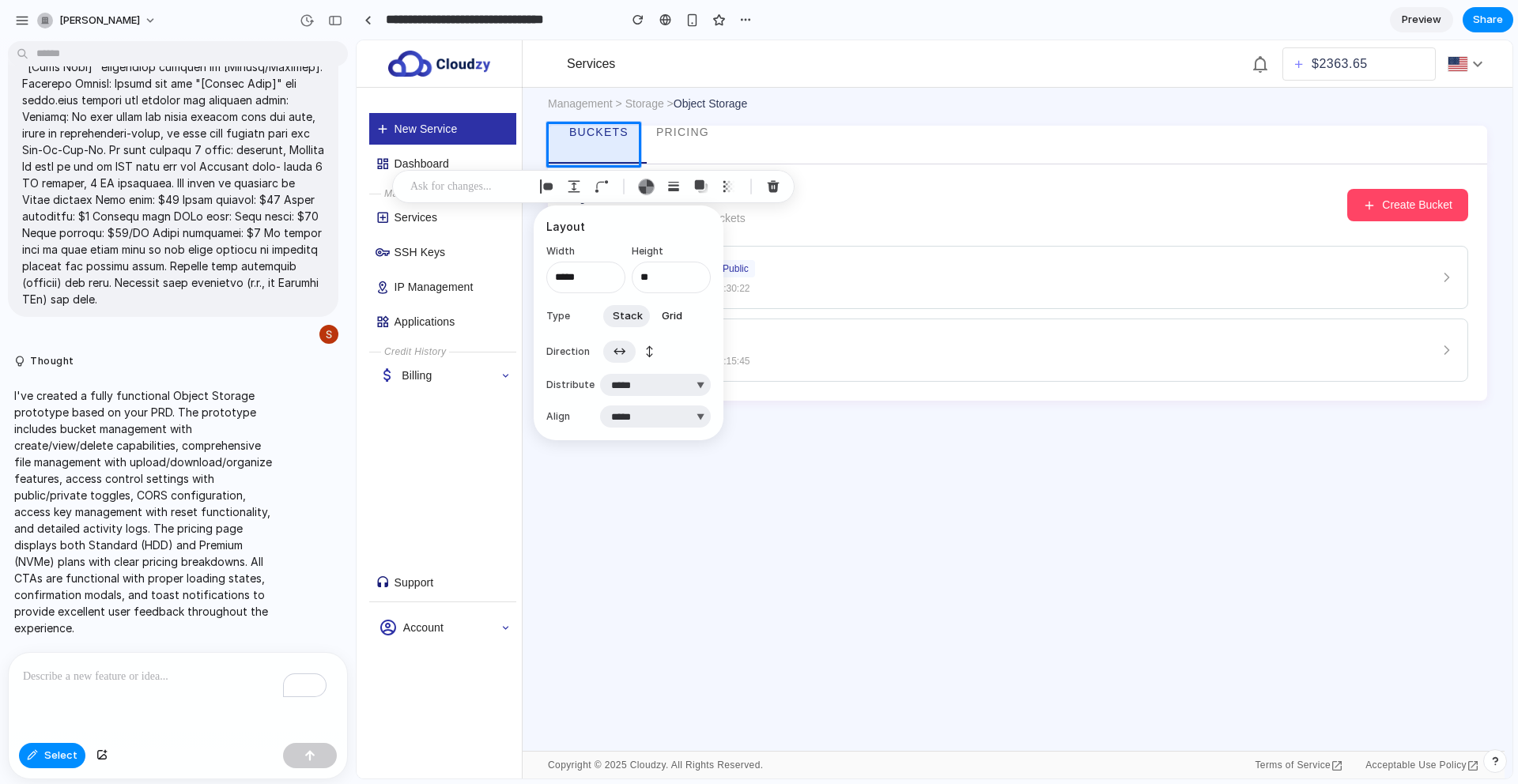
click at [646, 355] on span "↕" at bounding box center [649, 351] width 9 height 16
click at [612, 348] on span "↔" at bounding box center [619, 351] width 13 height 16
click at [625, 382] on select "**********" at bounding box center [655, 385] width 111 height 22
select select "******"
click at [600, 374] on select "**********" at bounding box center [655, 385] width 111 height 22
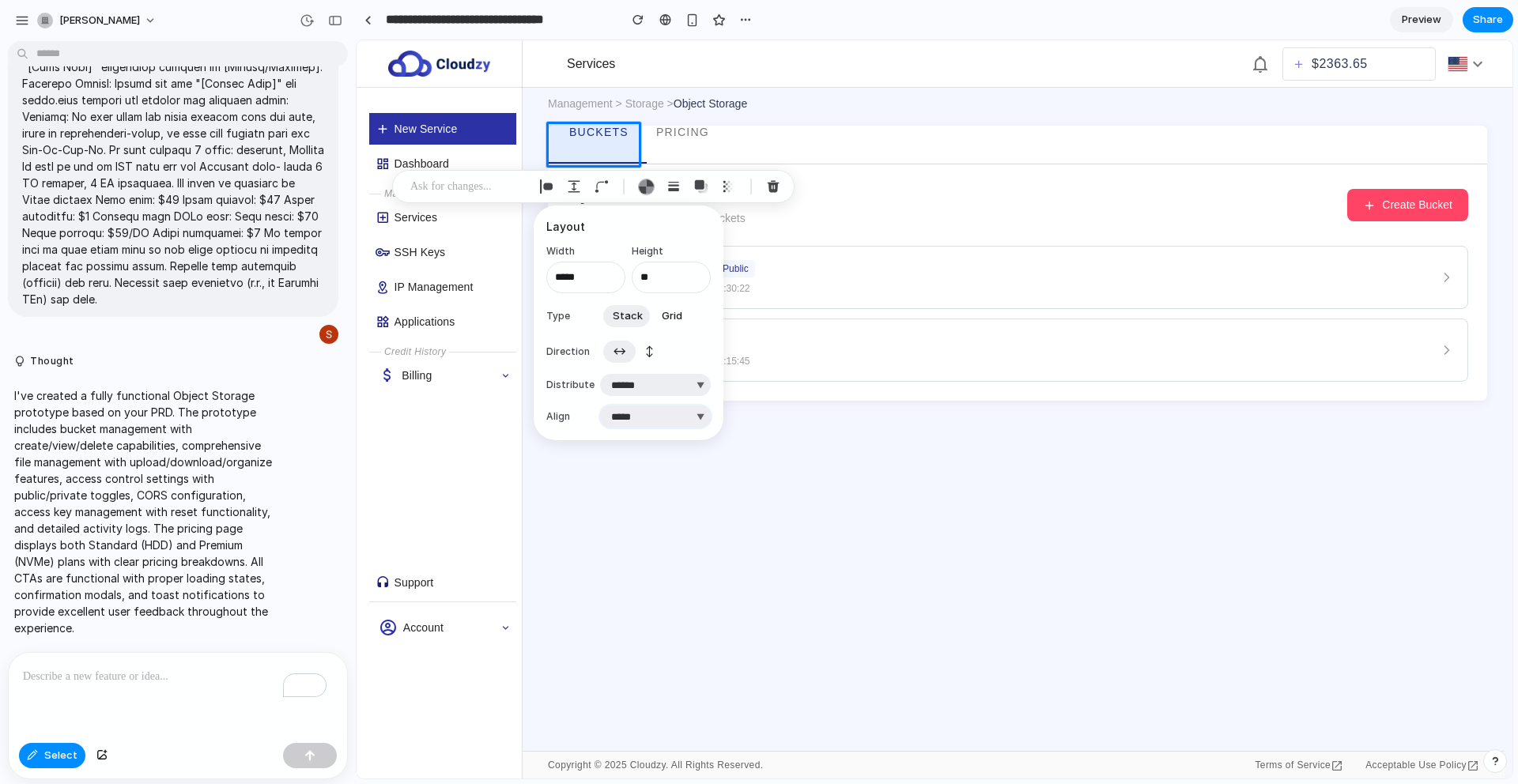
click at [655, 420] on select "***** ****** *** *******" at bounding box center [655, 416] width 111 height 22
select select "******"
click at [600, 405] on select "***** ****** *** *******" at bounding box center [655, 416] width 111 height 22
click at [601, 133] on div at bounding box center [934, 409] width 1156 height 738
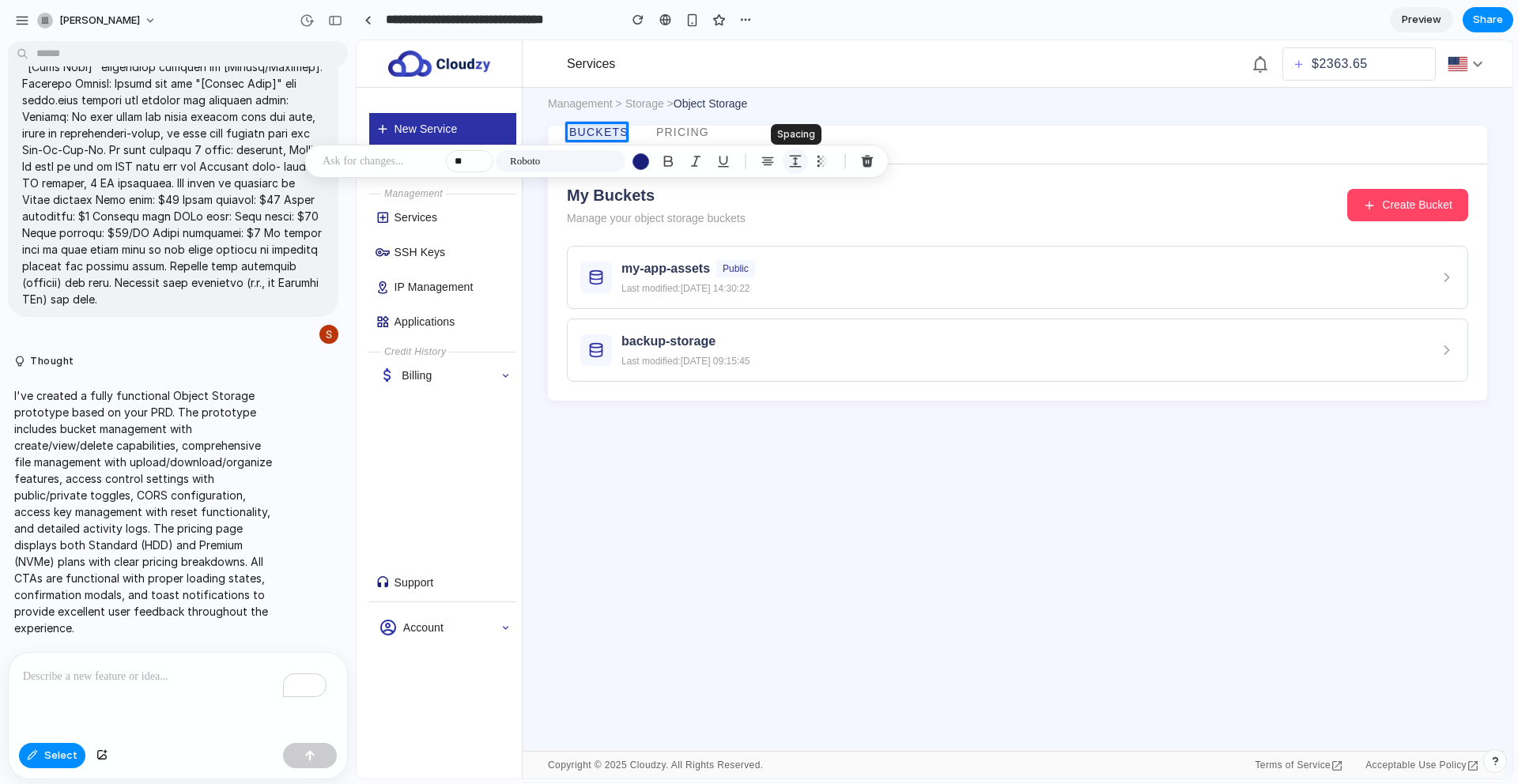
click at [786, 160] on button "button" at bounding box center [795, 161] width 25 height 25
click at [768, 158] on div "button" at bounding box center [767, 161] width 14 height 14
click at [764, 157] on div "button" at bounding box center [767, 161] width 14 height 14
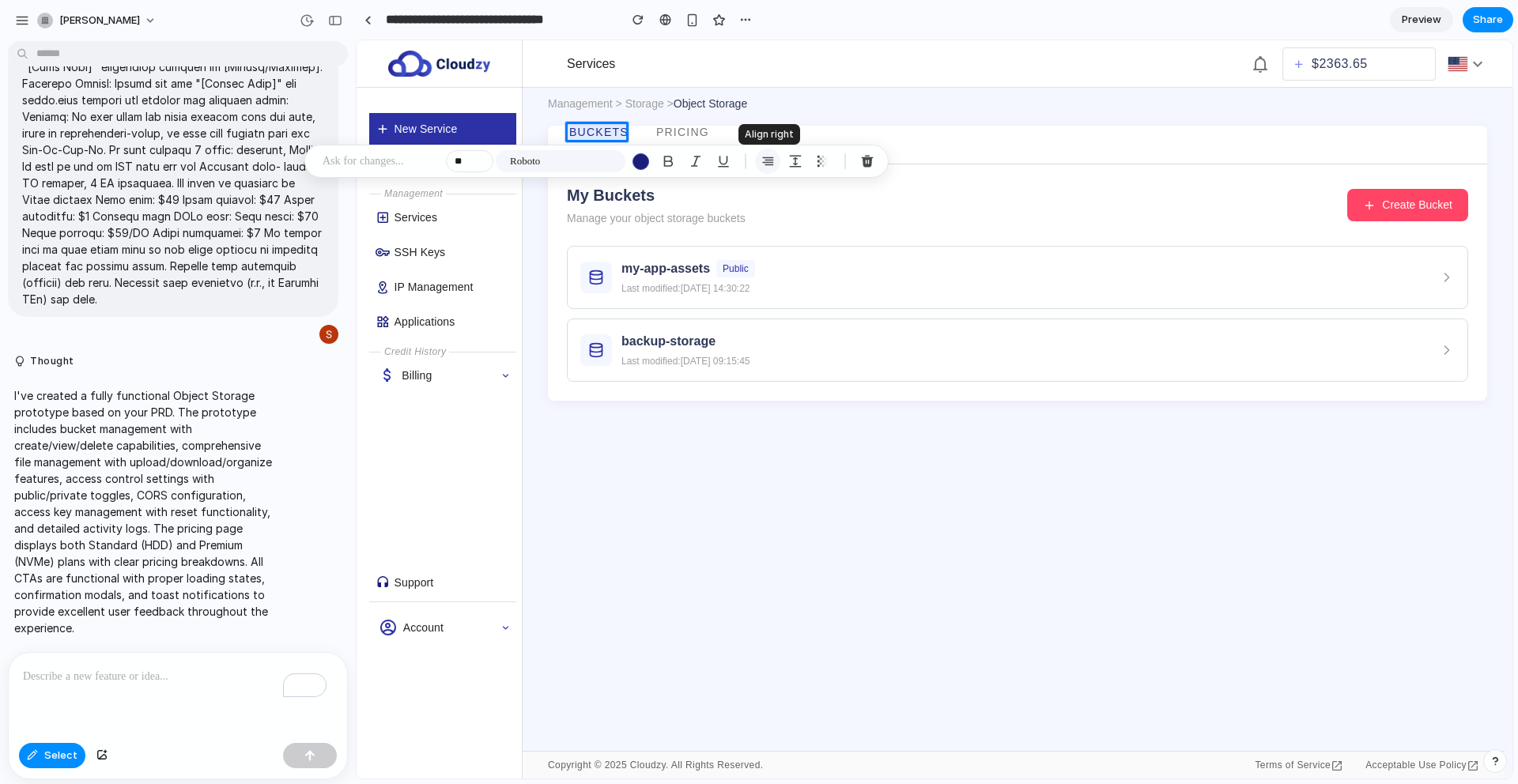
click at [764, 157] on div "button" at bounding box center [767, 161] width 14 height 14
click at [585, 133] on div at bounding box center [934, 409] width 1156 height 738
drag, startPoint x: 585, startPoint y: 131, endPoint x: 581, endPoint y: 151, distance: 20.4
click at [581, 151] on div at bounding box center [934, 409] width 1156 height 738
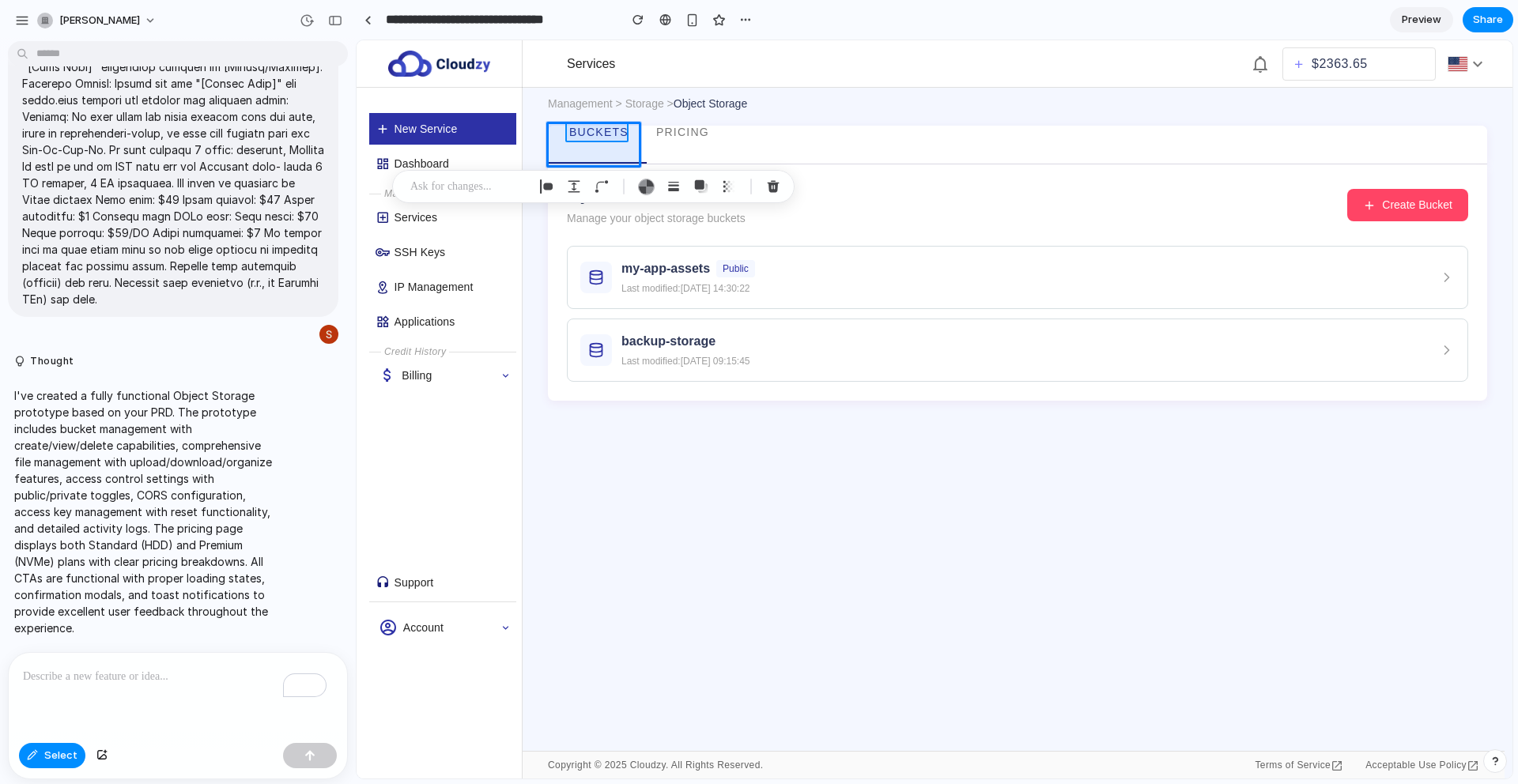
click at [583, 131] on div at bounding box center [934, 409] width 1156 height 738
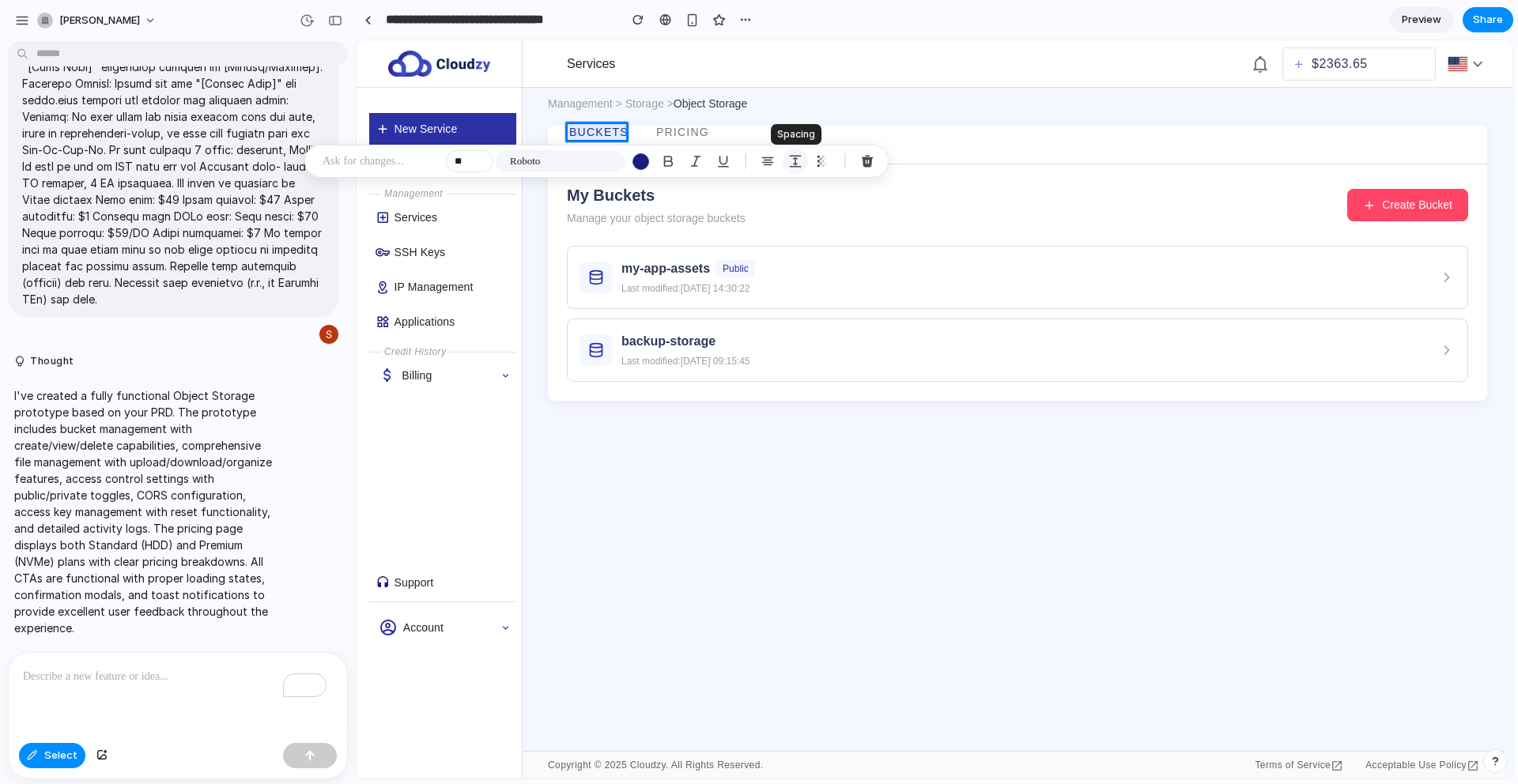
click at [789, 163] on div "button" at bounding box center [795, 161] width 14 height 14
click at [916, 224] on button "Increment" at bounding box center [913, 226] width 16 height 12
click at [914, 235] on button "Decrement" at bounding box center [913, 238] width 16 height 12
type input "*"
click at [1002, 224] on button "Increment" at bounding box center [999, 226] width 16 height 12
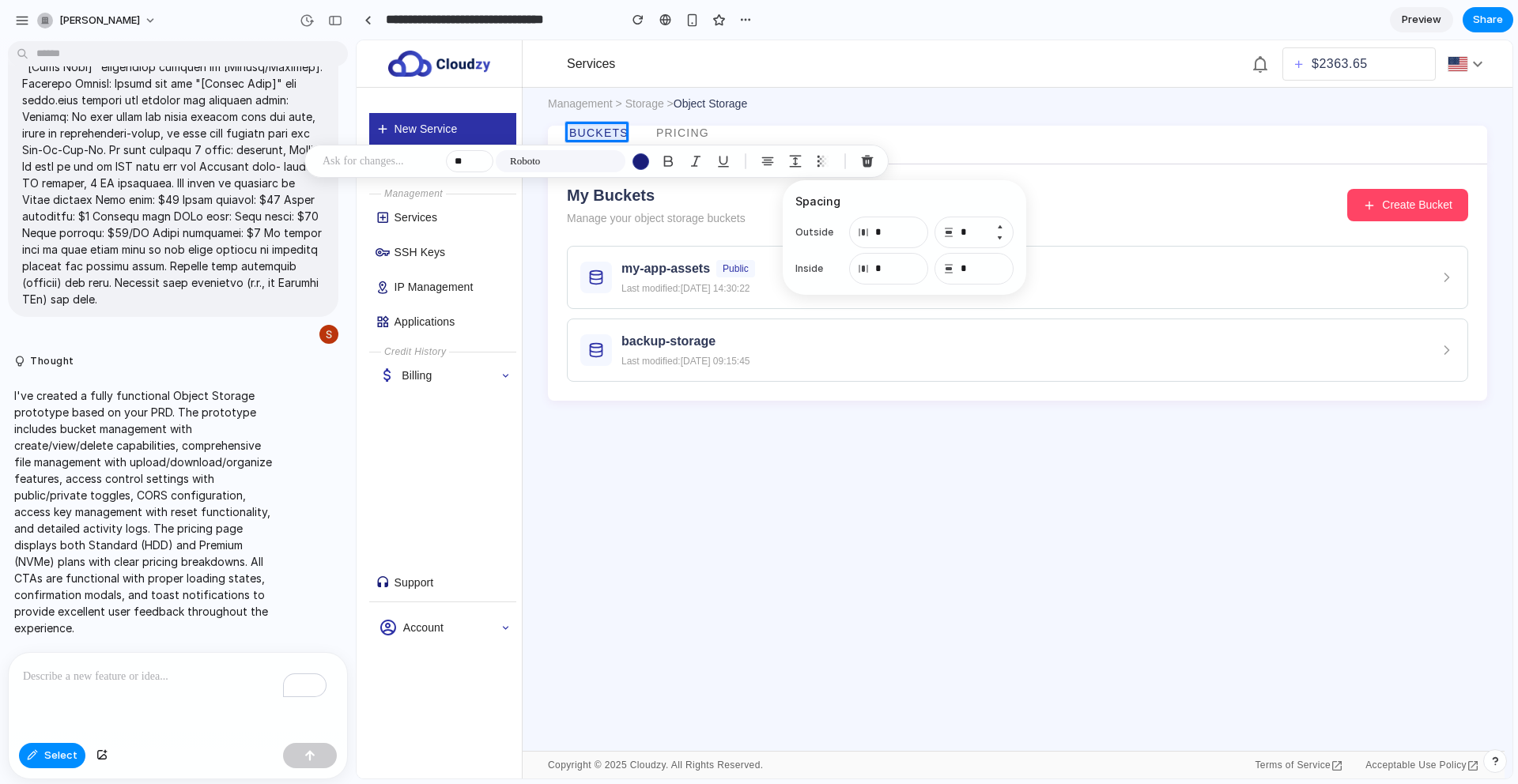
click at [1002, 224] on button "Increment" at bounding box center [999, 226] width 16 height 12
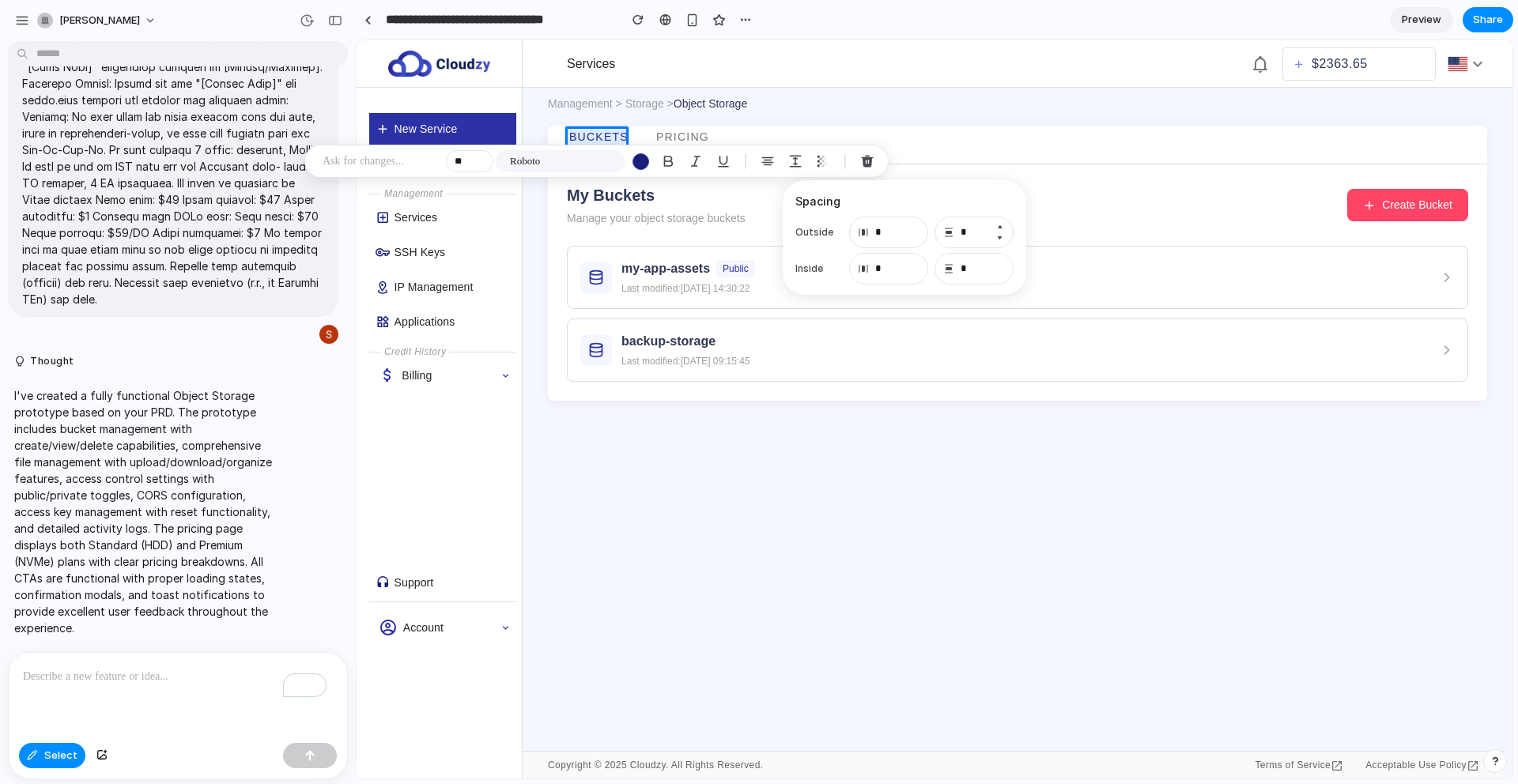
click at [1002, 224] on button "Increment" at bounding box center [999, 226] width 16 height 12
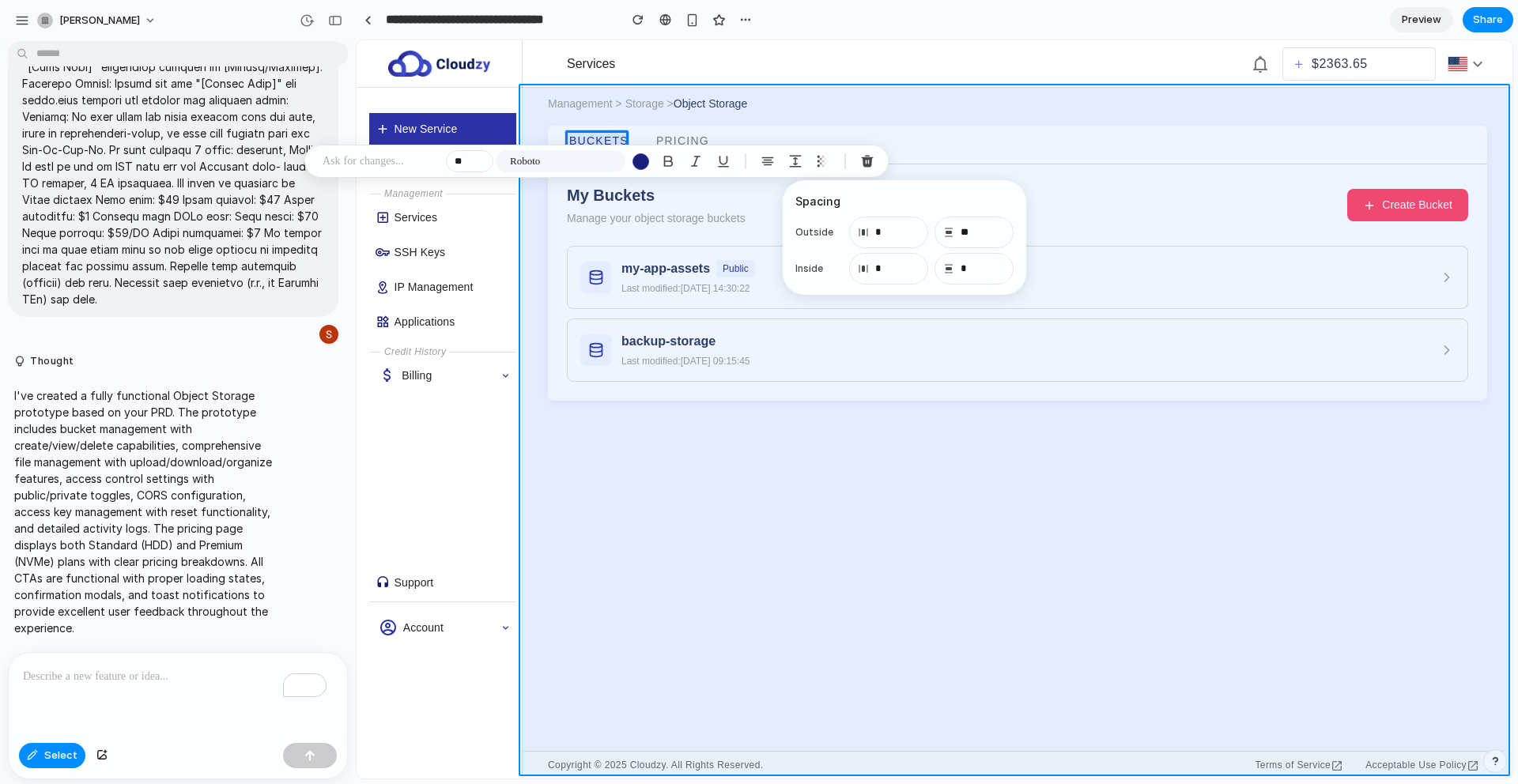
click at [628, 465] on div at bounding box center [934, 409] width 1156 height 738
type input "*"
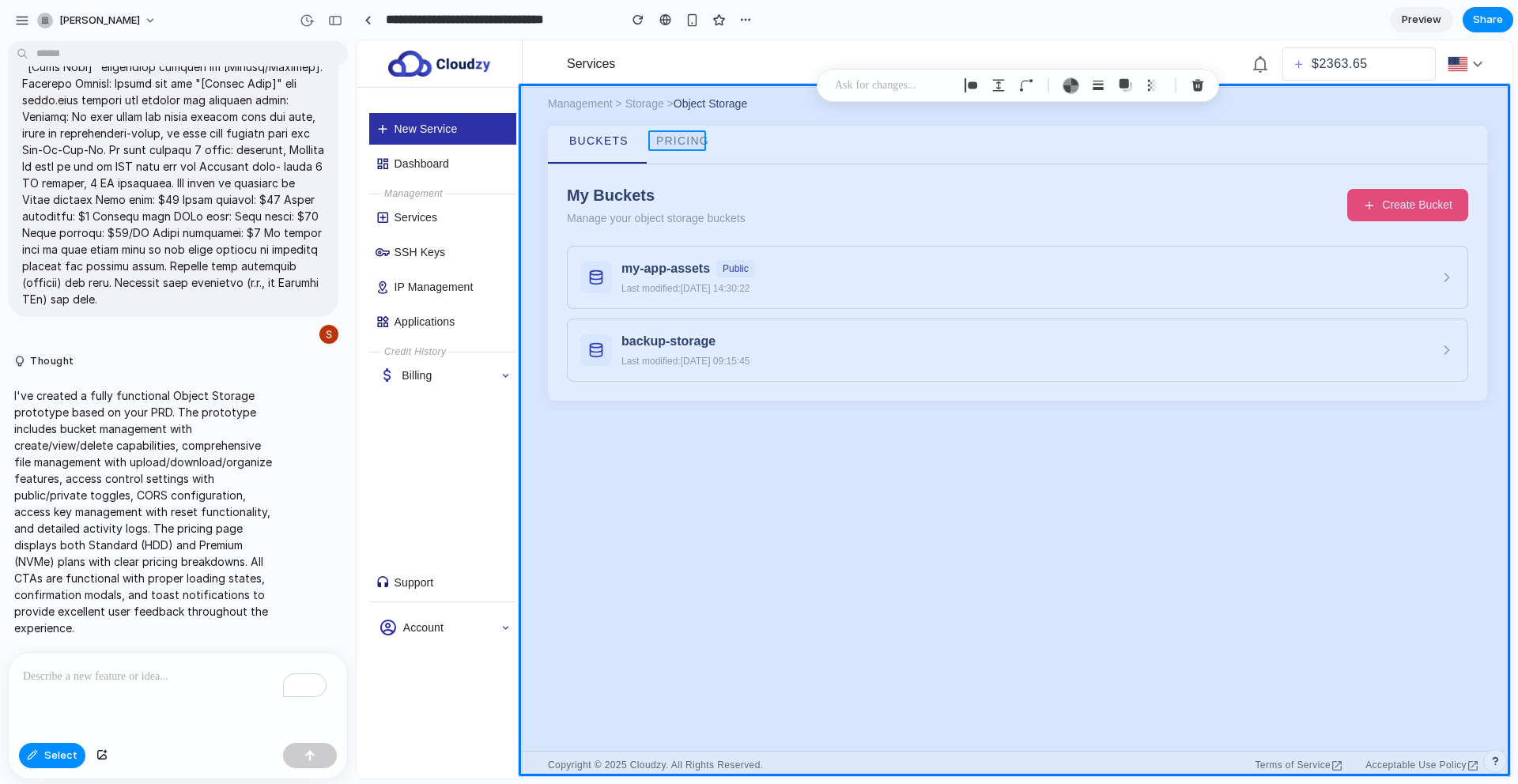
click at [683, 145] on div at bounding box center [934, 409] width 1156 height 738
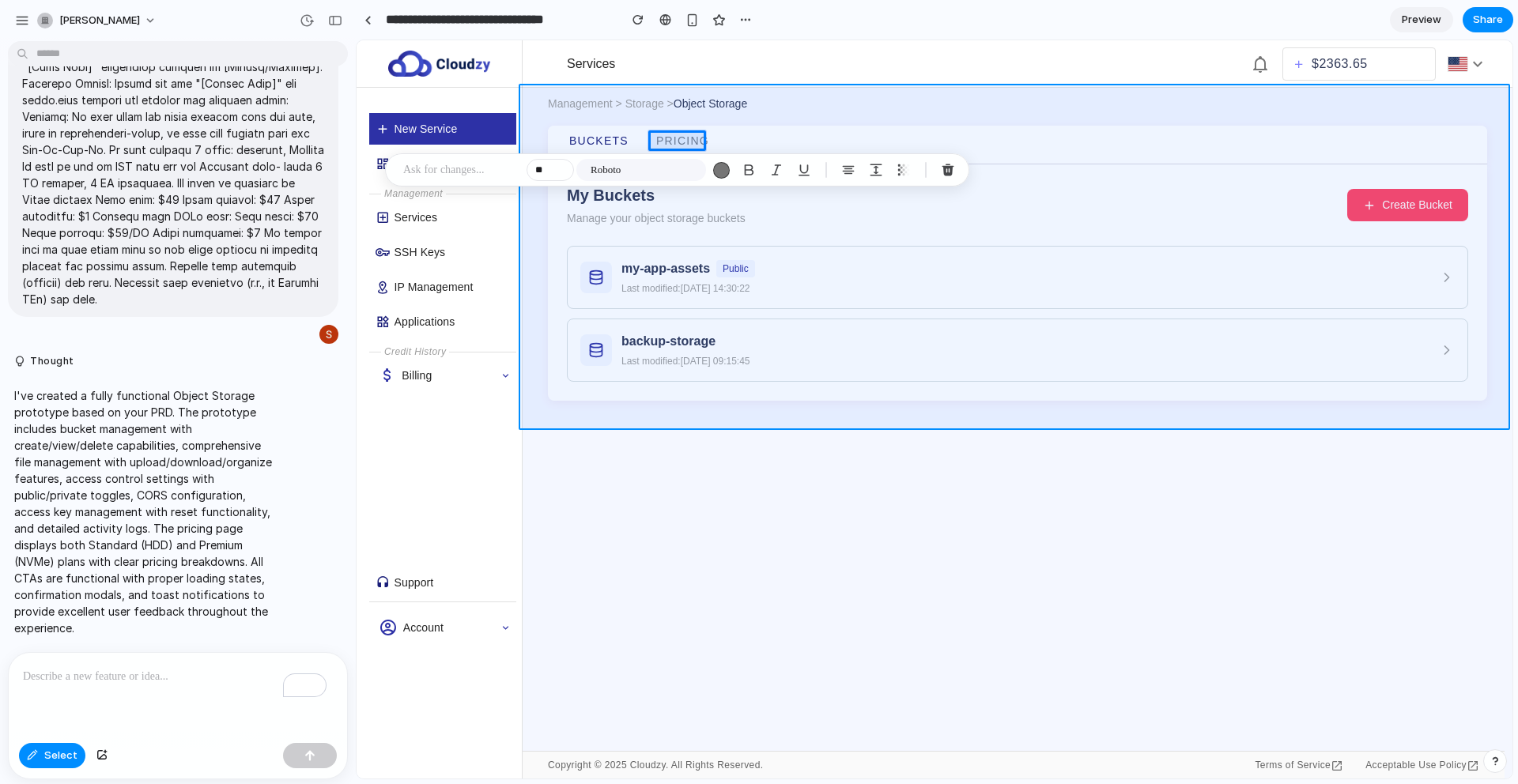
click at [530, 200] on div at bounding box center [934, 409] width 1156 height 738
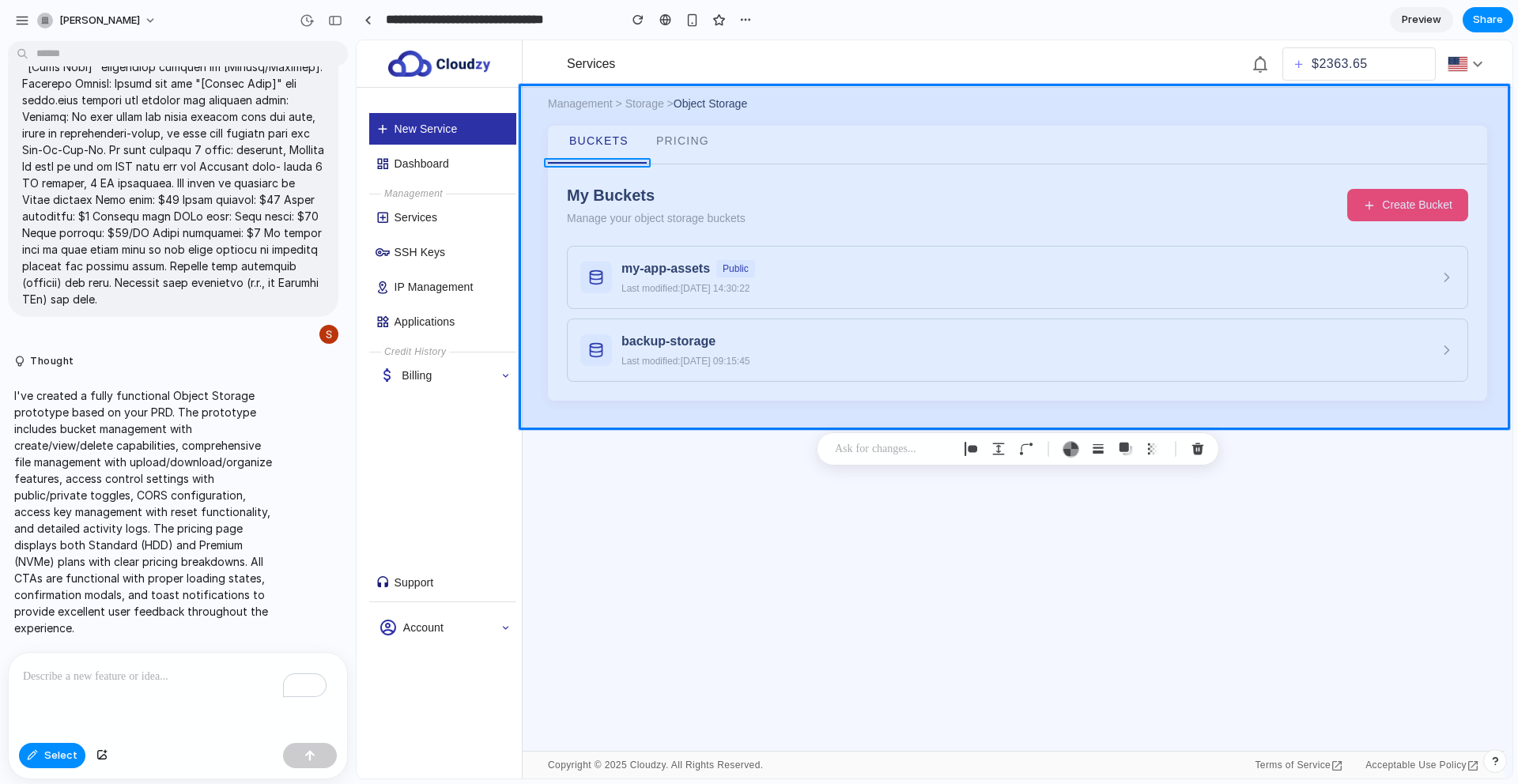
click at [593, 162] on div at bounding box center [934, 409] width 1156 height 738
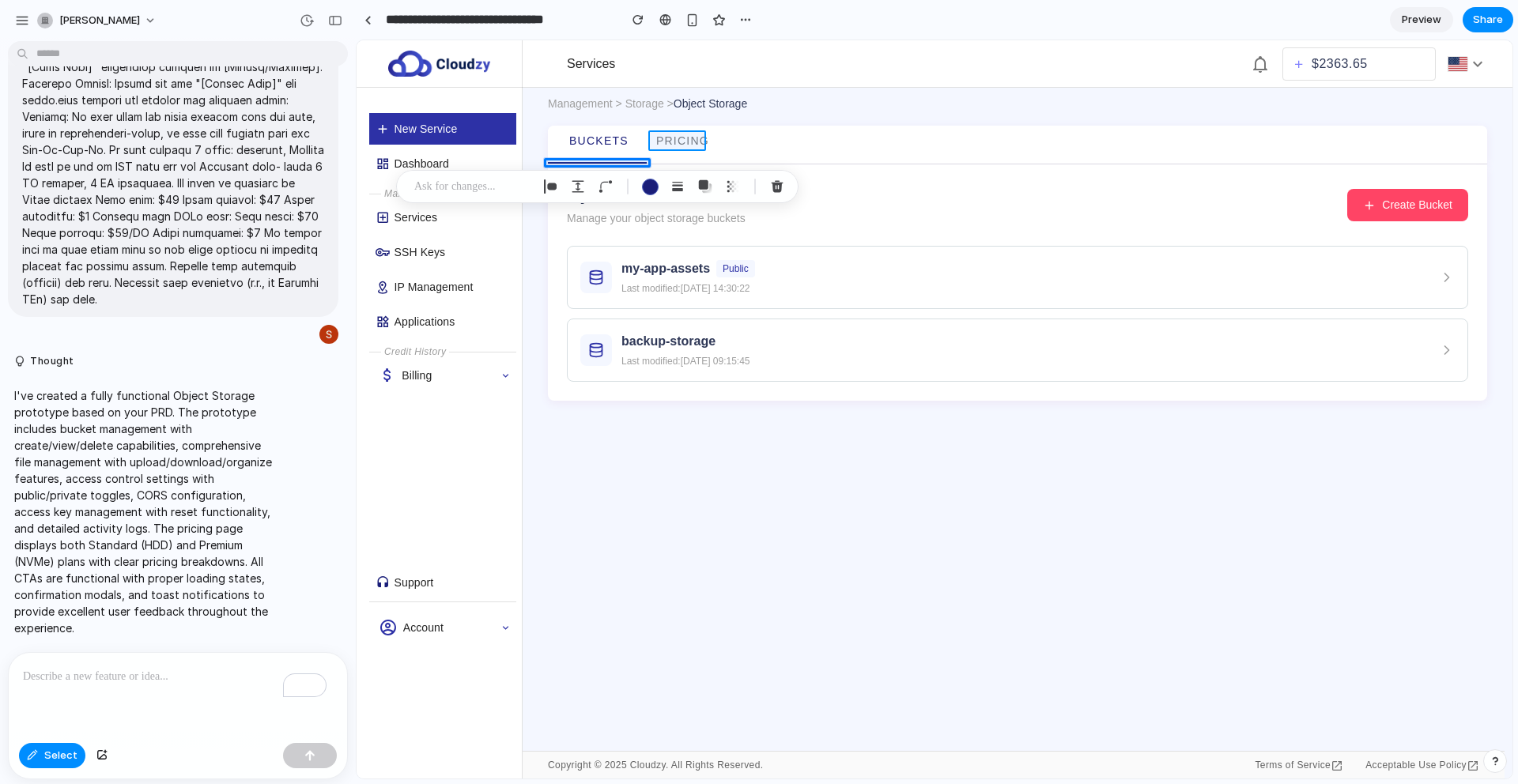
click at [672, 141] on div at bounding box center [934, 409] width 1156 height 738
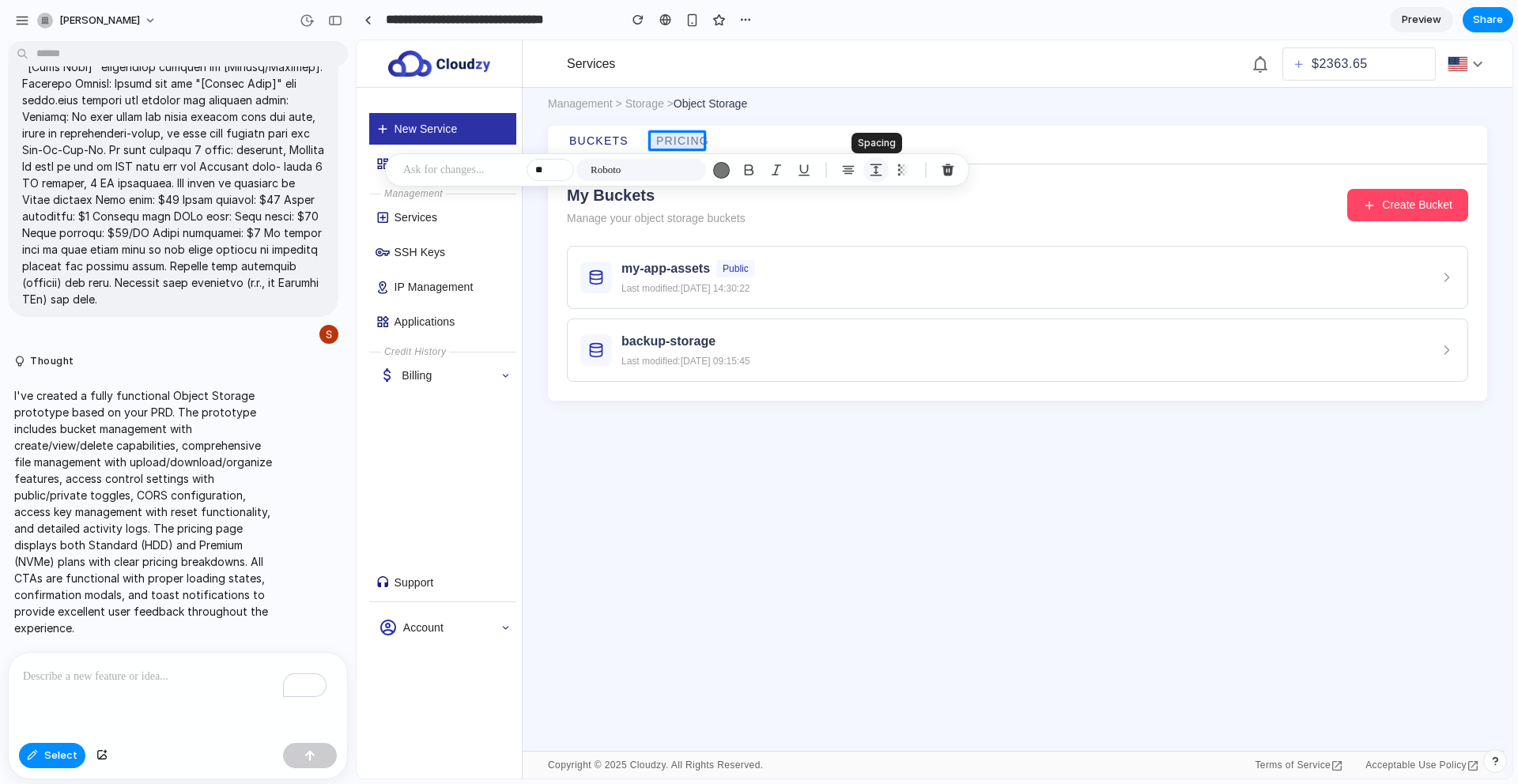
click at [883, 169] on button "button" at bounding box center [875, 169] width 25 height 25
click at [991, 235] on button "Increment" at bounding box center [994, 235] width 16 height 12
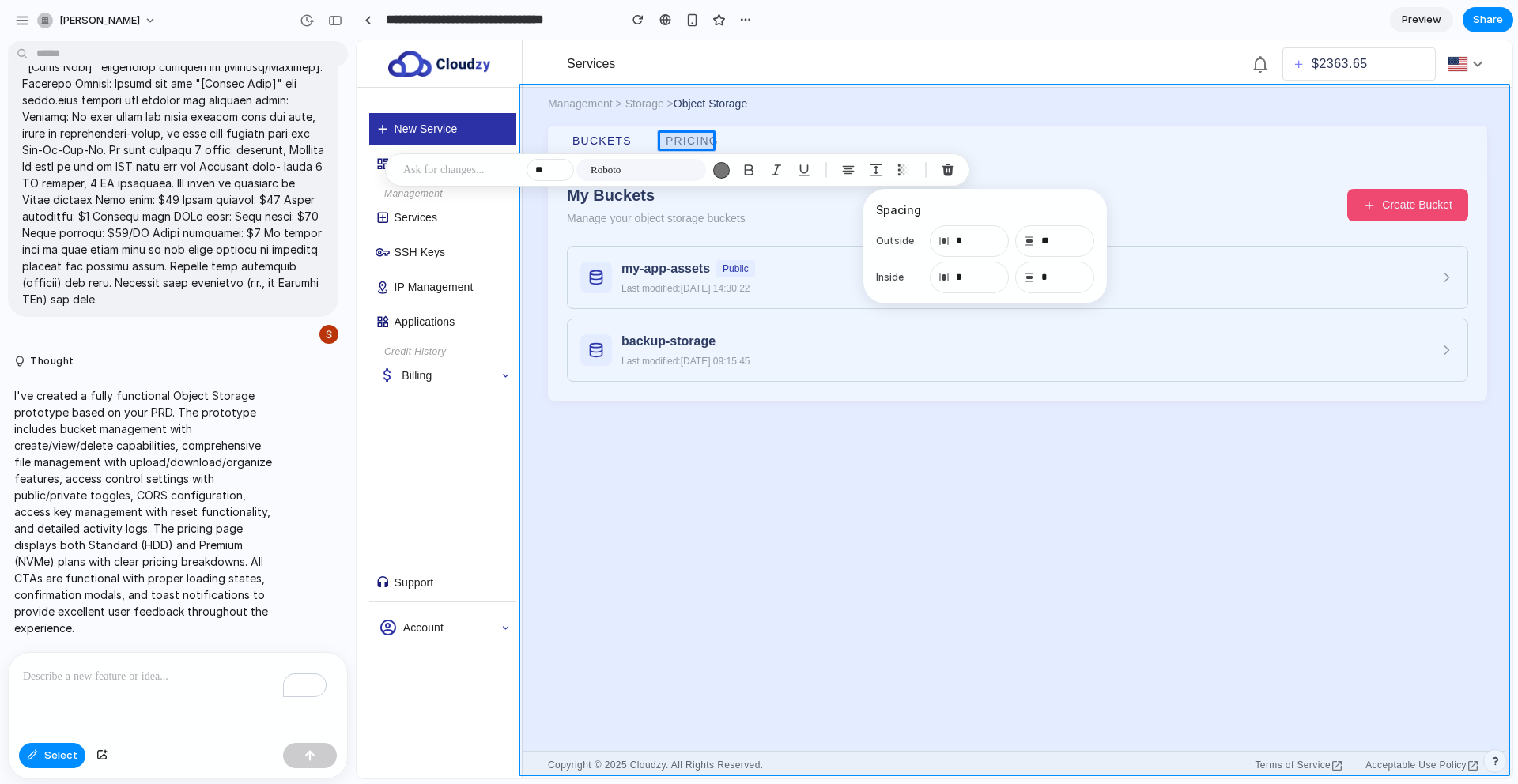
click at [769, 431] on div at bounding box center [934, 409] width 1156 height 738
type input "*"
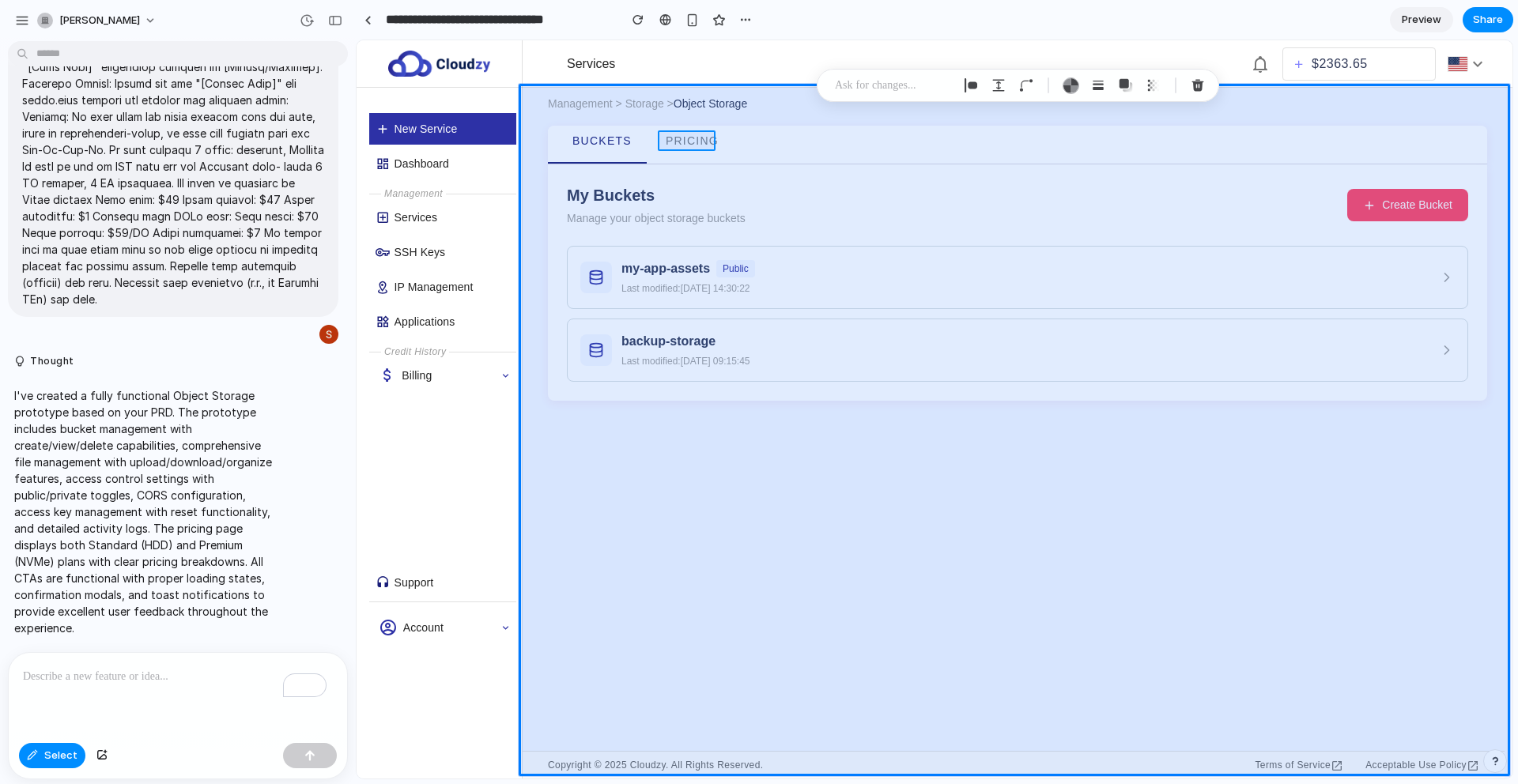
click at [681, 141] on div at bounding box center [934, 409] width 1156 height 738
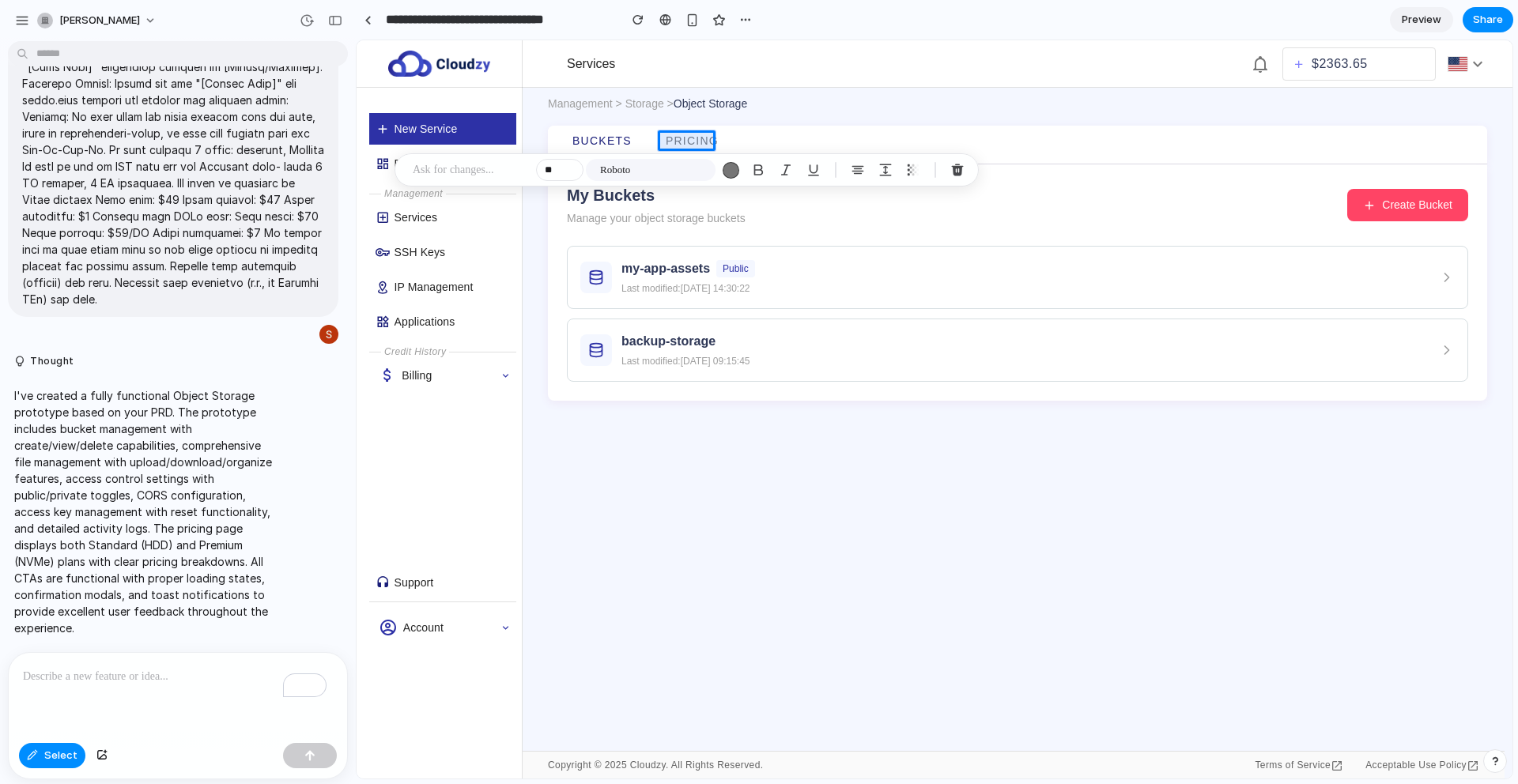
click at [1422, 26] on span "Preview" at bounding box center [1421, 19] width 39 height 16
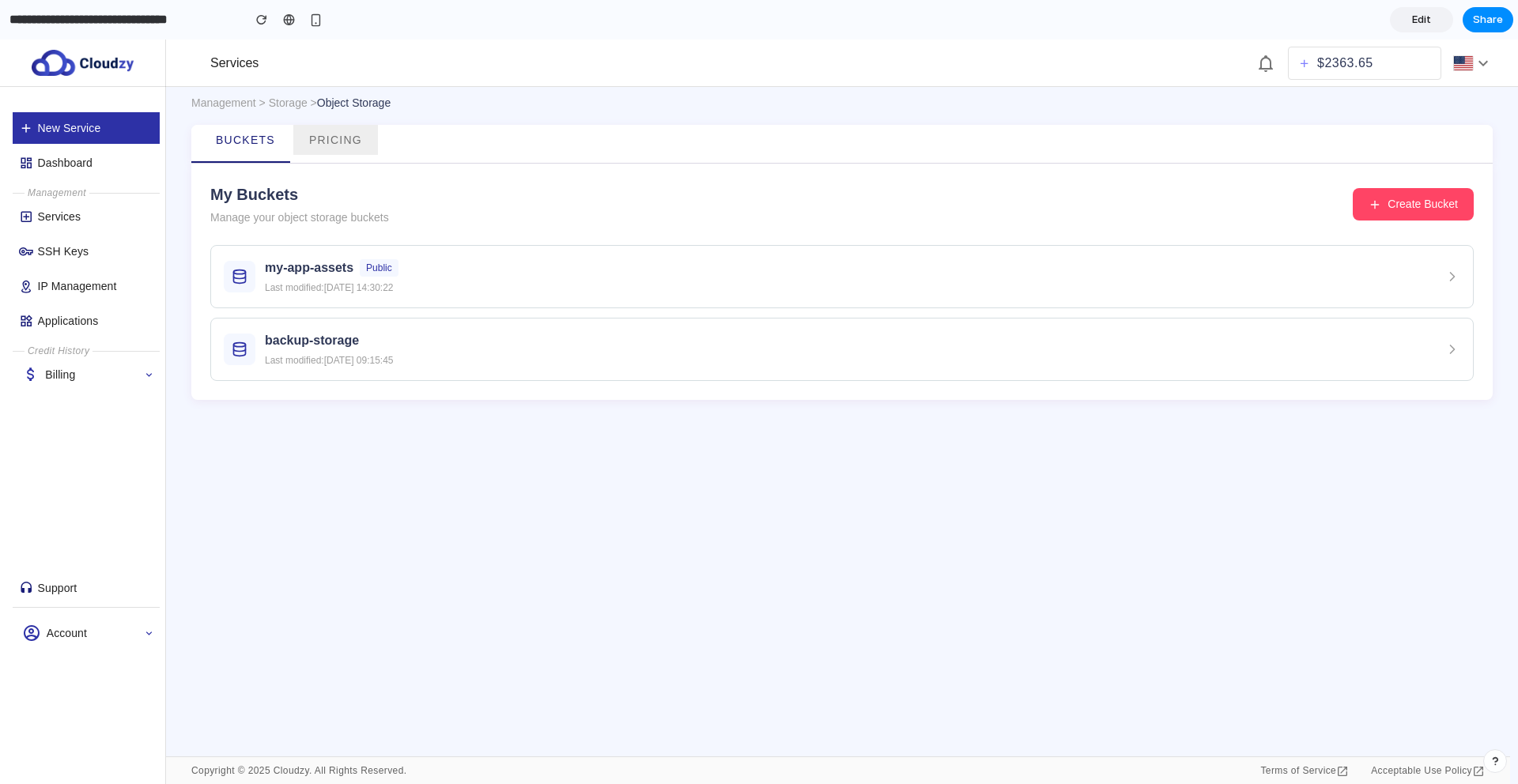
click at [320, 143] on span "Pricing" at bounding box center [335, 140] width 53 height 12
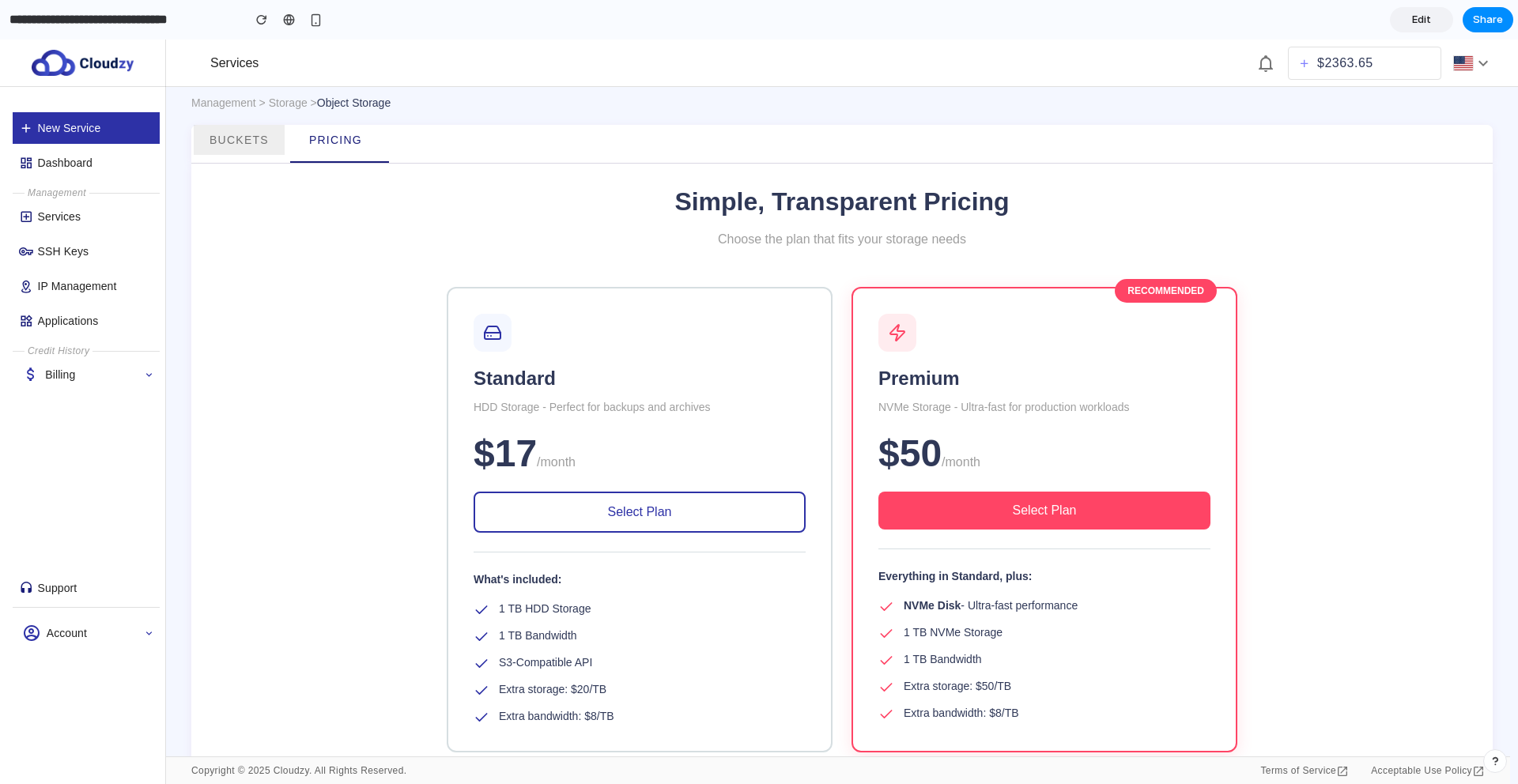
click at [256, 147] on link "Buckets" at bounding box center [239, 140] width 91 height 30
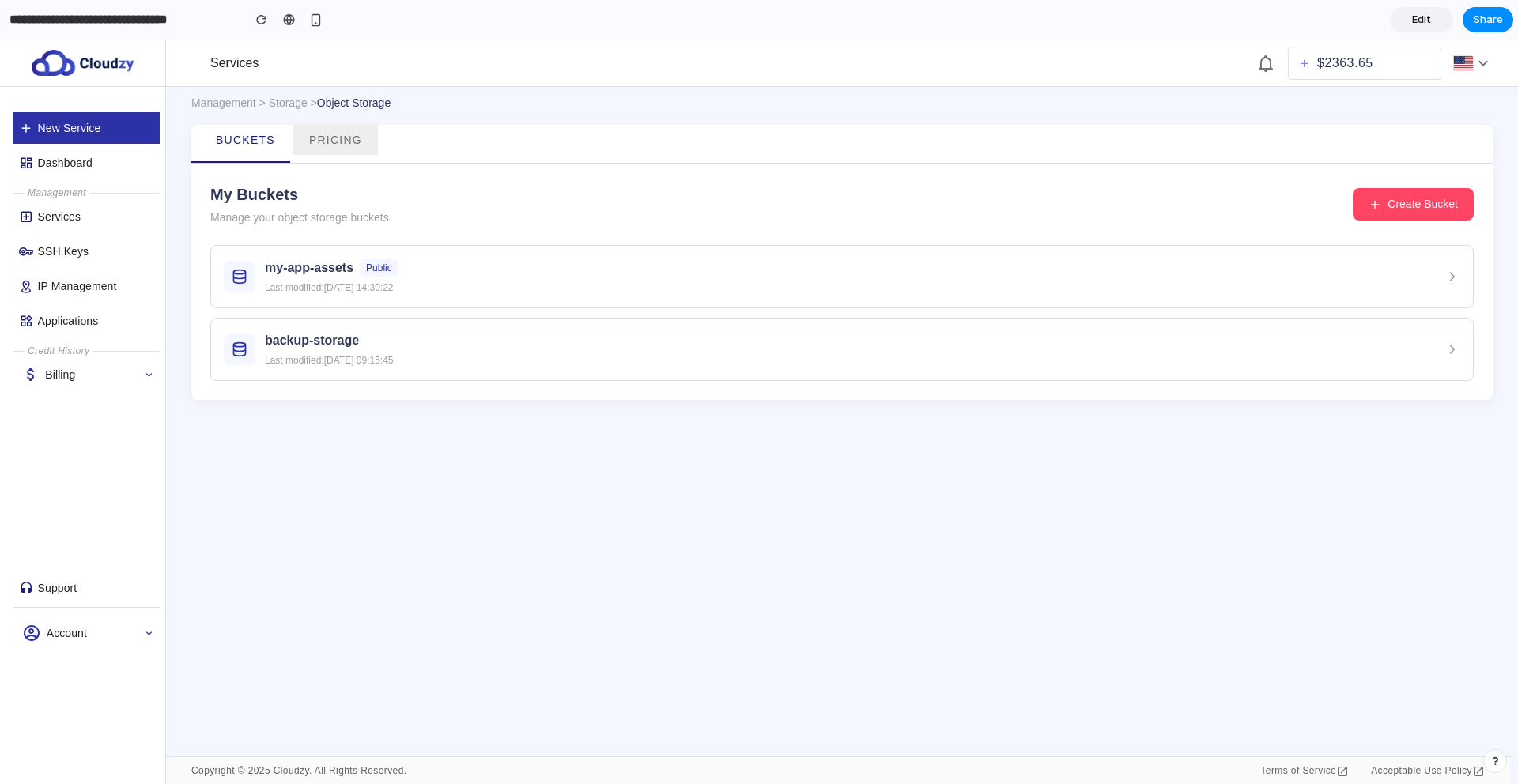
click at [301, 147] on link "Pricing" at bounding box center [335, 140] width 85 height 30
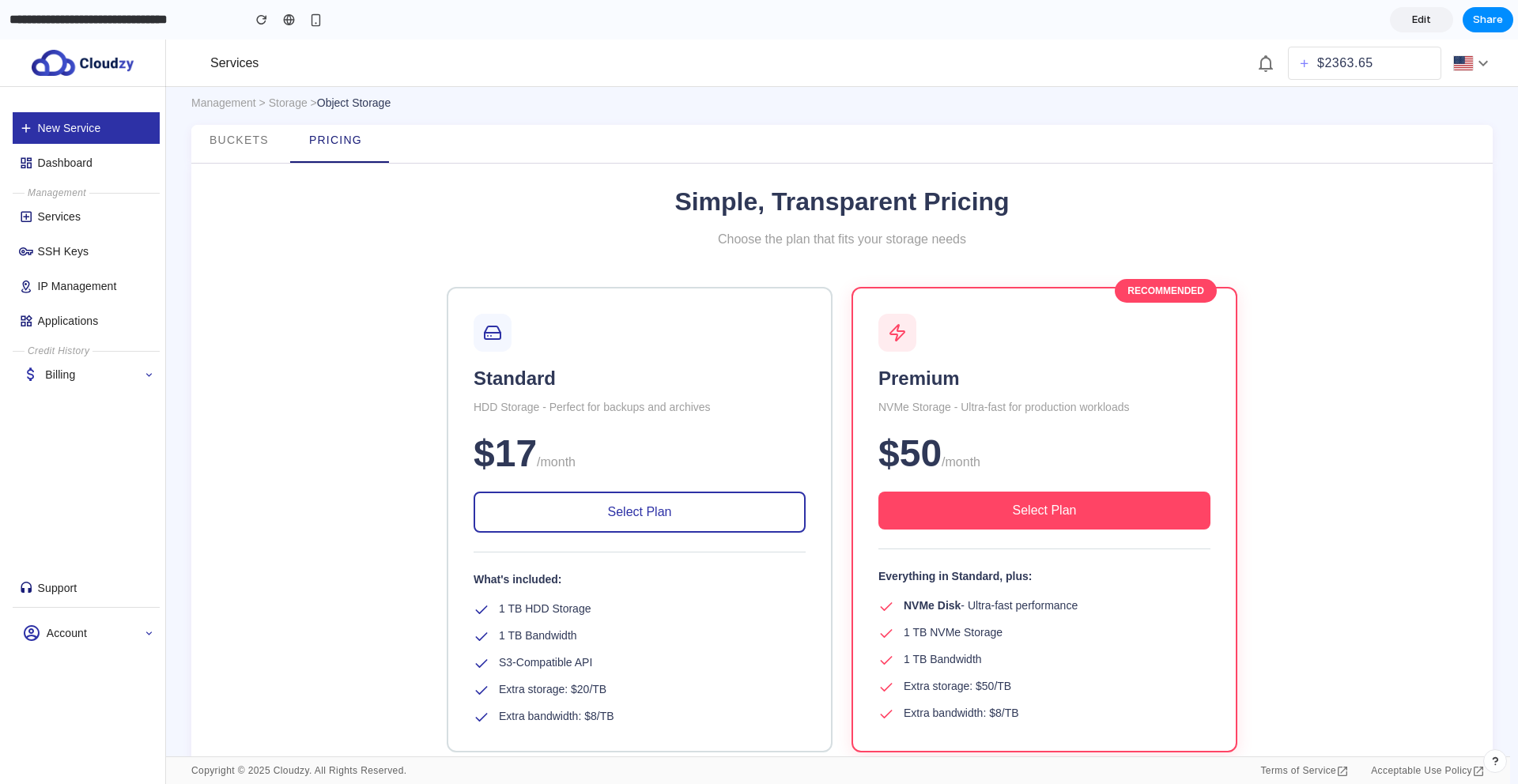
click at [1410, 12] on link "Edit" at bounding box center [1421, 20] width 63 height 25
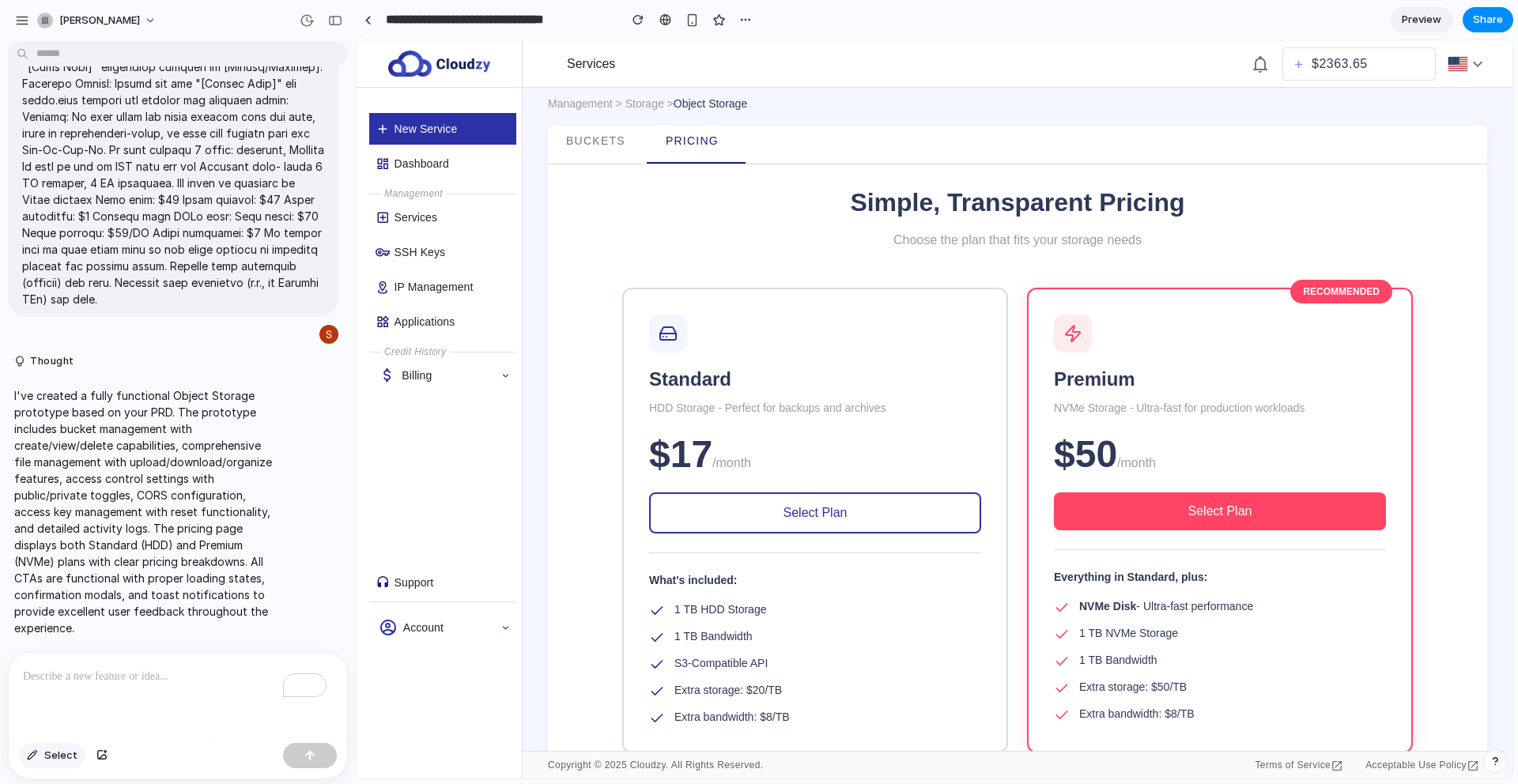
click at [49, 761] on span "Select" at bounding box center [61, 755] width 33 height 16
click at [741, 162] on div at bounding box center [934, 409] width 1156 height 738
click at [671, 188] on div "button" at bounding box center [676, 186] width 14 height 14
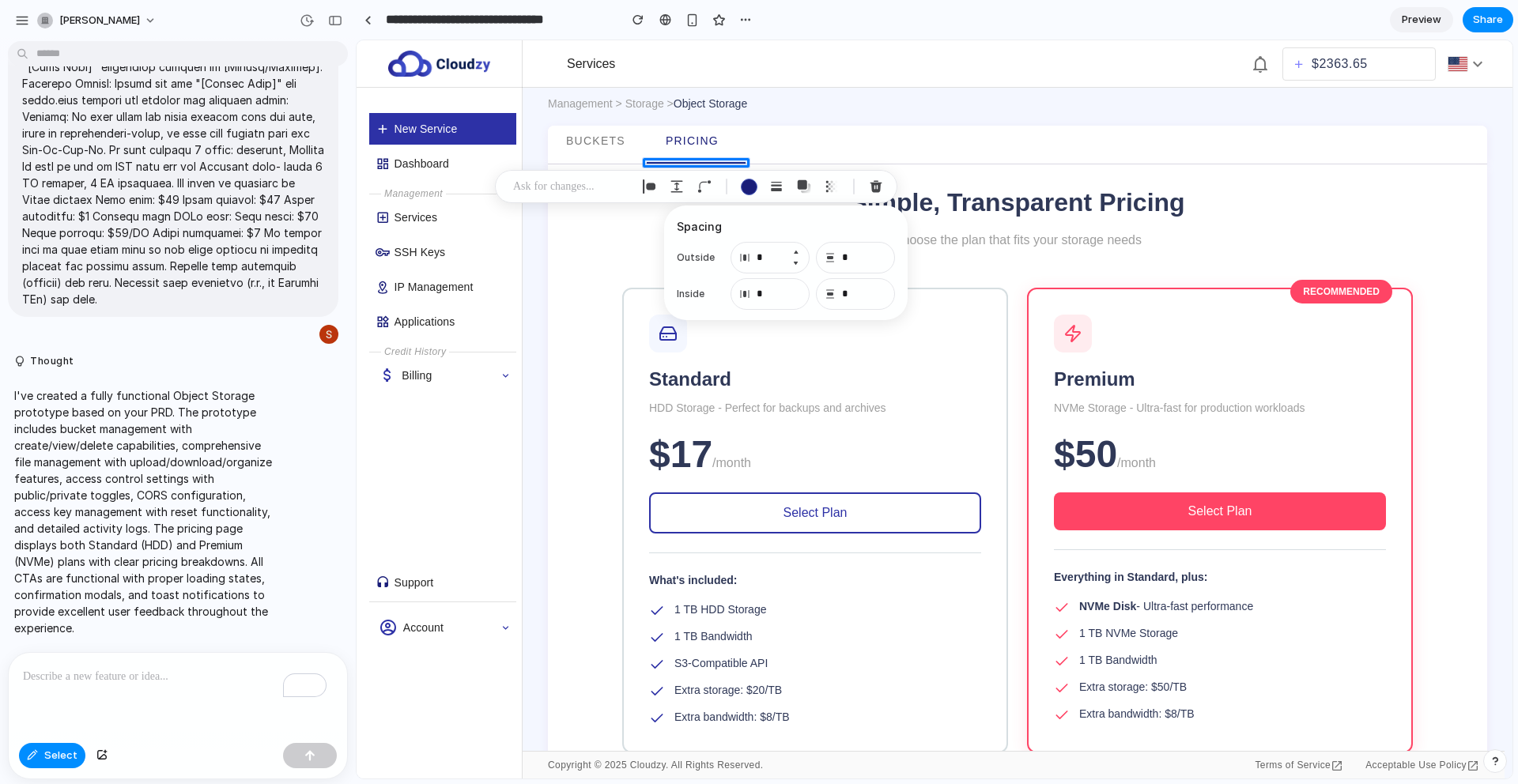
click at [796, 251] on button "Increment" at bounding box center [795, 251] width 16 height 12
type input "*"
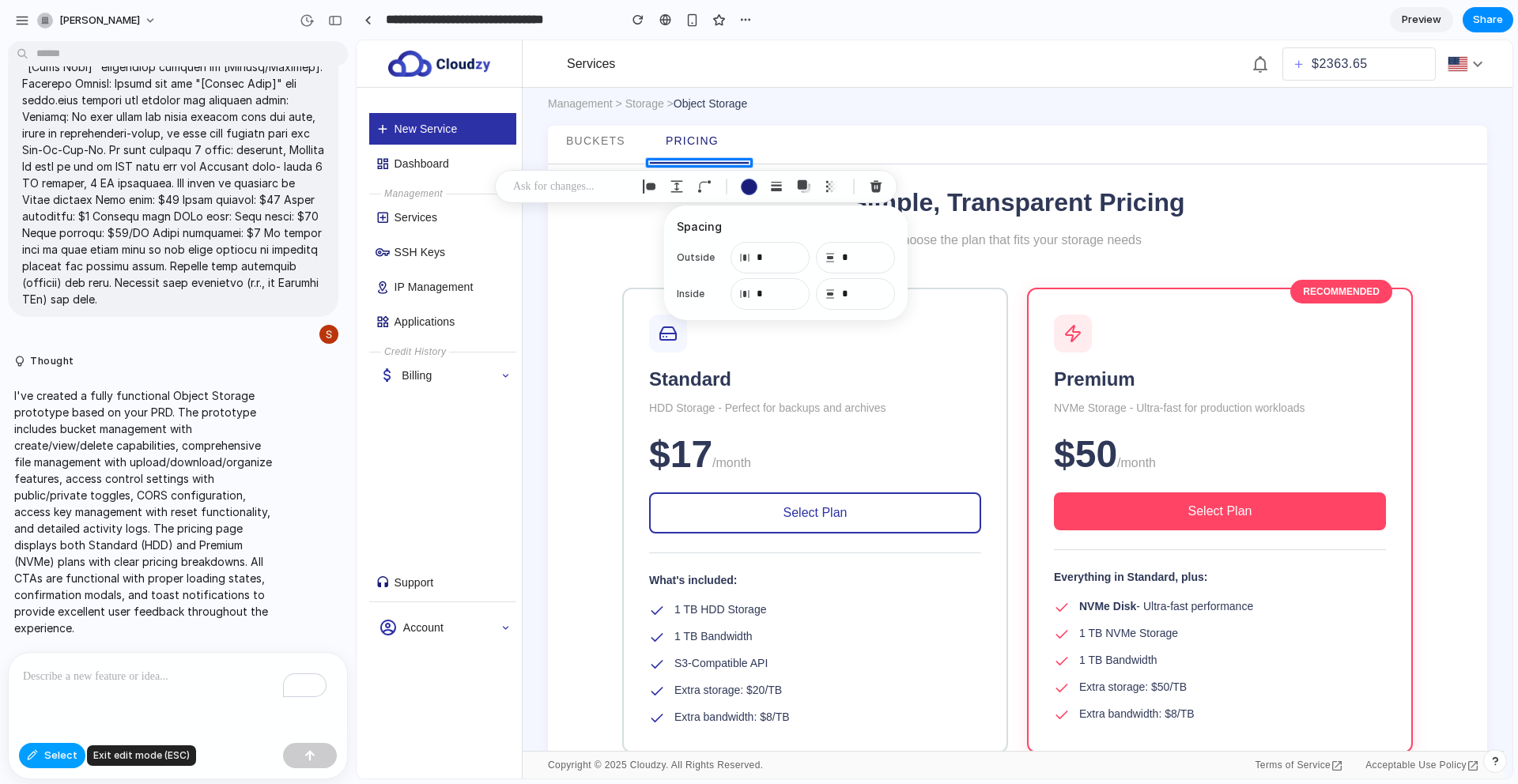
click at [47, 758] on span "Select" at bounding box center [61, 755] width 33 height 16
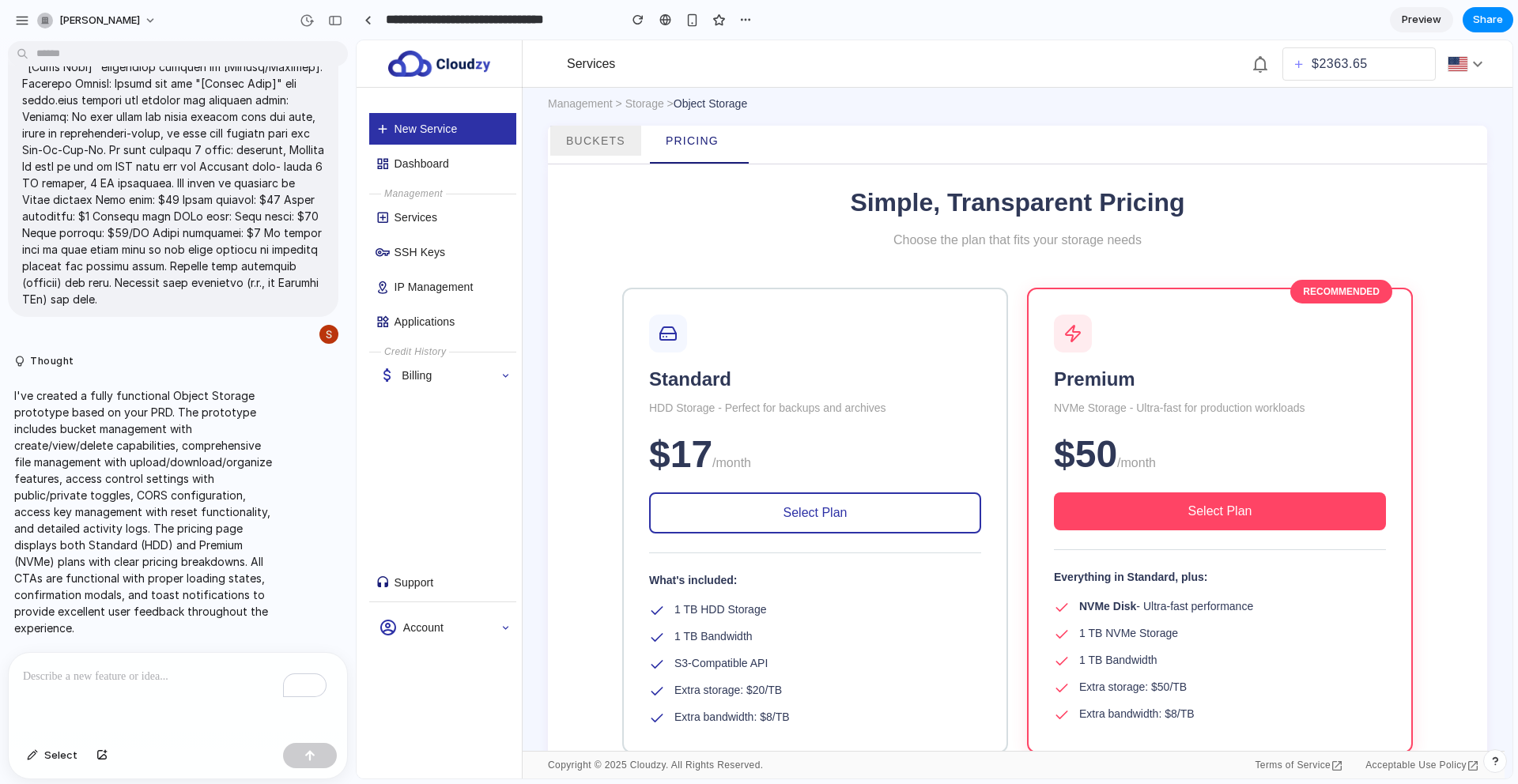
click at [594, 150] on link "Buckets" at bounding box center [595, 141] width 91 height 30
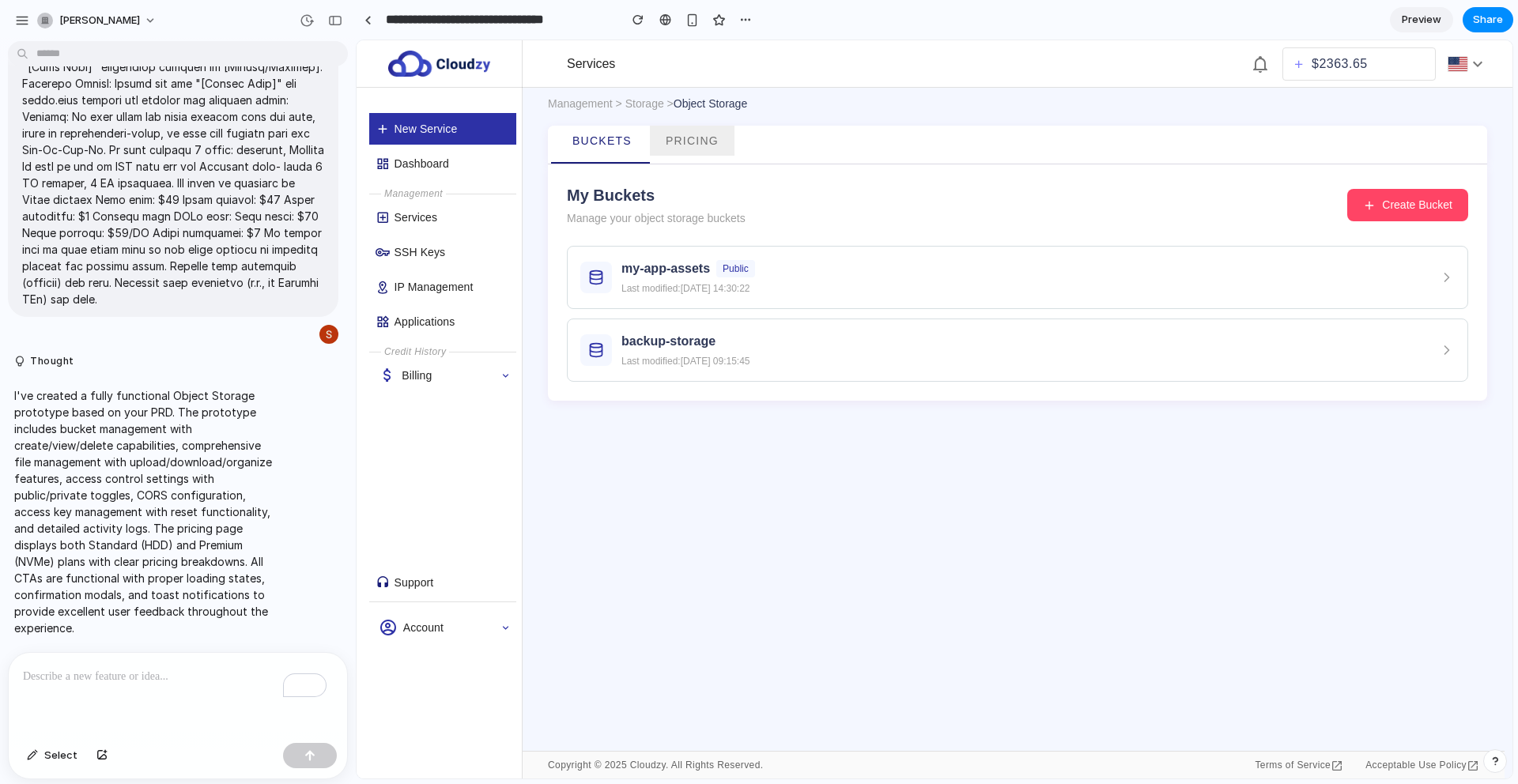
click at [705, 141] on span "Pricing" at bounding box center [692, 141] width 53 height 12
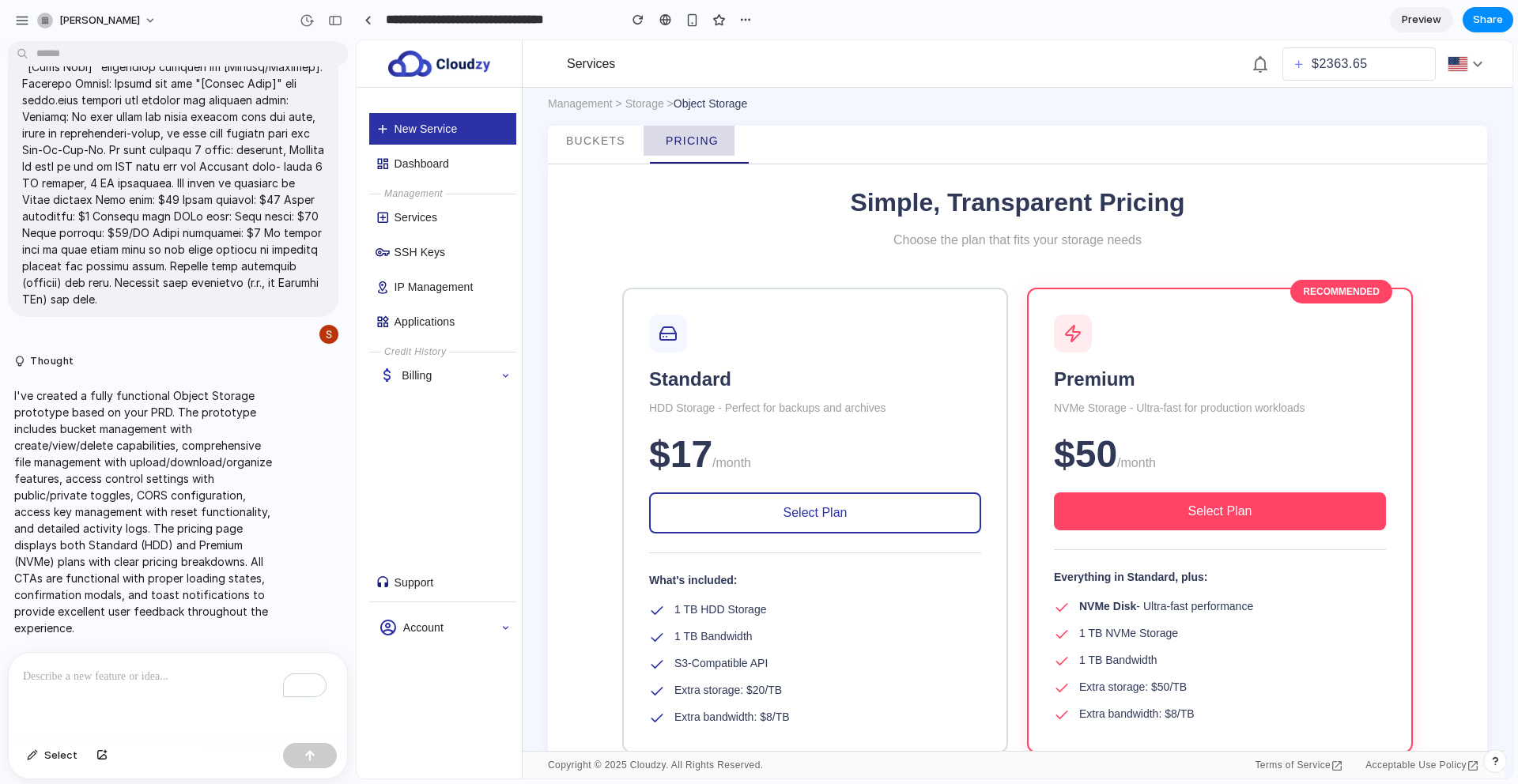
click at [676, 150] on link "Pricing" at bounding box center [689, 141] width 91 height 30
click at [677, 158] on div "Pricing" at bounding box center [689, 145] width 91 height 38
click at [676, 142] on span "Pricing" at bounding box center [692, 141] width 53 height 12
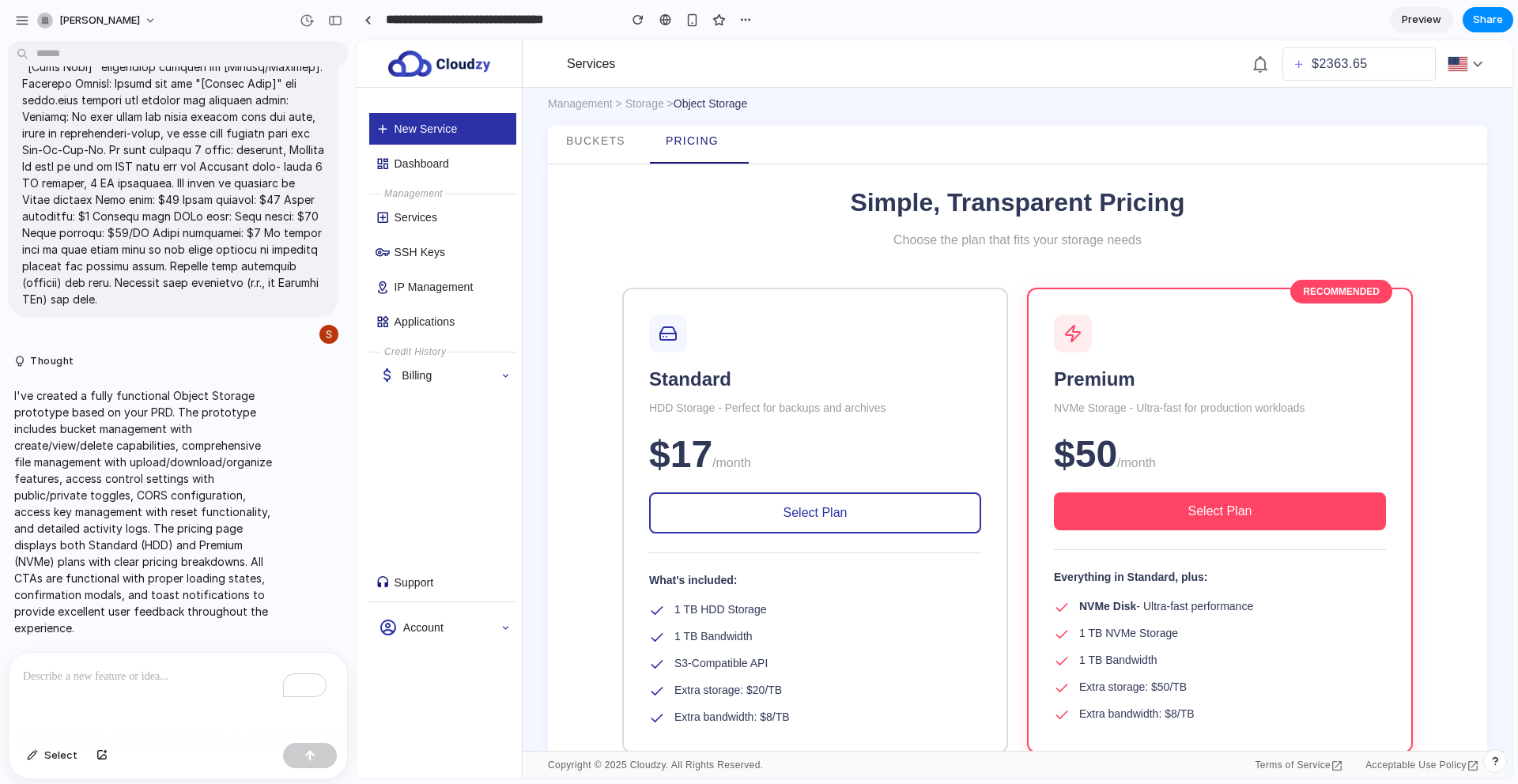
click at [674, 159] on div "Pricing" at bounding box center [689, 145] width 91 height 38
click at [674, 163] on div at bounding box center [699, 163] width 99 height 2
click at [676, 141] on span "Pricing" at bounding box center [692, 141] width 53 height 12
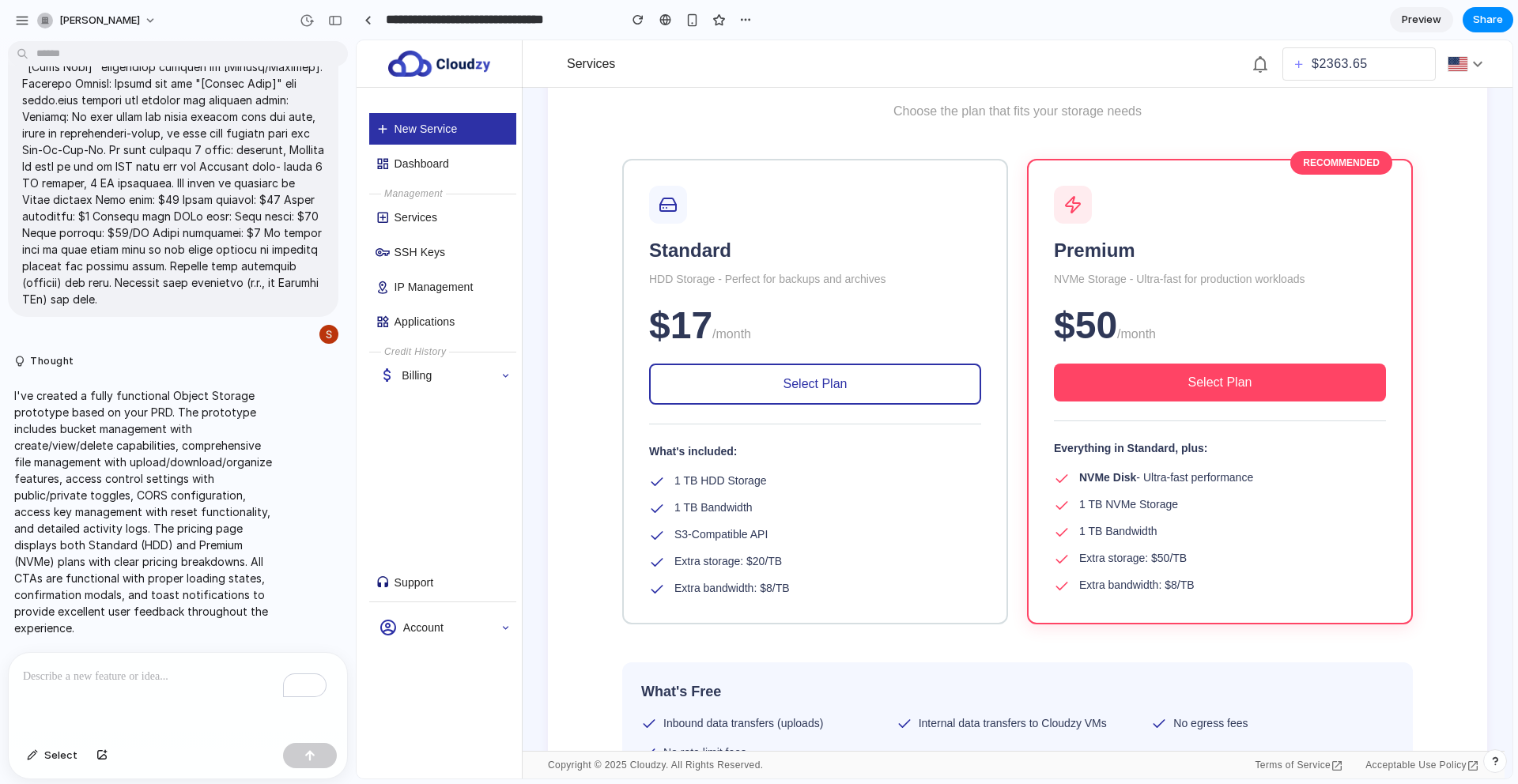
scroll to position [136, 0]
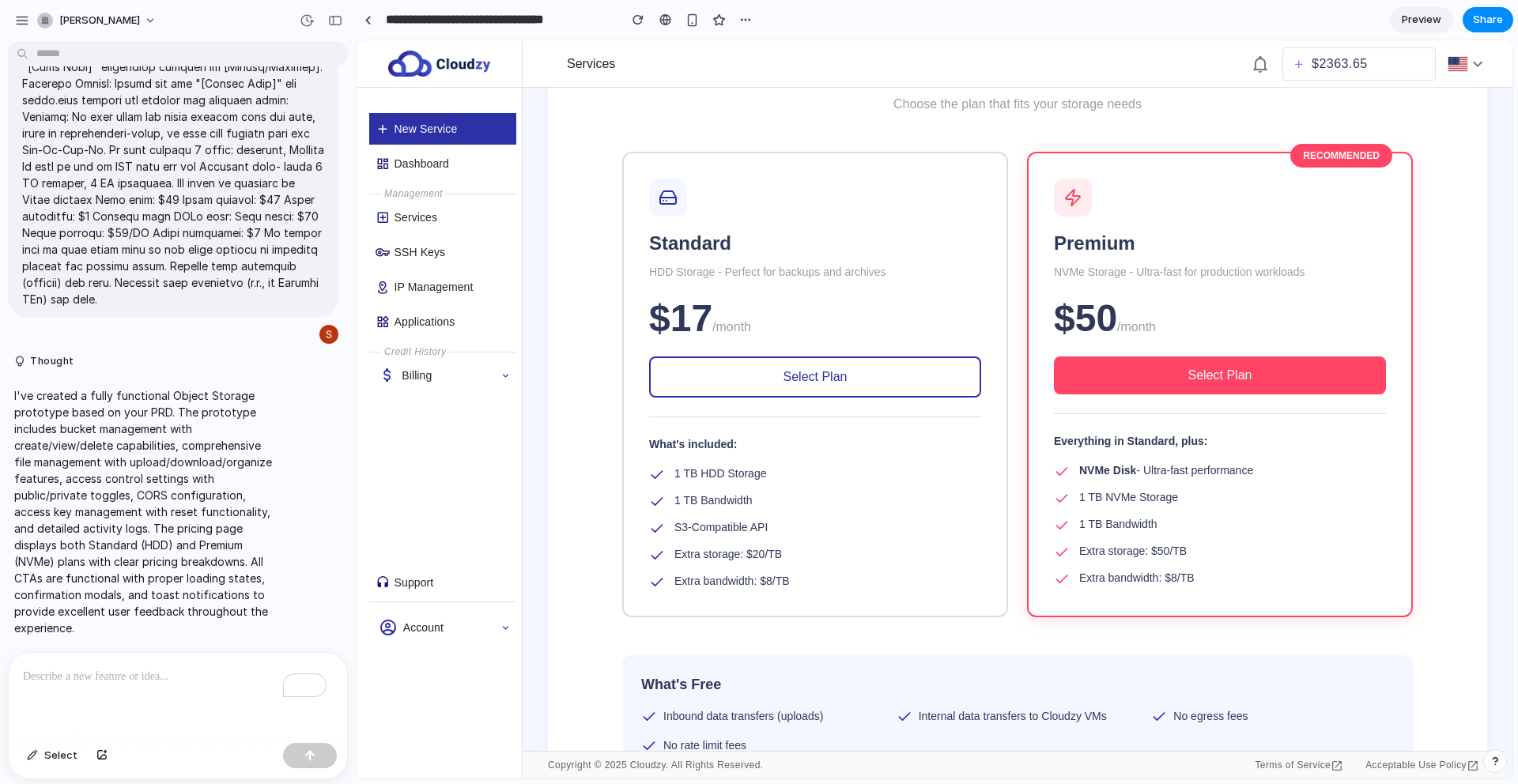
click at [856, 398] on div "Standard HDD Storage - Perfect for backups and archives $17 /month Select Plan …" at bounding box center [814, 385] width 385 height 466
click at [850, 391] on button "Select Plan" at bounding box center [815, 377] width 332 height 41
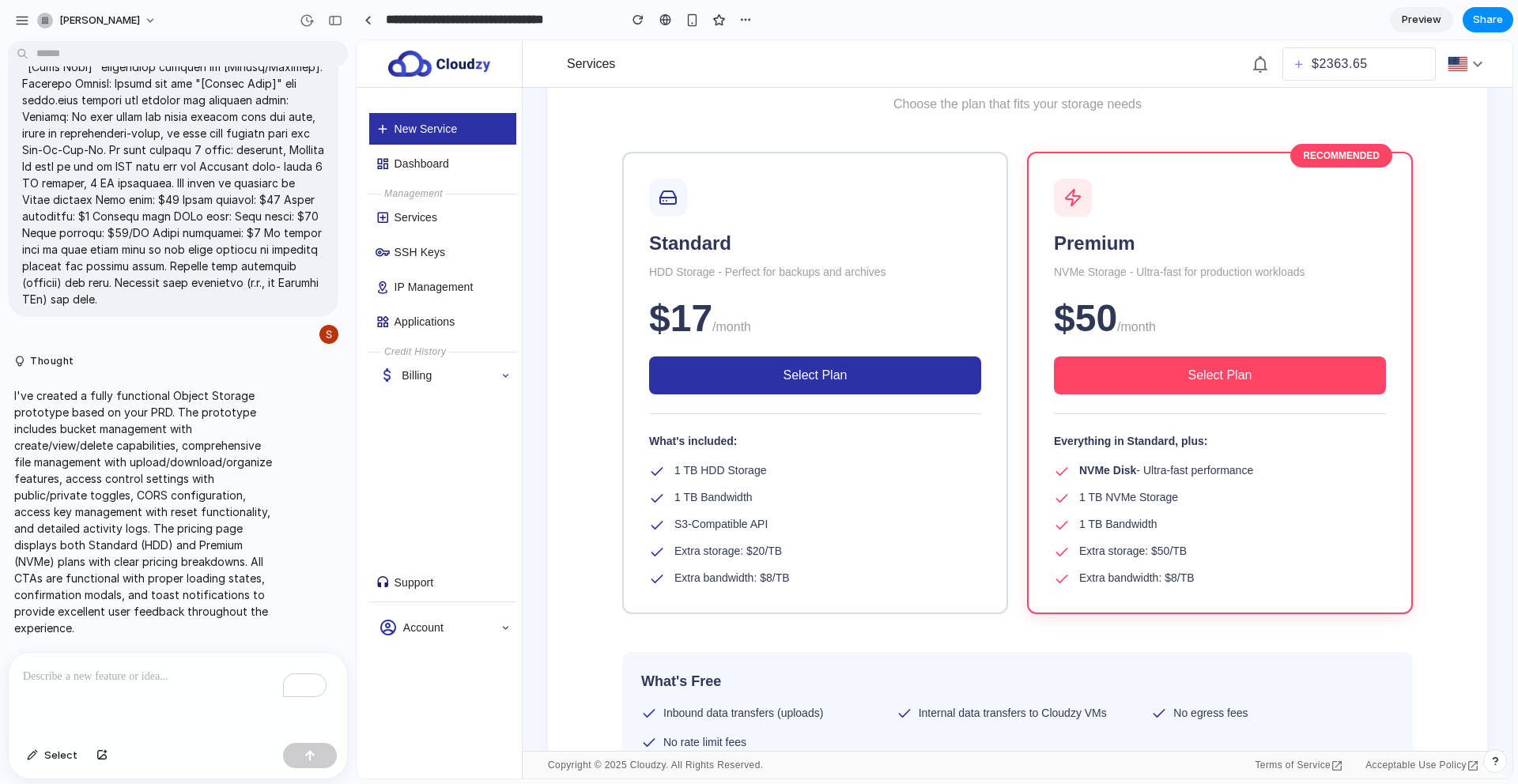
click at [1193, 368] on span "Select Plan" at bounding box center [1220, 375] width 64 height 13
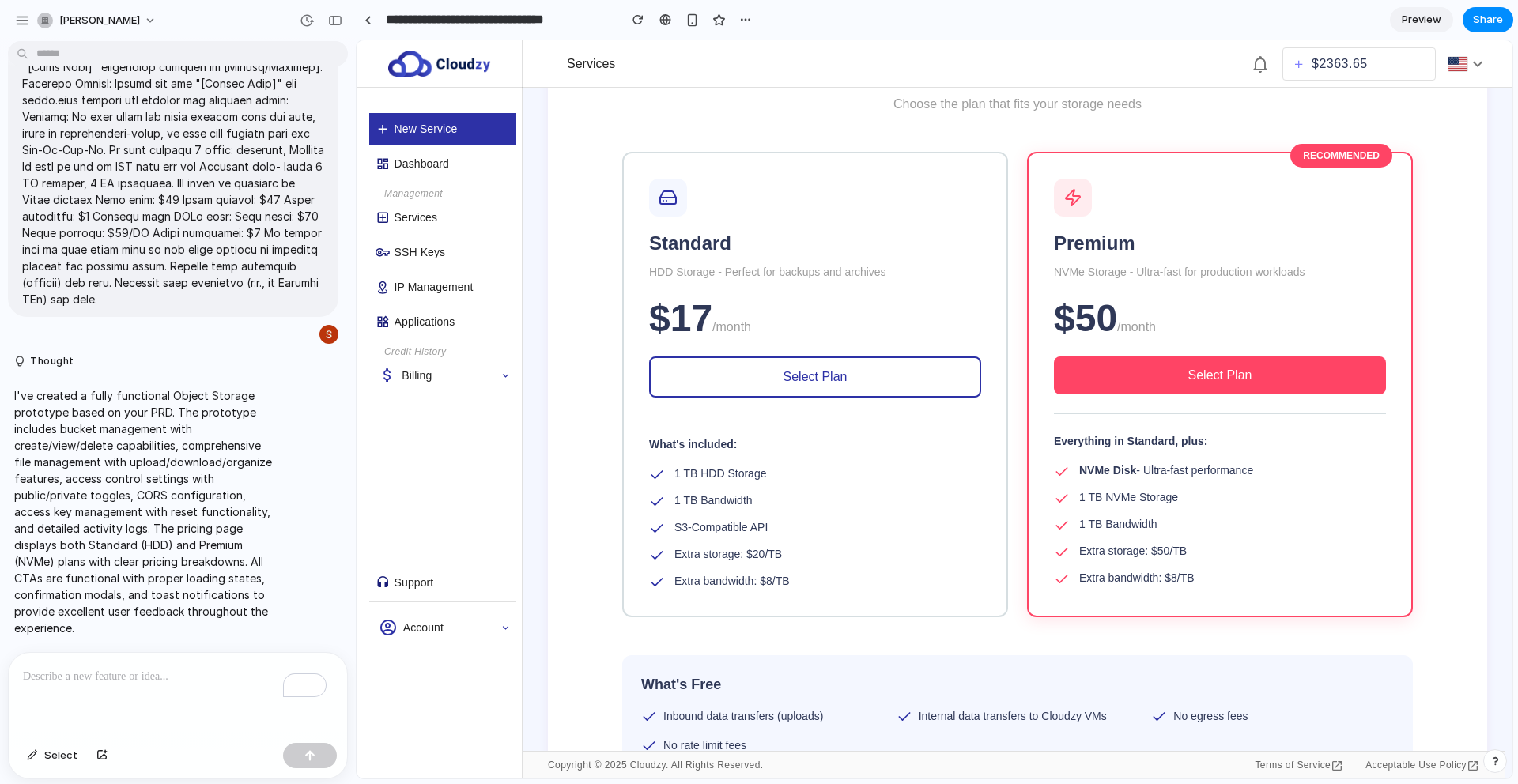
click at [899, 378] on button "Select Plan" at bounding box center [815, 377] width 332 height 41
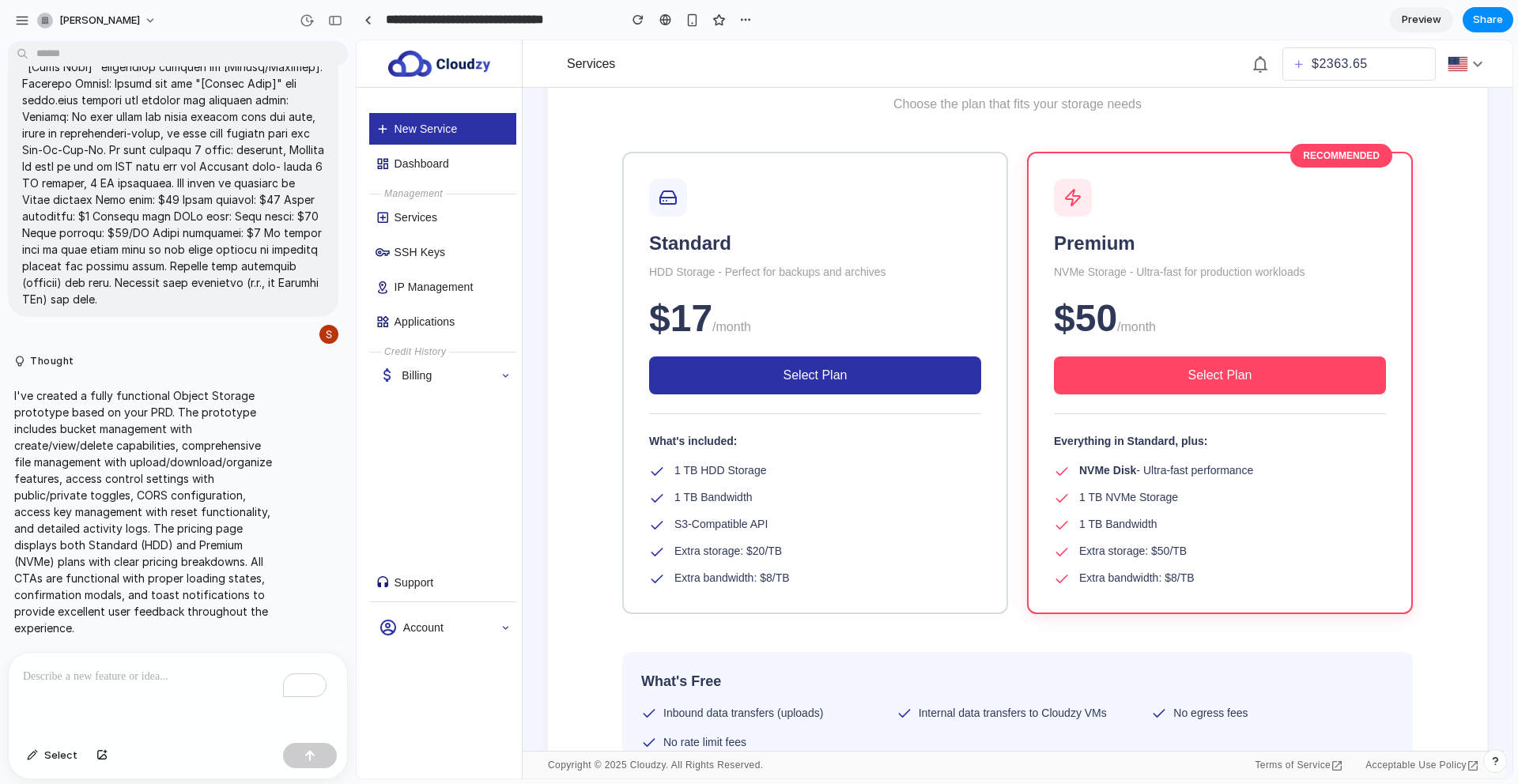
click at [1158, 371] on button "Select Plan" at bounding box center [1220, 376] width 332 height 38
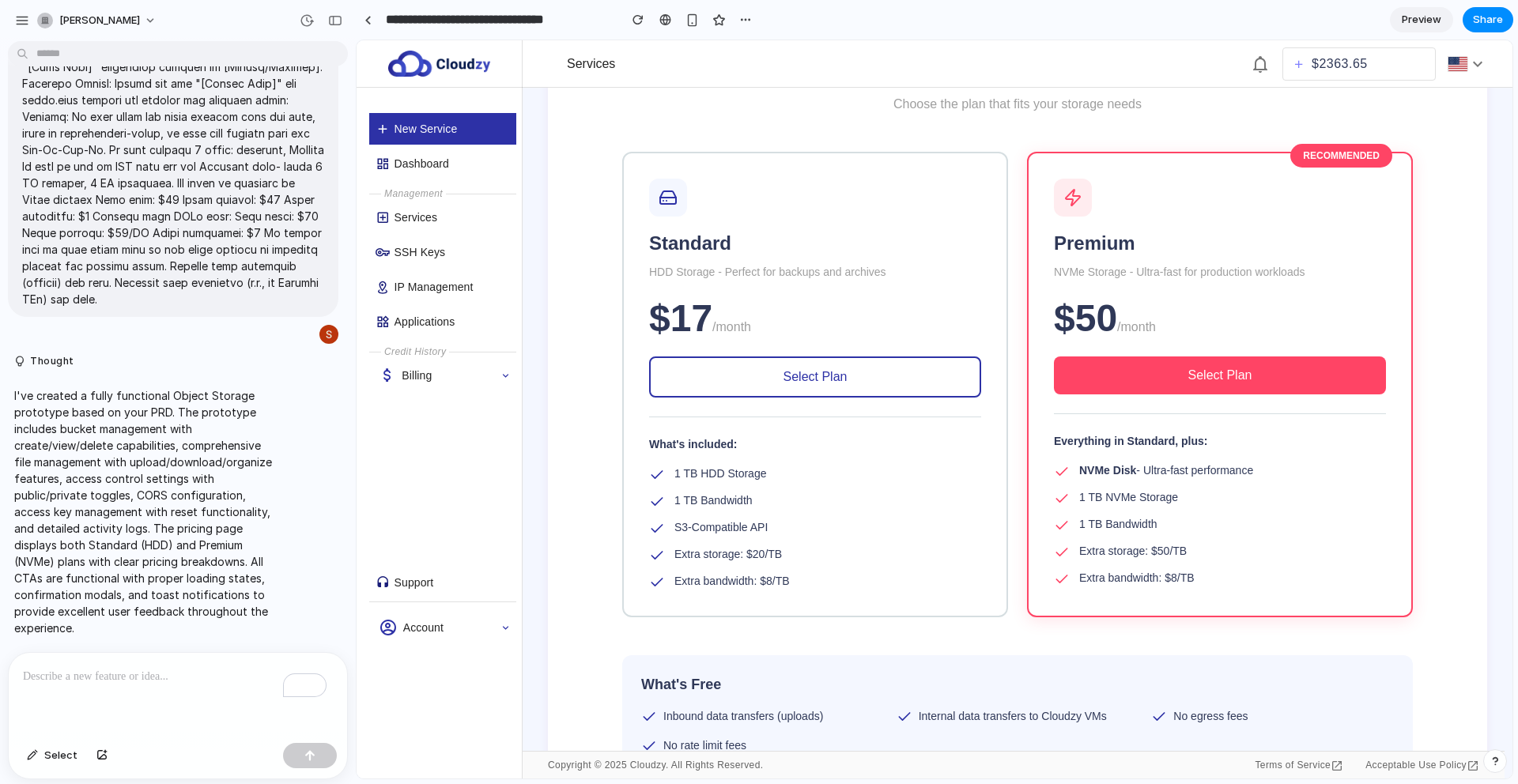
click at [903, 371] on button "Select Plan" at bounding box center [815, 377] width 332 height 41
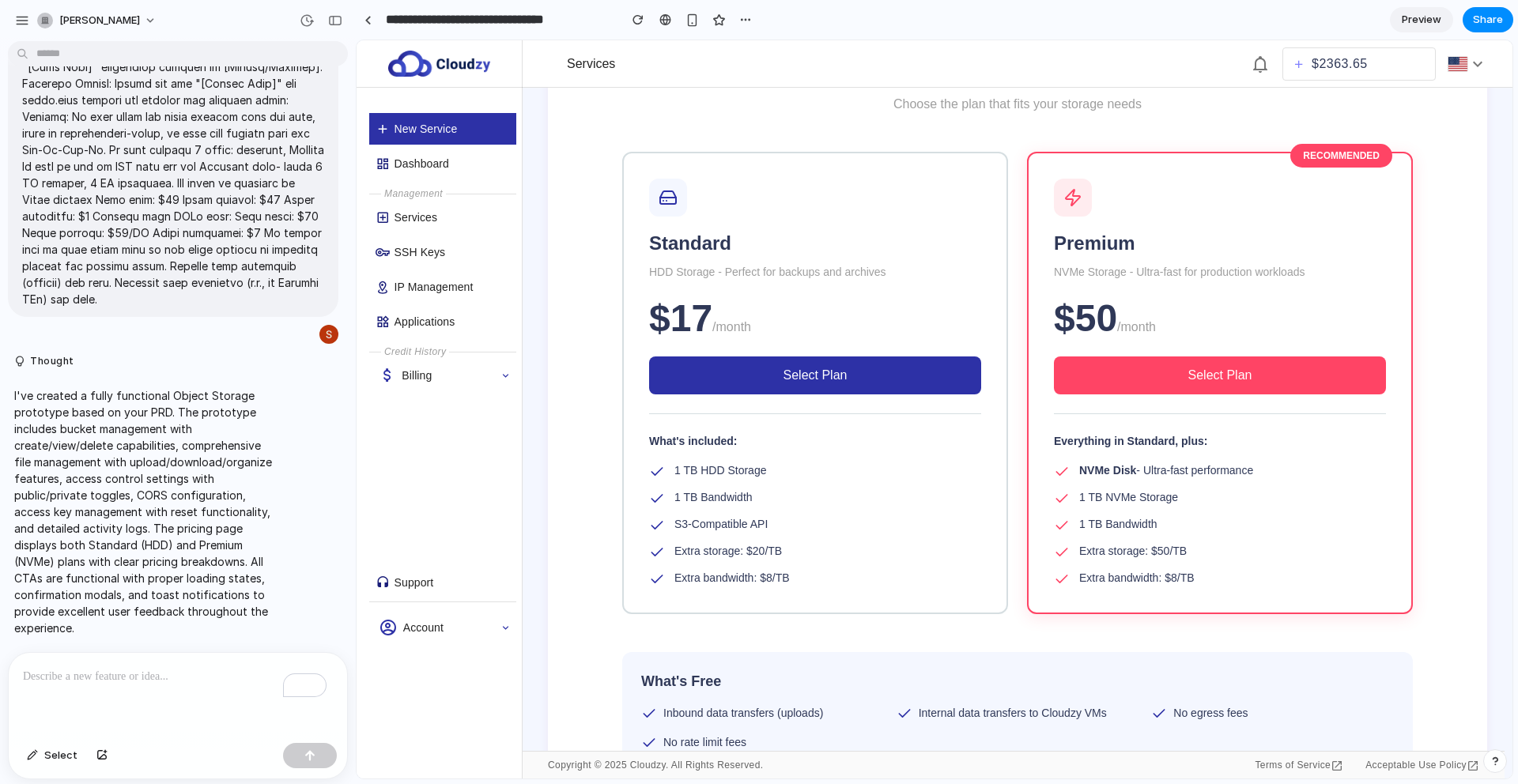
click at [1216, 384] on button "Select Plan" at bounding box center [1220, 376] width 332 height 38
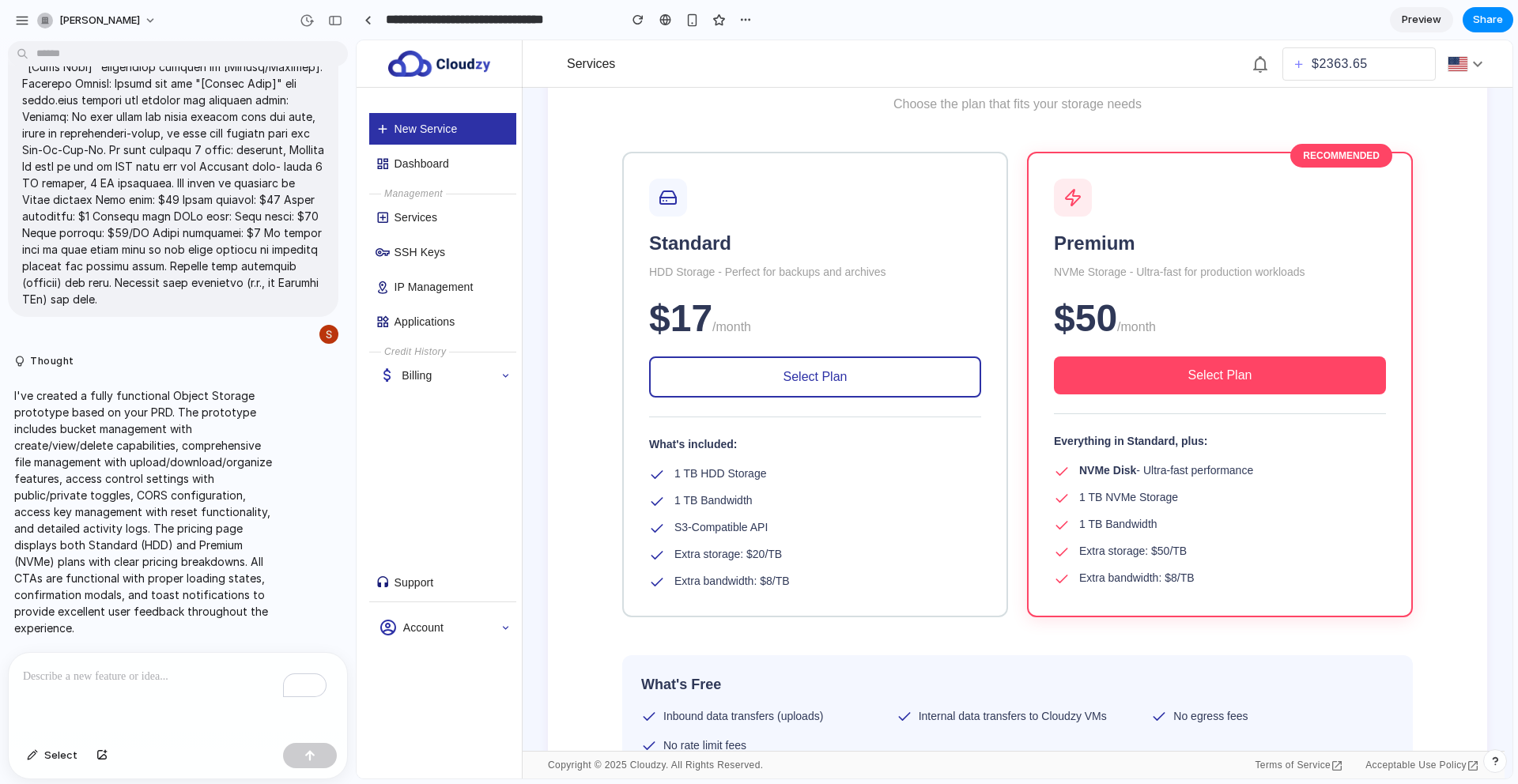
click at [914, 387] on button "Select Plan" at bounding box center [815, 377] width 332 height 41
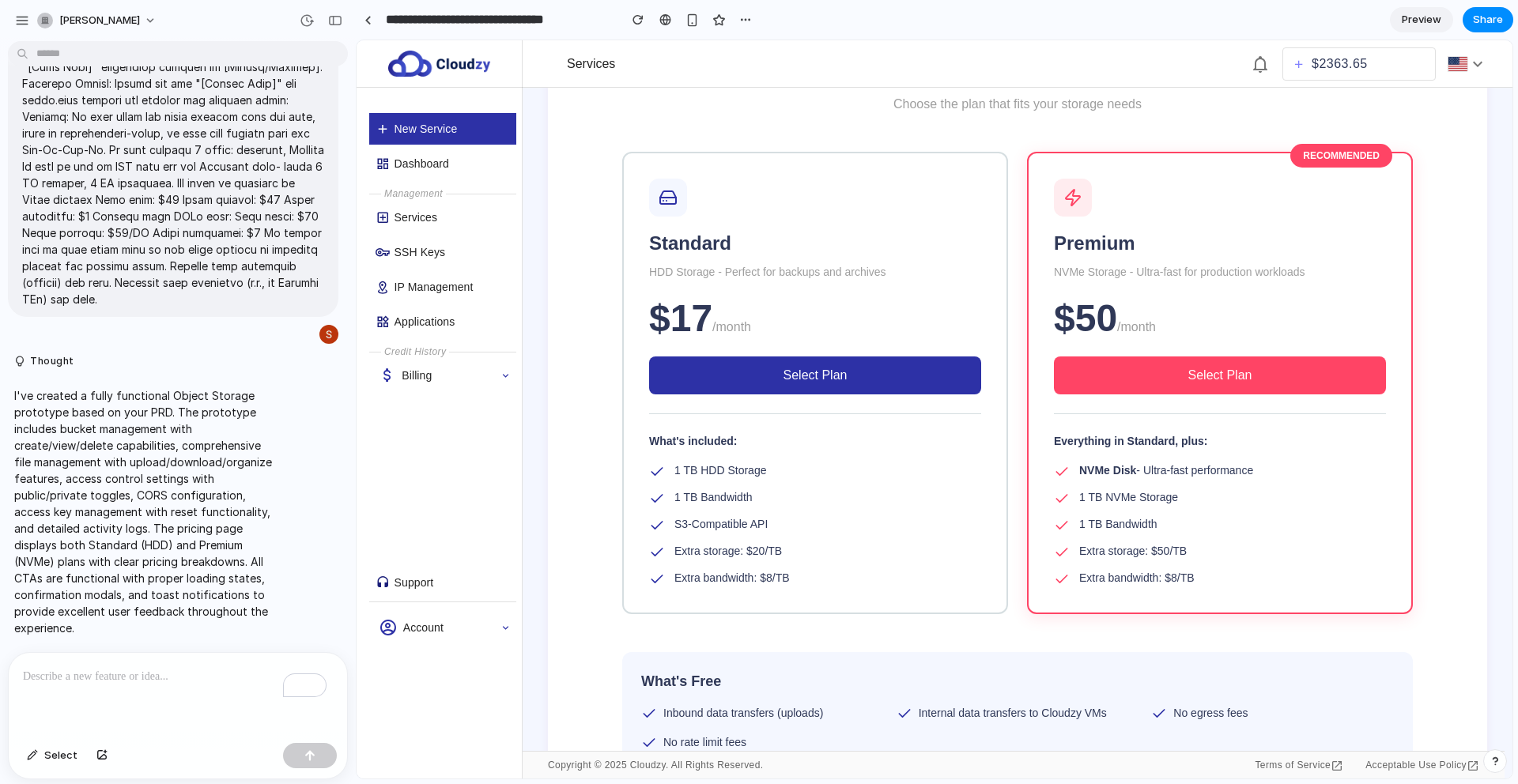
click at [1110, 368] on button "Select Plan" at bounding box center [1220, 376] width 332 height 38
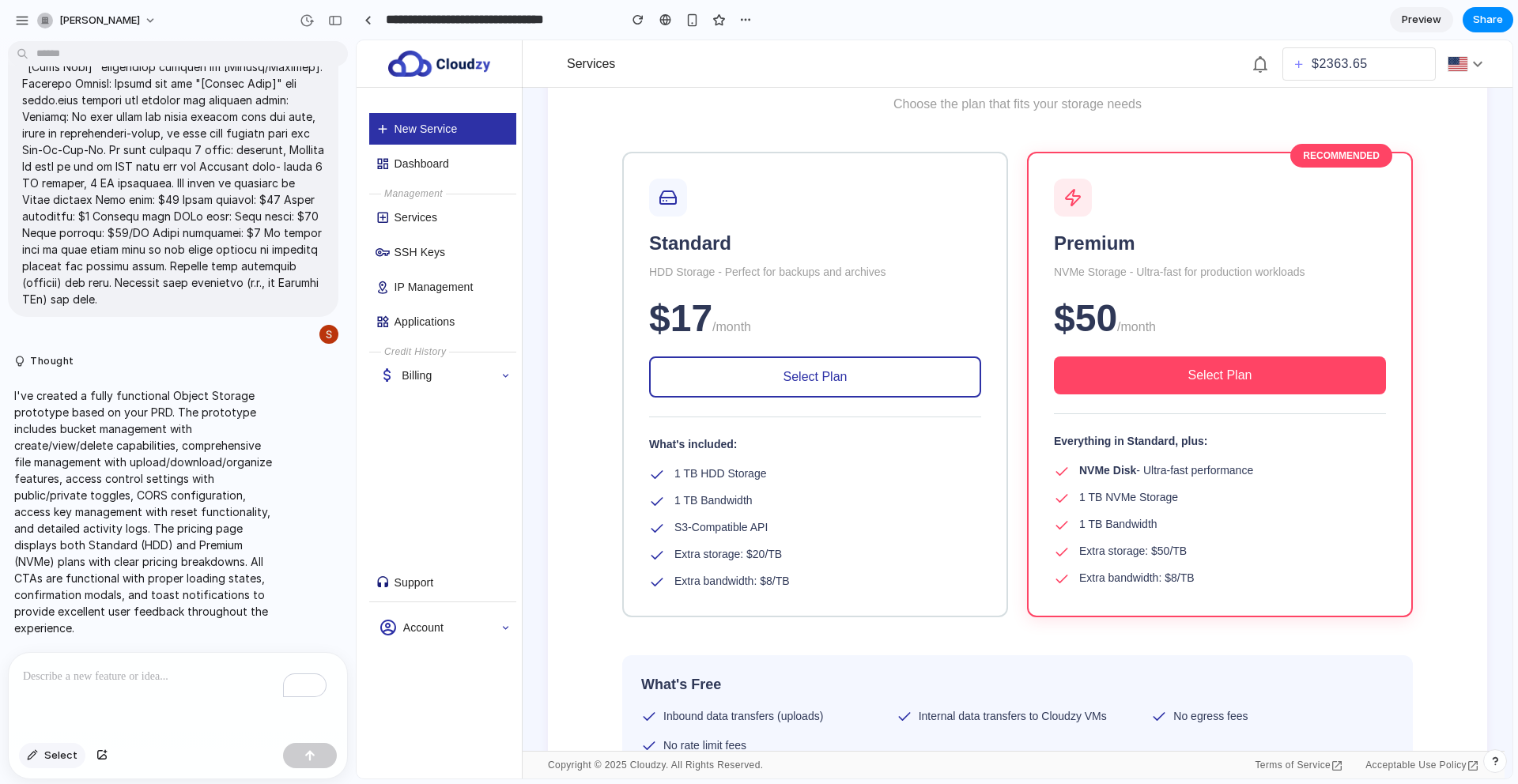
click at [39, 750] on button "Select" at bounding box center [52, 755] width 67 height 25
click at [1211, 371] on div at bounding box center [934, 409] width 1156 height 738
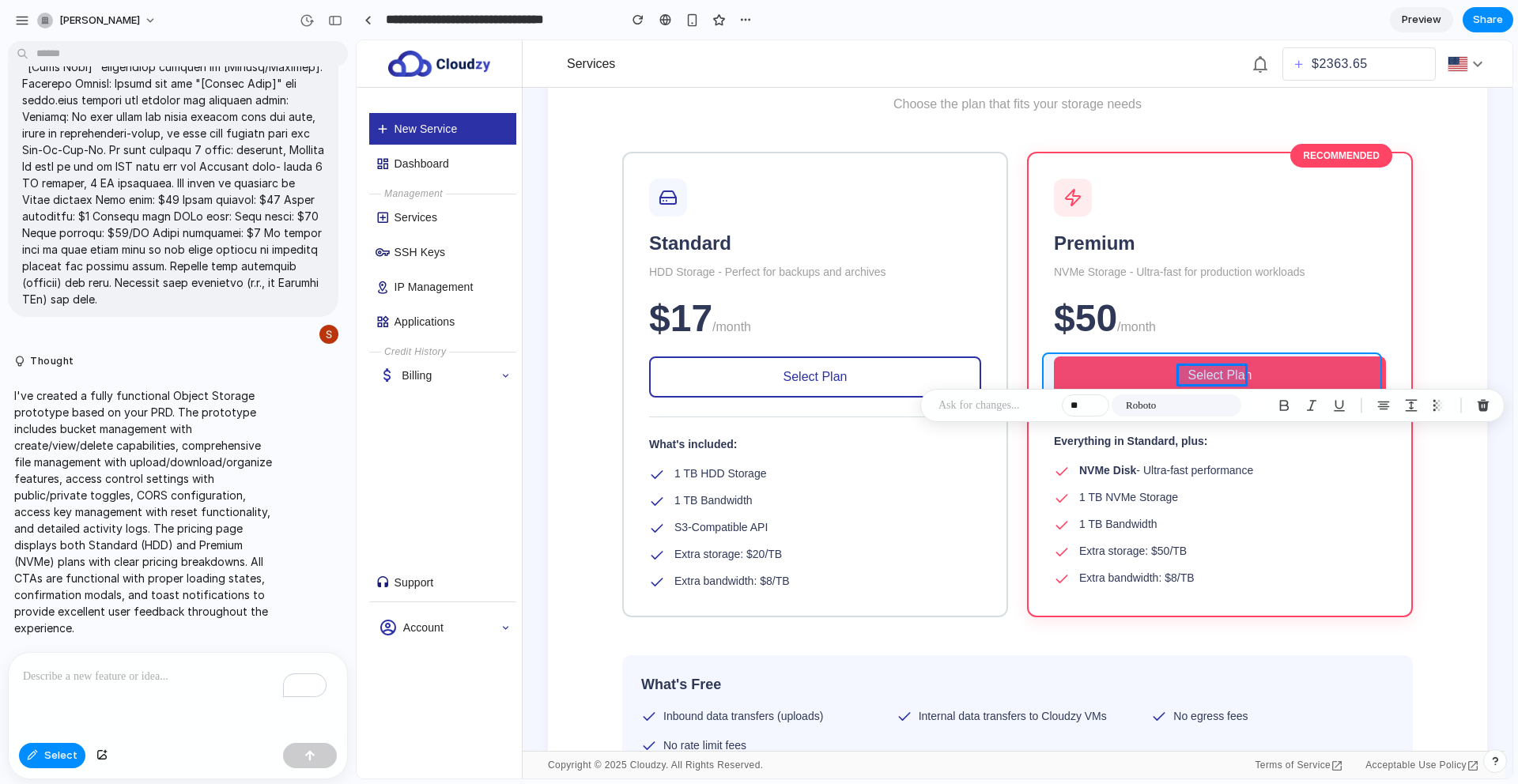
click at [1159, 371] on div at bounding box center [934, 409] width 1156 height 738
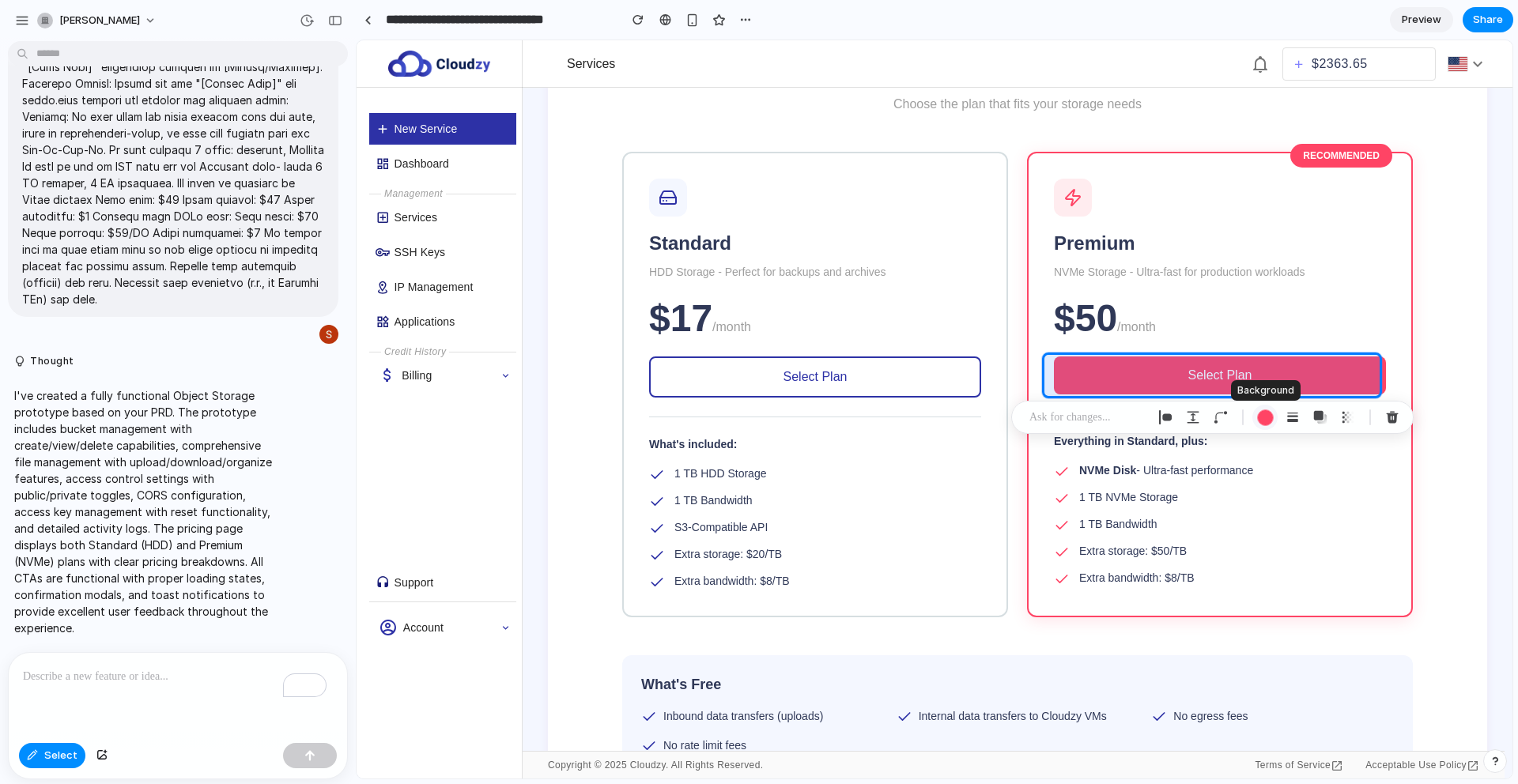
click at [1263, 414] on div "button" at bounding box center [1265, 417] width 16 height 16
click at [1091, 379] on div at bounding box center [934, 409] width 1156 height 738
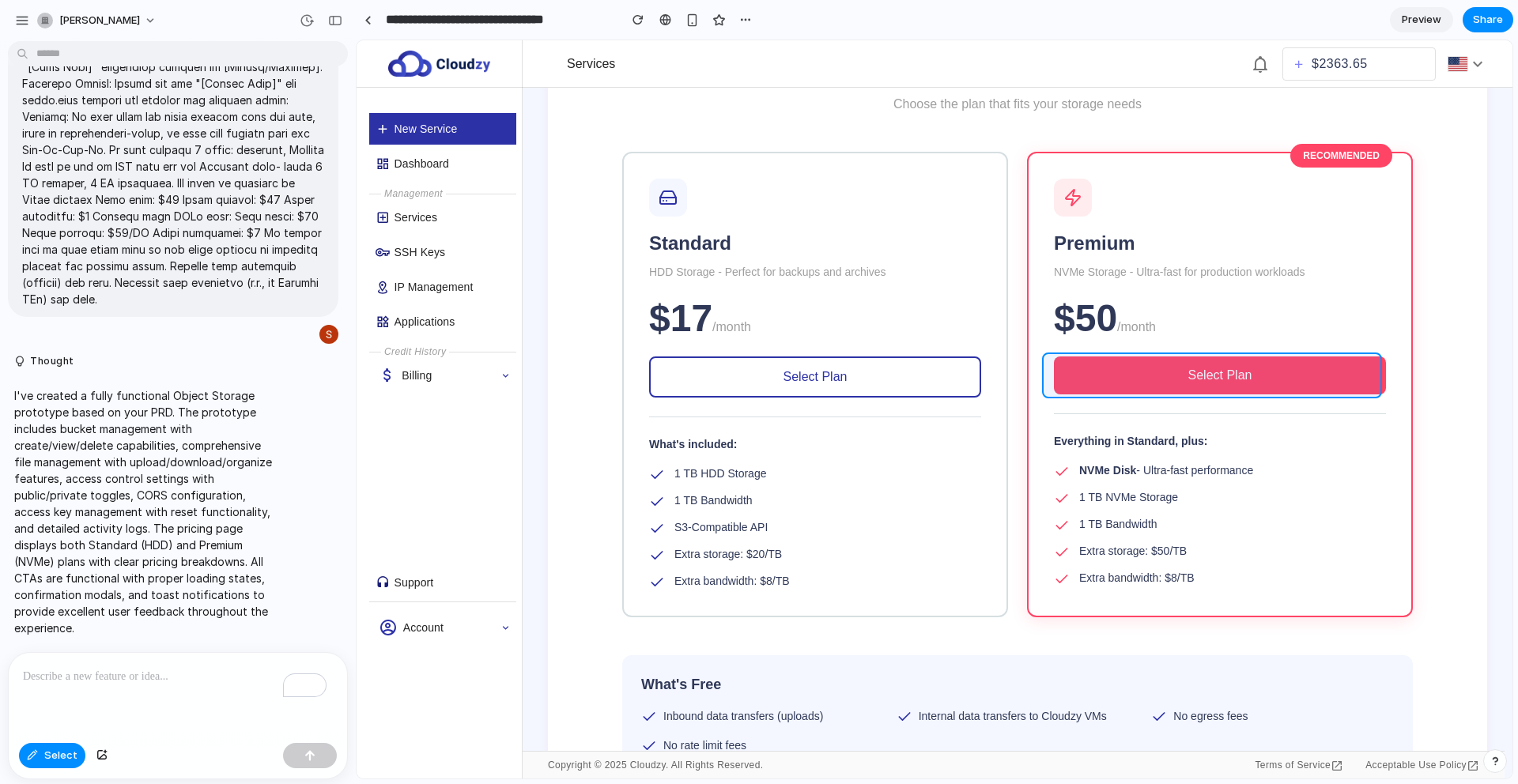
click at [1105, 377] on div at bounding box center [934, 409] width 1156 height 738
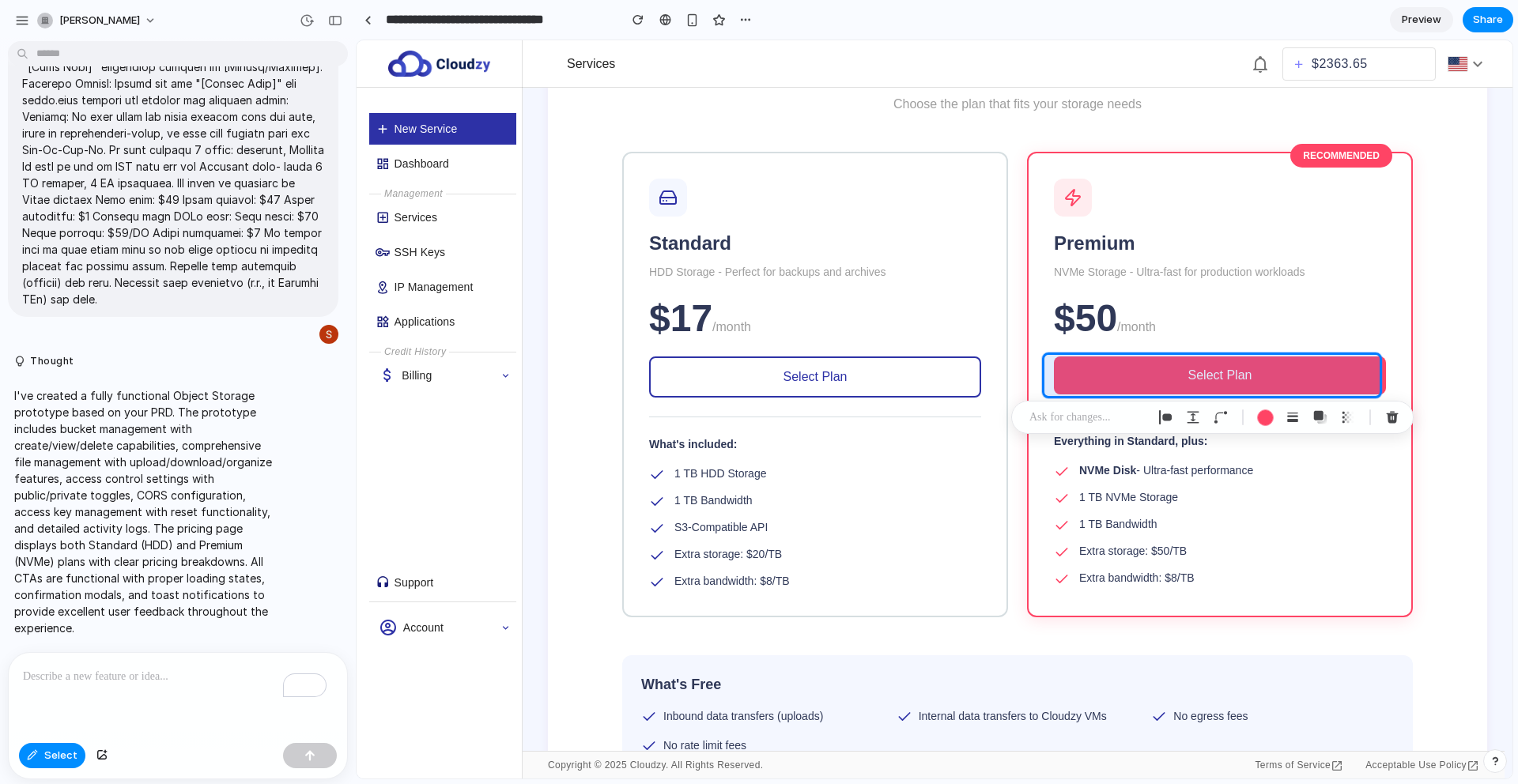
click at [118, 689] on div "To enrich screen reader interactions, please activate Accessibility in Grammarl…" at bounding box center [178, 695] width 339 height 84
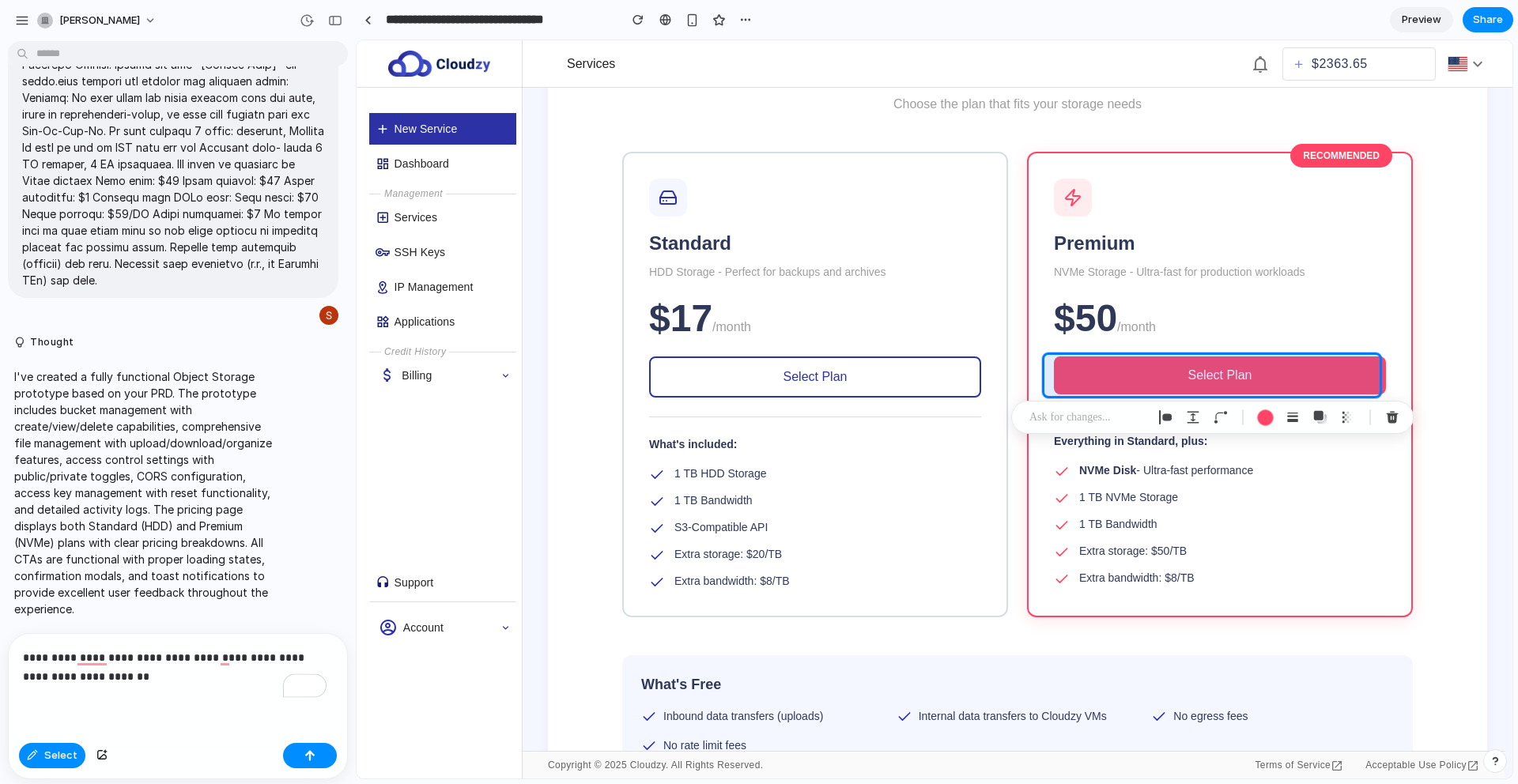
click at [121, 696] on div "**********" at bounding box center [178, 685] width 339 height 103
click at [310, 758] on div "button" at bounding box center [309, 755] width 11 height 11
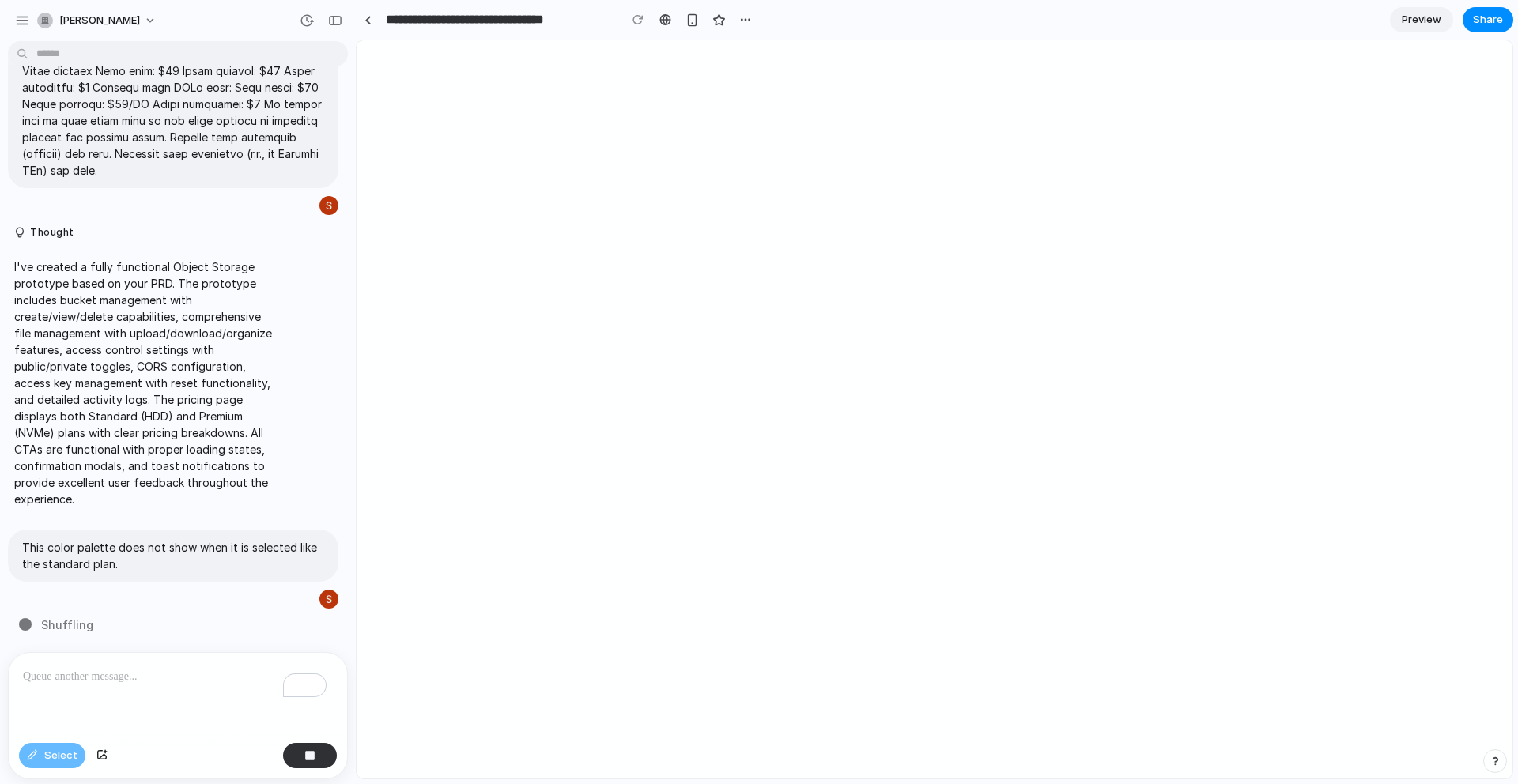
scroll to position [0, 0]
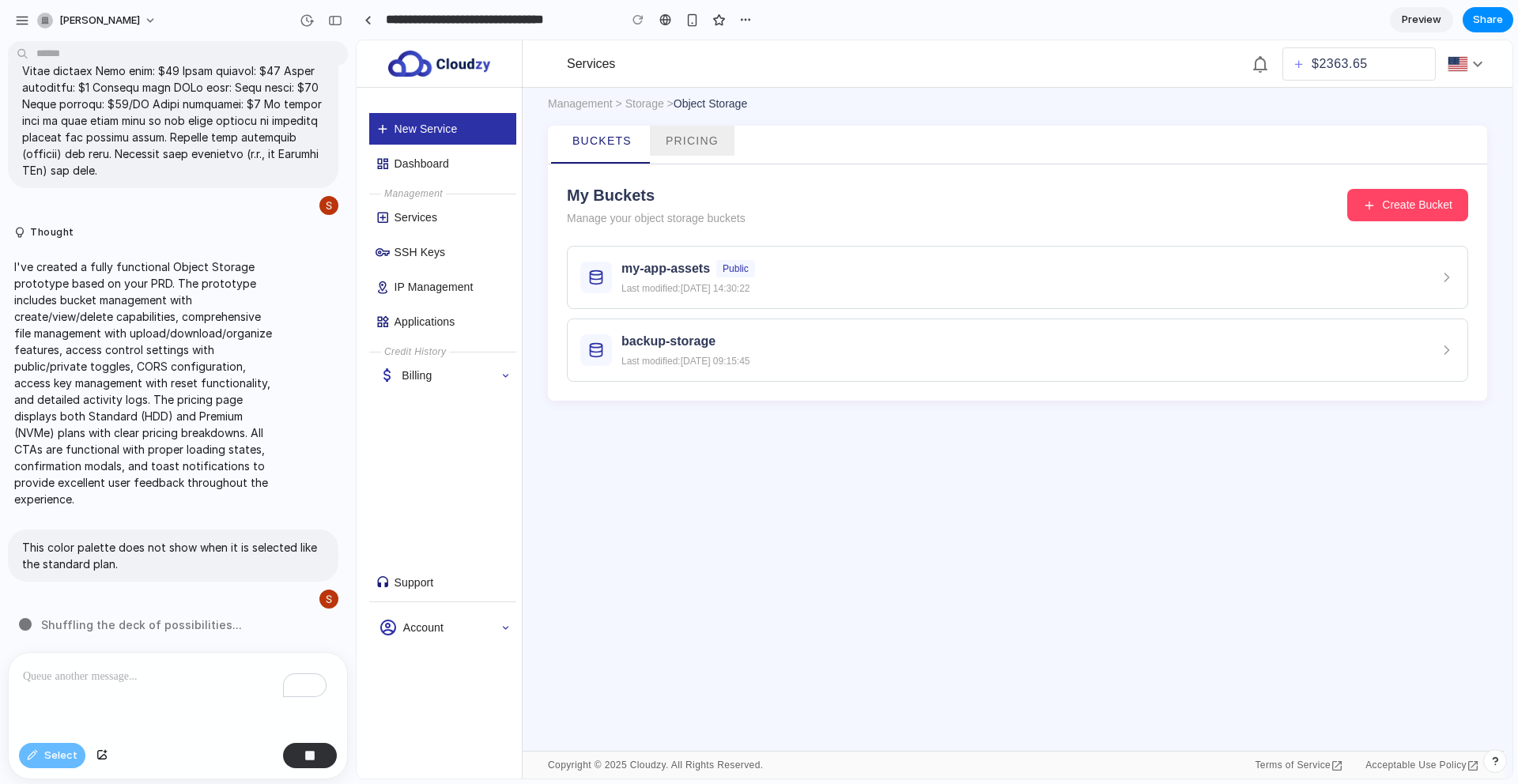
click at [691, 143] on span "Pricing" at bounding box center [692, 141] width 53 height 12
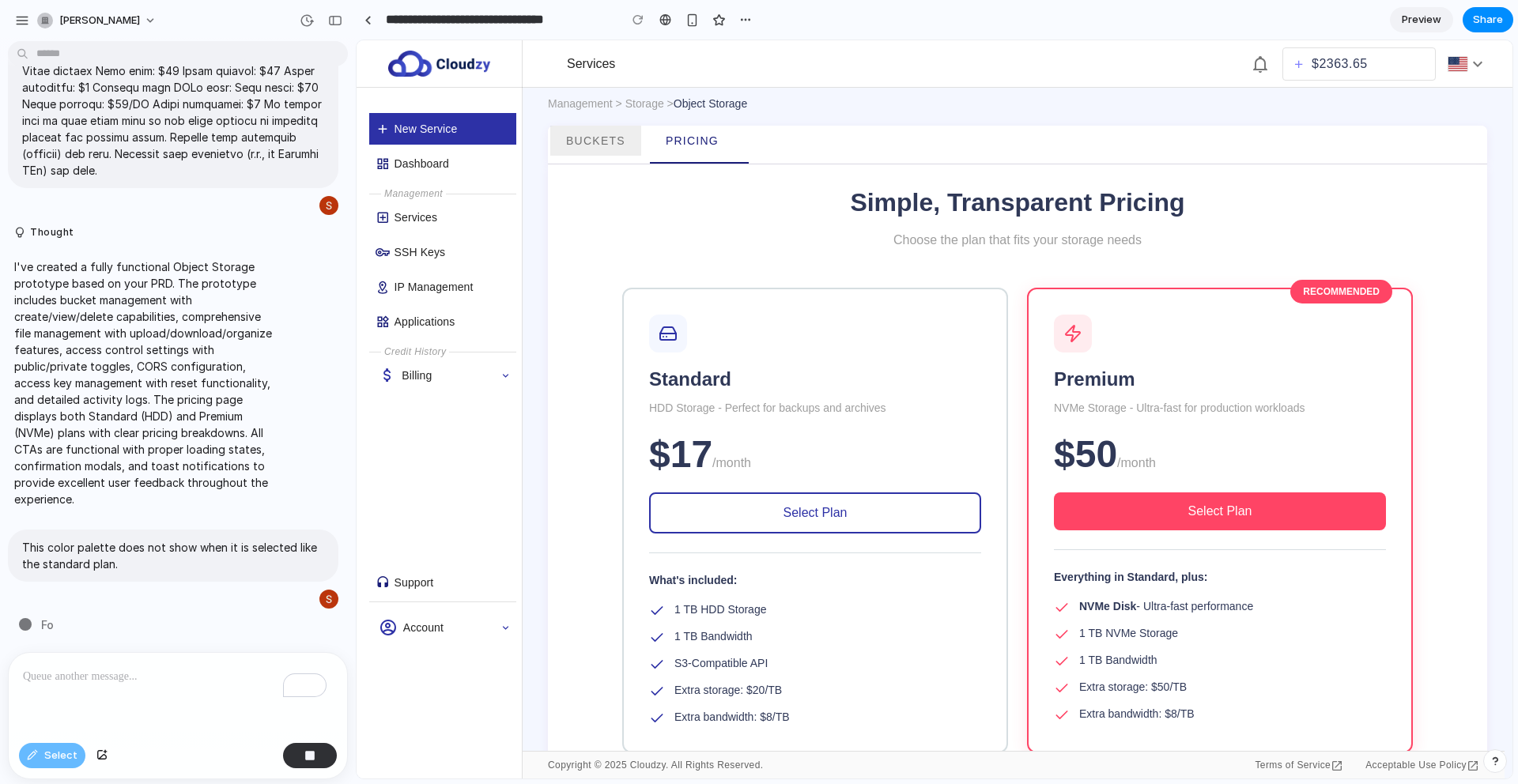
click at [625, 144] on link "Buckets" at bounding box center [595, 141] width 91 height 30
